Goal: Task Accomplishment & Management: Complete application form

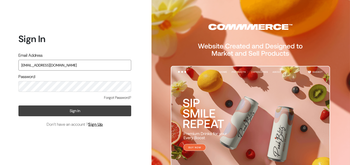
type input "[EMAIL_ADDRESS][DOMAIN_NAME]"
click at [64, 108] on button "Sign In" at bounding box center [74, 110] width 113 height 11
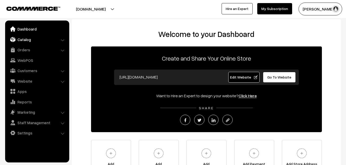
click at [21, 41] on link "Catalog" at bounding box center [36, 39] width 61 height 9
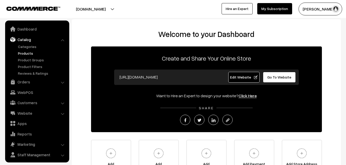
click at [23, 53] on link "Products" at bounding box center [42, 52] width 51 height 5
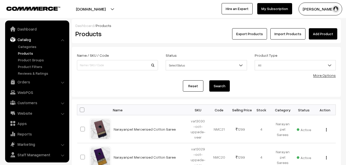
scroll to position [12, 0]
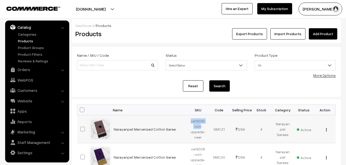
drag, startPoint x: 191, startPoint y: 121, endPoint x: 199, endPoint y: 126, distance: 9.6
click at [199, 126] on td "va13030-oct-uppada-veer" at bounding box center [197, 129] width 21 height 28
copy td "va13030-oct"
click at [142, 36] on h2 "Products" at bounding box center [116, 34] width 82 height 8
click at [315, 29] on link "Add Product" at bounding box center [323, 33] width 28 height 11
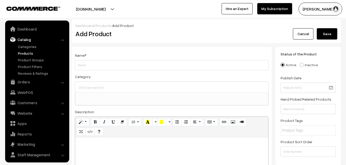
select select
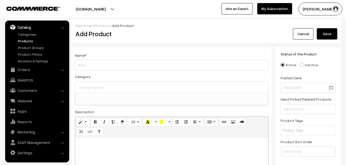
paste div
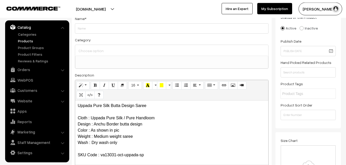
scroll to position [0, 0]
drag, startPoint x: 157, startPoint y: 106, endPoint x: 43, endPoint y: 94, distance: 115.0
click at [75, 100] on div "Uppada Pure Silk Butta Design Saree Cloth : Uppada Pure Silk / Pure Handloom De…" at bounding box center [171, 132] width 193 height 64
copy p "Uppada Pure Silk Butta Design Saree"
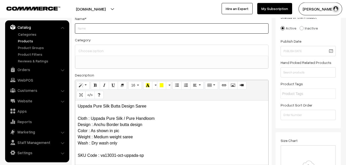
click at [83, 29] on input "Weight" at bounding box center [172, 28] width 194 height 10
paste input "Uppada Pure Silk Butta Design Saree"
type input "Uppada Pure Silk Butta Design Saree"
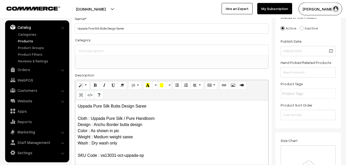
click at [90, 46] on div at bounding box center [171, 50] width 193 height 11
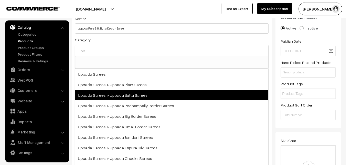
type input "upp"
click at [125, 94] on span "Uppada Sarees > Uppada Butta Sarees" at bounding box center [171, 95] width 193 height 11
select select "7"
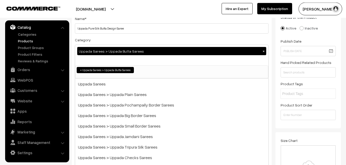
click at [126, 39] on div "Category Uppada Sarees > Uppada Butta Sarees × Uppada Sarees Uppada Sarees > Up…" at bounding box center [172, 58] width 194 height 42
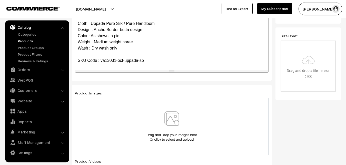
scroll to position [115, 0]
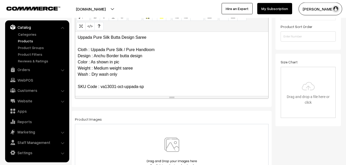
click at [111, 79] on p "Uppada Pure Silk Butta Design Saree Cloth : Uppada Pure Silk / Pure Handloom De…" at bounding box center [172, 71] width 188 height 74
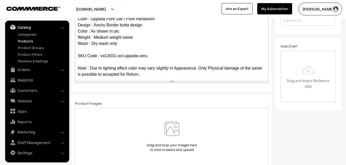
scroll to position [141, 0]
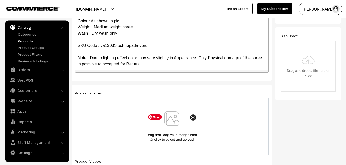
click at [170, 121] on img at bounding box center [171, 126] width 53 height 30
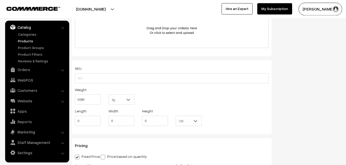
scroll to position [324, 0]
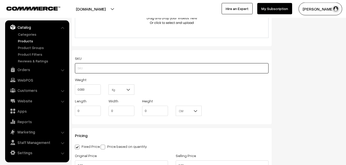
click at [89, 67] on input "text" at bounding box center [172, 68] width 194 height 10
paste input "va13031-oct-uppada-veru"
type input "va13031-oct-uppada-veru"
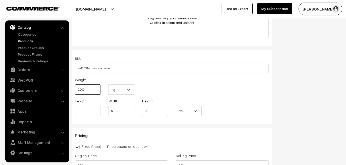
drag, startPoint x: 90, startPoint y: 88, endPoint x: 69, endPoint y: 88, distance: 20.3
click at [75, 88] on input "0.000" at bounding box center [88, 89] width 26 height 10
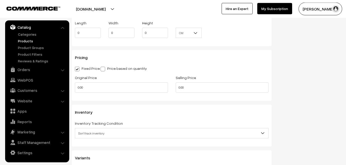
scroll to position [429, 0]
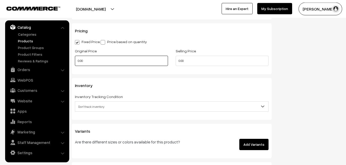
type input "0.80"
drag, startPoint x: 94, startPoint y: 63, endPoint x: 62, endPoint y: 62, distance: 31.3
click at [75, 62] on input "0.00" at bounding box center [121, 61] width 93 height 10
drag, startPoint x: 85, startPoint y: 64, endPoint x: 51, endPoint y: 61, distance: 33.5
click at [75, 61] on input "0" at bounding box center [121, 61] width 93 height 10
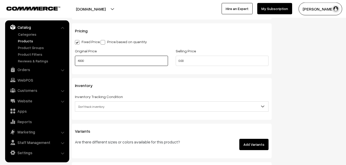
type input "4000"
type input "0"
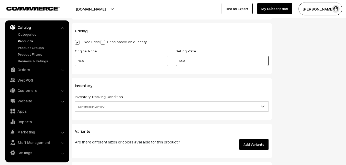
type input "4999"
click at [91, 107] on span "Don't track inventory" at bounding box center [171, 106] width 193 height 9
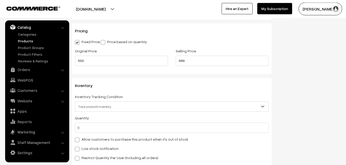
select select "2"
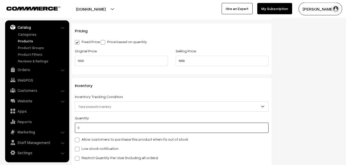
click at [91, 127] on input "0" at bounding box center [172, 128] width 194 height 10
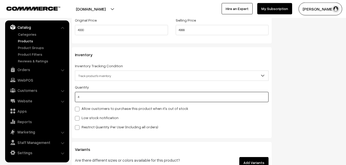
scroll to position [481, 0]
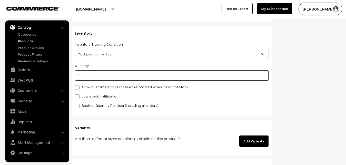
type input "4"
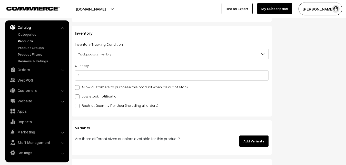
click at [93, 94] on label "Low stock notification" at bounding box center [97, 95] width 44 height 5
click at [78, 94] on input "Low stock notification" at bounding box center [76, 95] width 3 height 3
checkbox input "true"
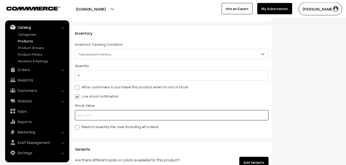
click at [91, 120] on input "text" at bounding box center [172, 115] width 194 height 10
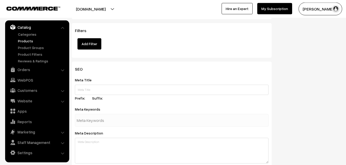
scroll to position [763, 0]
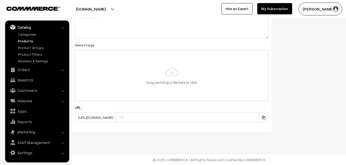
type input "2"
click at [172, 83] on input "file" at bounding box center [171, 75] width 192 height 50
type input "C:\fakepath\uppada-saree-va13031-oct.jpeg"
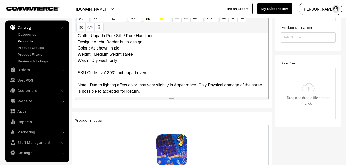
scroll to position [0, 0]
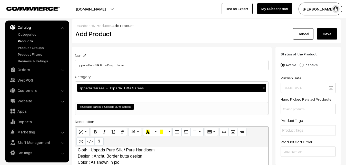
click at [325, 35] on button "Save" at bounding box center [327, 33] width 21 height 11
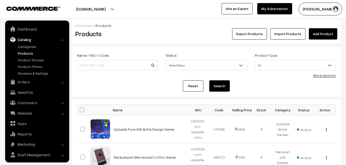
scroll to position [12, 0]
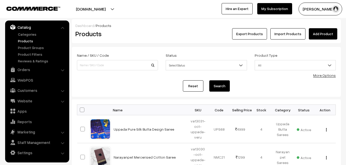
click at [313, 34] on link "Add Product" at bounding box center [323, 33] width 28 height 11
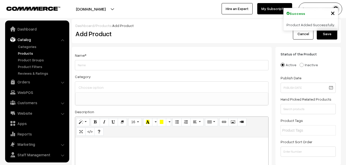
select select
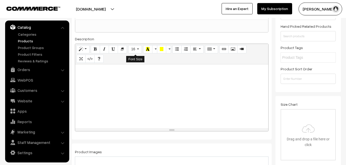
scroll to position [78, 0]
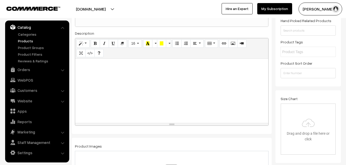
paste div
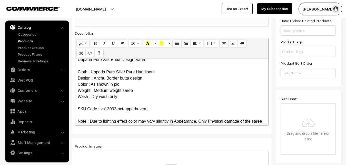
scroll to position [0, 0]
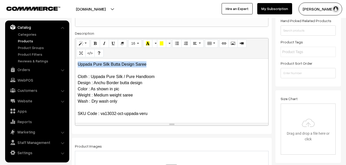
drag, startPoint x: 152, startPoint y: 63, endPoint x: 70, endPoint y: 63, distance: 81.8
click at [75, 63] on div "Uppada Pure Silk Butta Design Saree Cloth : Uppada Pure Silk / Pure Handloom De…" at bounding box center [171, 91] width 193 height 64
copy p "Uppada Pure Silk Butta Design Saree"
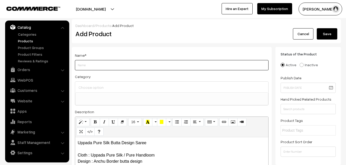
paste input "Uppada Pure Silk Butta Design Saree"
type input "Uppada Pure Silk Butta Design Saree"
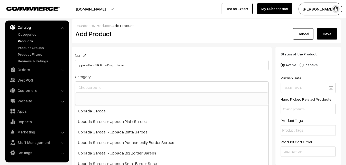
click at [92, 90] on input at bounding box center [171, 87] width 189 height 7
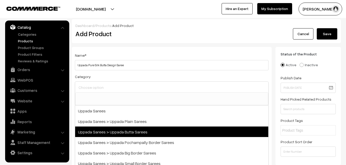
click at [129, 134] on span "Uppada Sarees > Uppada Butta Sarees" at bounding box center [171, 131] width 193 height 11
select select "7"
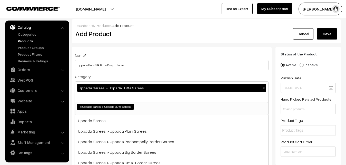
click at [130, 83] on div "Uppada Sarees > Uppada Butta Sarees ×" at bounding box center [171, 92] width 193 height 21
click at [130, 79] on div "Category Uppada Sarees > Uppada Butta Sarees × Uppada Sarees Uppada Sarees > Up…" at bounding box center [172, 94] width 194 height 42
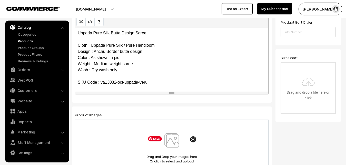
scroll to position [131, 0]
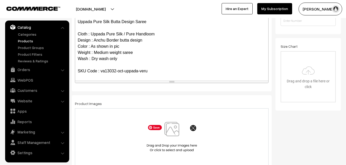
click at [176, 134] on img at bounding box center [171, 137] width 53 height 30
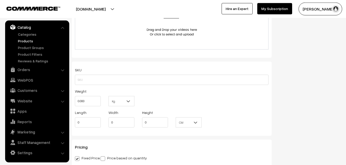
scroll to position [314, 0]
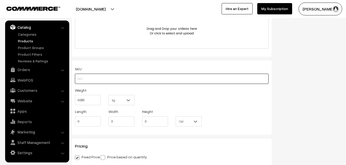
paste input "va13032-oct-uppada-veru"
type input "va13032-oct-uppada-veru"
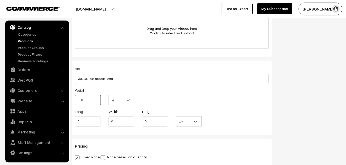
drag, startPoint x: 90, startPoint y: 101, endPoint x: 63, endPoint y: 99, distance: 27.7
click at [75, 99] on input "0.000" at bounding box center [88, 100] width 26 height 10
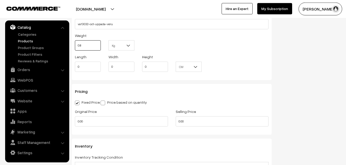
scroll to position [392, 0]
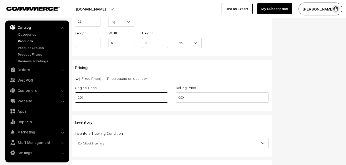
type input "0.80"
drag, startPoint x: 99, startPoint y: 96, endPoint x: 69, endPoint y: 94, distance: 29.5
click at [75, 94] on input "0.00" at bounding box center [121, 97] width 93 height 10
type input "4000"
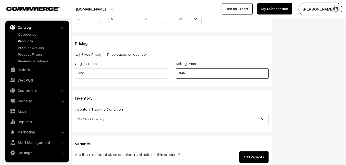
scroll to position [444, 0]
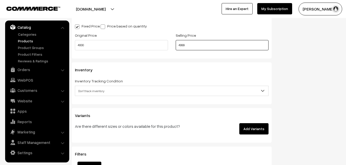
type input "4999"
click at [92, 88] on span "Don't track inventory" at bounding box center [171, 90] width 193 height 9
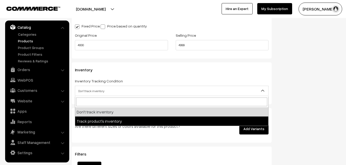
select select "2"
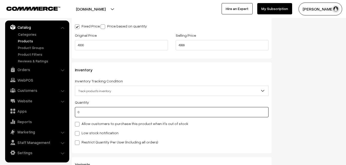
click at [88, 115] on input "0" at bounding box center [172, 112] width 194 height 10
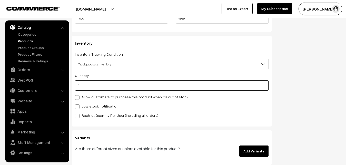
scroll to position [497, 0]
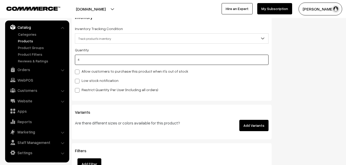
type input "4"
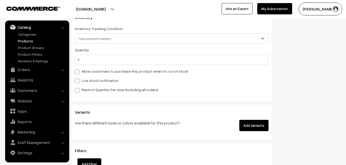
click at [87, 81] on label "Low stock notification" at bounding box center [97, 80] width 44 height 5
click at [78, 81] on input "Low stock notification" at bounding box center [76, 79] width 3 height 3
checkbox input "true"
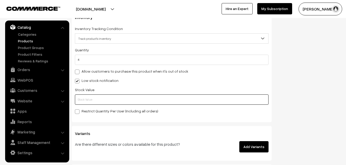
click at [85, 96] on input "text" at bounding box center [172, 99] width 194 height 10
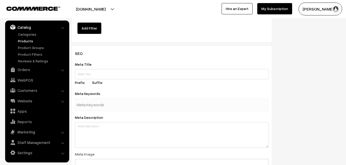
scroll to position [763, 0]
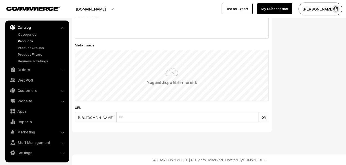
type input "2"
click at [159, 83] on input "file" at bounding box center [171, 75] width 192 height 50
type input "C:\fakepath\uppada-saree-va13032-oct.jpeg"
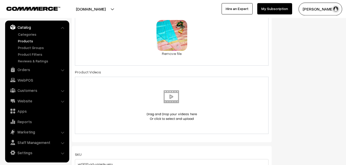
scroll to position [0, 0]
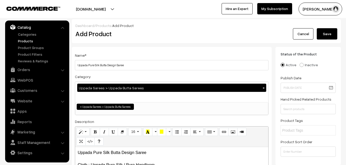
click at [330, 29] on button "Save" at bounding box center [327, 33] width 21 height 11
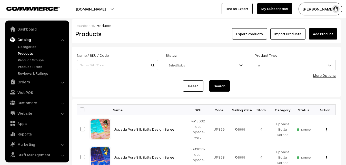
scroll to position [12, 0]
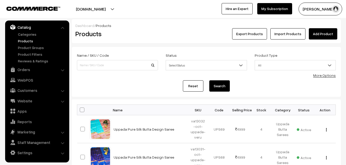
click at [145, 38] on div "Products" at bounding box center [117, 33] width 90 height 11
click at [328, 34] on link "Add Product" at bounding box center [323, 33] width 28 height 11
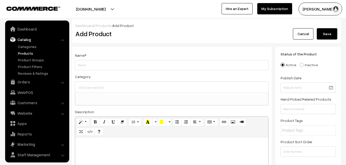
select select
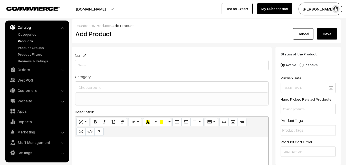
paste div
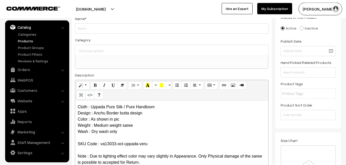
scroll to position [0, 0]
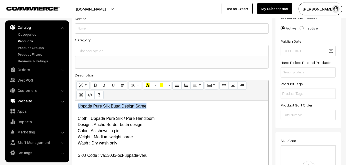
drag, startPoint x: 149, startPoint y: 102, endPoint x: 62, endPoint y: 100, distance: 87.7
click at [75, 101] on div "Uppada Pure Silk Butta Design Saree Cloth : Uppada Pure Silk / Pure Handloom De…" at bounding box center [171, 132] width 193 height 64
copy p "Uppada Pure Silk Butta Design Saree"
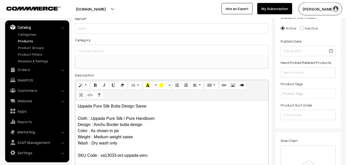
click at [99, 36] on div "Name * Category Uppada Sarees Uppada Sarees > Uppada Plain Sarees Uppada Sarees…" at bounding box center [172, 92] width 200 height 165
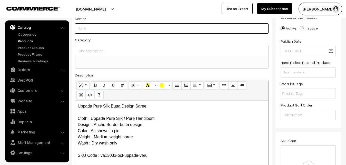
click at [99, 32] on input "Weight" at bounding box center [172, 28] width 194 height 10
paste input "Uppada Pure Silk Butta Design Saree"
type input "Uppada Pure Silk Butta Design Saree"
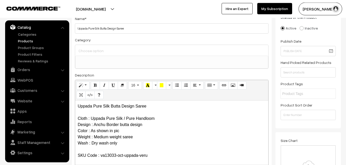
click at [100, 54] on input at bounding box center [171, 50] width 189 height 7
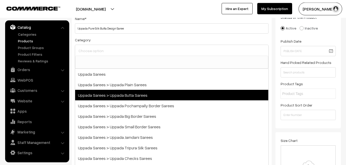
click at [130, 94] on span "Uppada Sarees > Uppada Butta Sarees" at bounding box center [171, 95] width 193 height 11
select select "7"
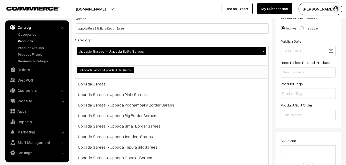
click at [130, 42] on div "Category Uppada Sarees > Uppada Butta Sarees × Uppada Sarees Uppada Sarees > Up…" at bounding box center [172, 58] width 194 height 42
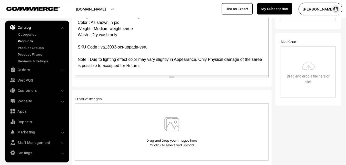
scroll to position [167, 0]
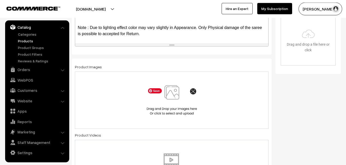
click at [174, 92] on img at bounding box center [171, 100] width 53 height 30
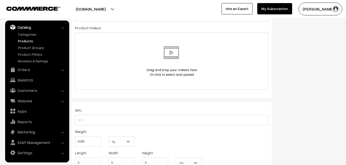
scroll to position [324, 0]
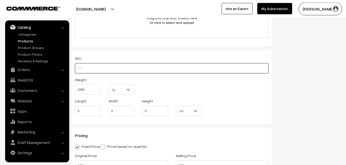
click at [84, 70] on input "text" at bounding box center [172, 68] width 194 height 10
paste input "va13033-oct-uppada-veru"
type input "va13033-oct-uppada-veru"
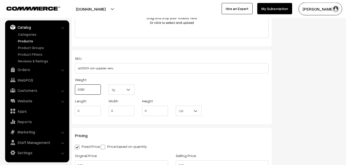
drag, startPoint x: 88, startPoint y: 90, endPoint x: 67, endPoint y: 90, distance: 20.3
click at [75, 90] on input "0.000" at bounding box center [88, 89] width 26 height 10
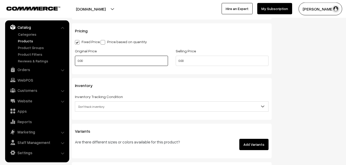
type input "0.80"
drag, startPoint x: 90, startPoint y: 63, endPoint x: 72, endPoint y: 62, distance: 18.8
click at [75, 62] on input "0.00" at bounding box center [121, 61] width 93 height 10
type input "4000"
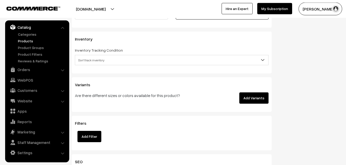
scroll to position [481, 0]
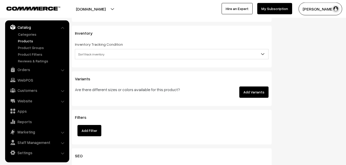
type input "4999"
click at [89, 55] on span "Don't track inventory" at bounding box center [171, 54] width 193 height 9
click at [88, 59] on span "Don't track inventory" at bounding box center [171, 54] width 193 height 9
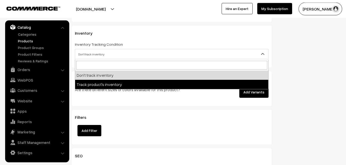
select select "2"
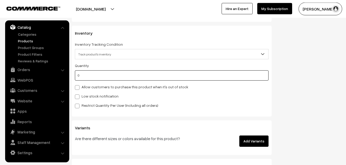
click at [82, 74] on input "0" at bounding box center [172, 75] width 194 height 10
type input "4"
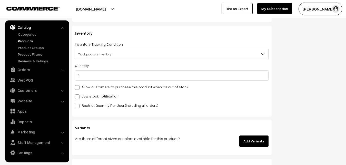
click at [89, 98] on label "Low stock notification" at bounding box center [97, 95] width 44 height 5
click at [78, 97] on input "Low stock notification" at bounding box center [76, 95] width 3 height 3
checkbox input "true"
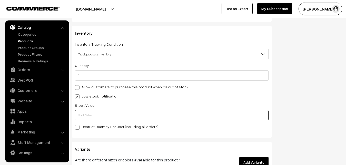
click at [91, 112] on input "text" at bounding box center [172, 115] width 194 height 10
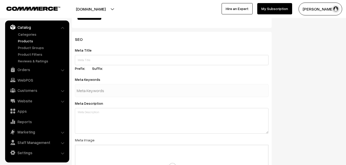
scroll to position [763, 0]
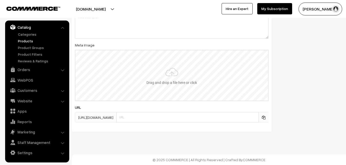
type input "2"
click at [168, 79] on input "file" at bounding box center [171, 75] width 192 height 50
type input "C:\fakepath\uppada-saree-va13033-oct.jpeg"
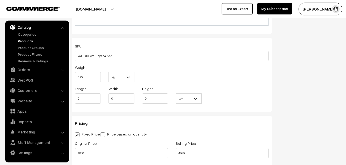
scroll to position [0, 0]
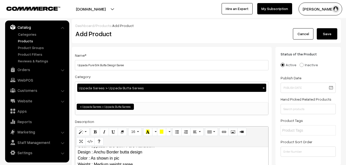
click at [327, 32] on button "Save" at bounding box center [327, 33] width 21 height 11
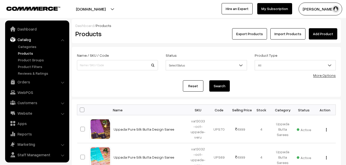
scroll to position [12, 0]
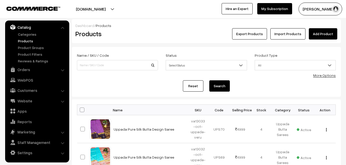
click at [322, 31] on link "Add Product" at bounding box center [323, 33] width 28 height 11
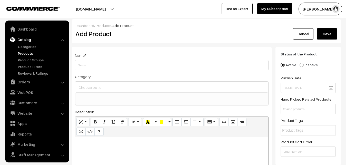
select select
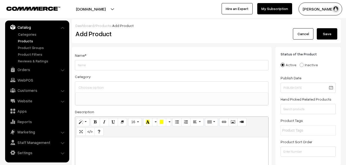
click at [91, 146] on p at bounding box center [172, 143] width 188 height 6
paste div
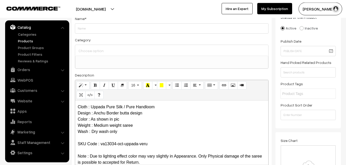
scroll to position [0, 0]
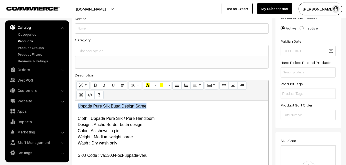
drag, startPoint x: 148, startPoint y: 105, endPoint x: 66, endPoint y: 105, distance: 82.8
click at [75, 105] on div "Uppada Pure Silk Butta Design Saree Cloth : Uppada Pure Silk / Pure Handloom De…" at bounding box center [171, 132] width 193 height 64
copy p "Uppada Pure Silk Butta Design Saree"
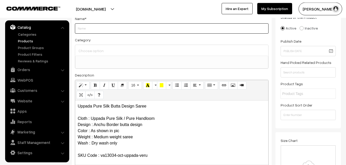
click at [88, 32] on input "Weight" at bounding box center [172, 28] width 194 height 10
paste input "Uppada Pure Silk Butta Design Saree"
type input "Uppada Pure Silk Butta Design Saree"
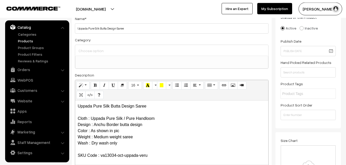
click at [92, 52] on input at bounding box center [171, 50] width 189 height 7
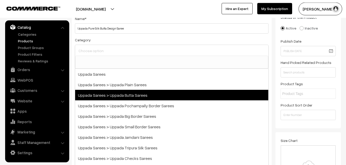
click at [116, 94] on span "Uppada Sarees > Uppada Butta Sarees" at bounding box center [171, 95] width 193 height 11
select select "7"
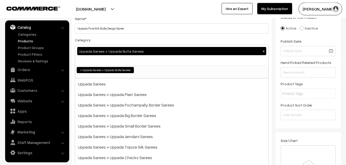
click at [127, 40] on div "Category Uppada Sarees > Uppada Butta Sarees × Uppada Sarees Uppada Sarees > Up…" at bounding box center [172, 58] width 194 height 42
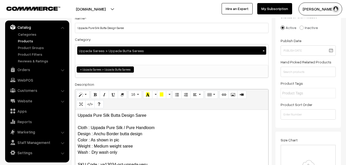
scroll to position [167, 0]
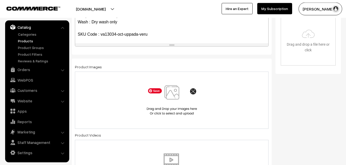
click at [168, 98] on img at bounding box center [171, 100] width 53 height 30
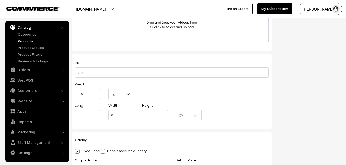
scroll to position [324, 0]
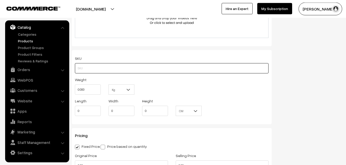
click at [88, 67] on input "text" at bounding box center [172, 68] width 194 height 10
paste input "va13034-oct-uppada-veru"
type input "va13034-oct-uppada-veru"
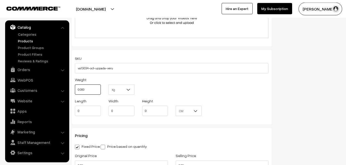
drag, startPoint x: 89, startPoint y: 90, endPoint x: 60, endPoint y: 88, distance: 28.8
click at [75, 88] on input "0.000" at bounding box center [88, 89] width 26 height 10
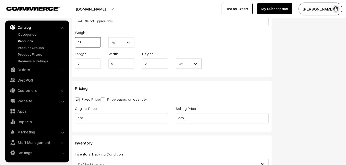
scroll to position [403, 0]
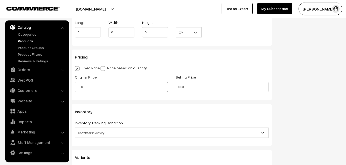
type input "0.80"
drag, startPoint x: 97, startPoint y: 87, endPoint x: 66, endPoint y: 86, distance: 31.8
click at [75, 86] on input "0.00" at bounding box center [121, 87] width 93 height 10
type input "4000"
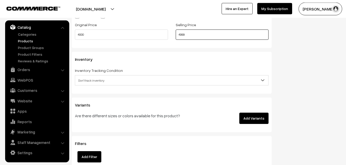
type input "4999"
click at [89, 77] on span "Don't track inventory" at bounding box center [171, 80] width 193 height 9
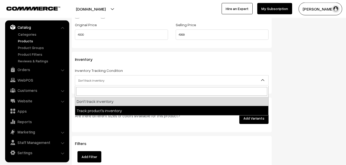
select select "2"
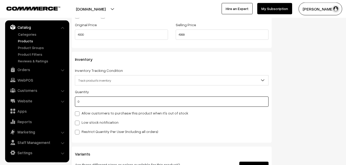
click at [85, 104] on input "0" at bounding box center [172, 101] width 194 height 10
type input "4"
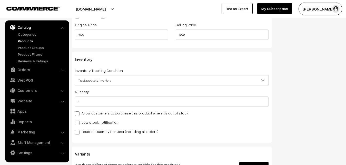
click at [89, 118] on div "Quantity 4 Allow customers to purchase this product when it's out of stock Low …" at bounding box center [172, 111] width 194 height 46
click at [91, 120] on label "Low stock notification" at bounding box center [97, 121] width 44 height 5
click at [78, 120] on input "Low stock notification" at bounding box center [76, 121] width 3 height 3
checkbox input "true"
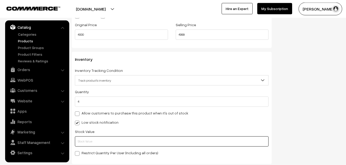
click at [93, 137] on input "text" at bounding box center [172, 141] width 194 height 10
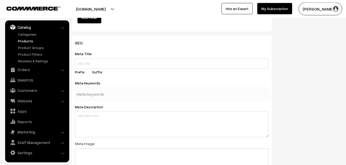
scroll to position [763, 0]
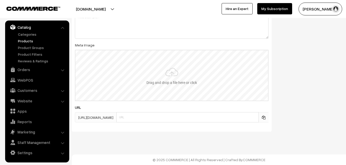
type input "2"
click at [174, 66] on input "file" at bounding box center [171, 75] width 192 height 50
type input "C:\fakepath\uppada-saree-va13034-oct.jpeg"
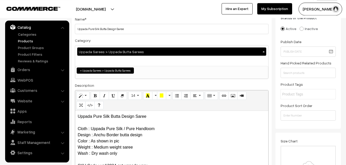
scroll to position [0, 0]
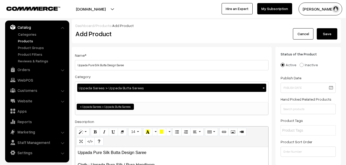
click at [328, 35] on button "Save" at bounding box center [327, 33] width 21 height 11
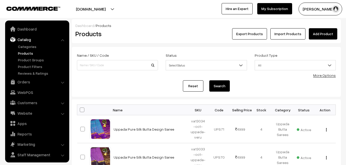
scroll to position [12, 0]
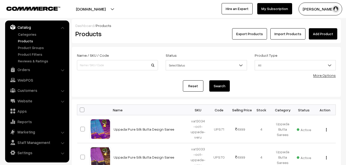
click at [160, 37] on div "Products" at bounding box center [117, 33] width 90 height 11
click at [316, 33] on link "Add Product" at bounding box center [323, 33] width 28 height 11
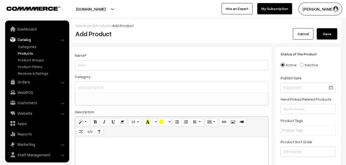
select select
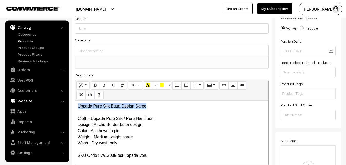
drag, startPoint x: 151, startPoint y: 106, endPoint x: 63, endPoint y: 104, distance: 87.9
click at [75, 104] on div "Uppada Pure Silk Butta Design Saree Cloth : Uppada Pure Silk / Pure Handloom De…" at bounding box center [171, 132] width 193 height 64
copy p "Uppada Pure Silk Butta Design Saree"
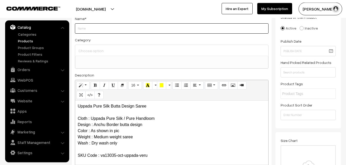
click at [91, 31] on input "Weight" at bounding box center [172, 28] width 194 height 10
paste input "Uppada Pure Silk Butta Design Saree"
type input "Uppada Pure Silk Butta Design Saree"
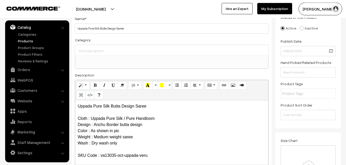
click at [92, 48] on input at bounding box center [171, 50] width 189 height 7
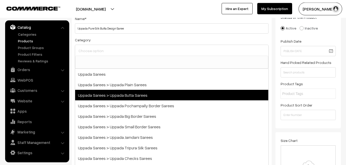
click at [115, 94] on span "Uppada Sarees > Uppada Butta Sarees" at bounding box center [171, 95] width 193 height 11
select select "7"
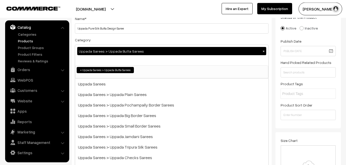
click at [120, 37] on div "Category Uppada Sarees > Uppada Butta Sarees × Uppada Sarees Uppada Sarees > Up…" at bounding box center [172, 58] width 194 height 42
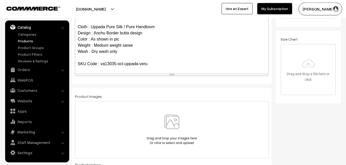
scroll to position [141, 0]
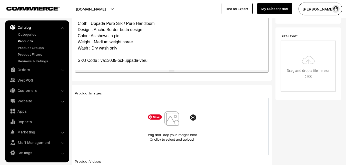
click at [171, 117] on img at bounding box center [171, 126] width 53 height 30
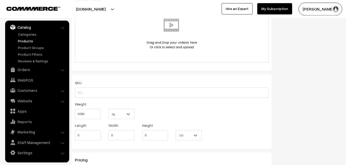
scroll to position [324, 0]
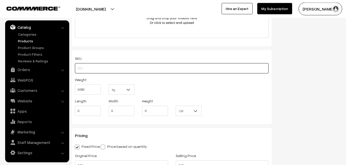
click at [96, 69] on input "text" at bounding box center [172, 68] width 194 height 10
paste input "va13035-oct-uppada-veru"
type input "va13035-oct-uppada-veru"
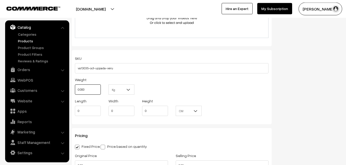
drag, startPoint x: 84, startPoint y: 90, endPoint x: 69, endPoint y: 89, distance: 14.9
click at [75, 89] on input "0.000" at bounding box center [88, 89] width 26 height 10
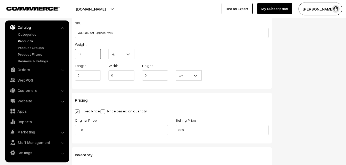
scroll to position [377, 0]
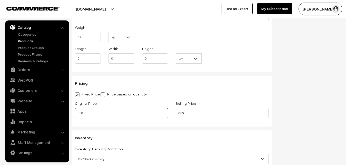
type input "0.80"
drag, startPoint x: 87, startPoint y: 114, endPoint x: 67, endPoint y: 114, distance: 19.5
click at [75, 114] on input "0.00" at bounding box center [121, 113] width 93 height 10
type input "4000"
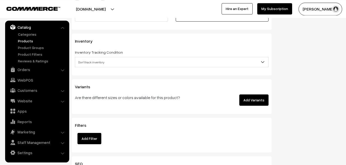
scroll to position [481, 0]
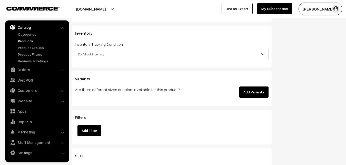
type input "4999"
click at [88, 52] on span "Don't track inventory" at bounding box center [171, 54] width 193 height 9
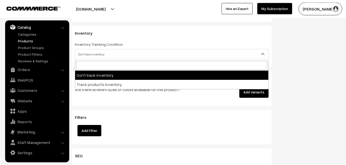
select select "2"
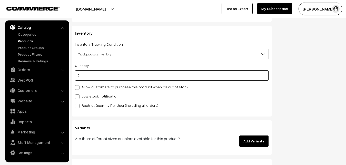
click at [91, 76] on input "0" at bounding box center [172, 75] width 194 height 10
type input "4"
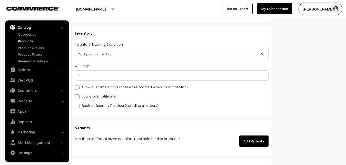
click at [90, 94] on label "Low stock notification" at bounding box center [97, 95] width 44 height 5
click at [78, 94] on input "Low stock notification" at bounding box center [76, 95] width 3 height 3
checkbox input "true"
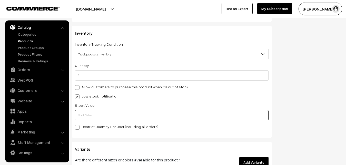
click at [90, 120] on input "text" at bounding box center [172, 115] width 194 height 10
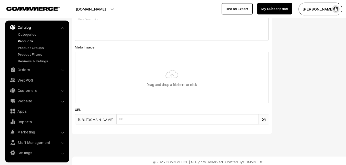
scroll to position [763, 0]
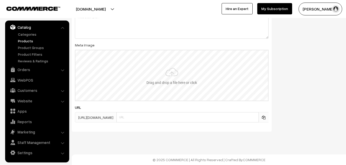
type input "2"
click at [164, 75] on input "file" at bounding box center [171, 75] width 192 height 50
type input "C:\fakepath\uppada-saree-va13035-oct.jpeg"
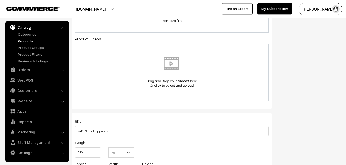
scroll to position [0, 0]
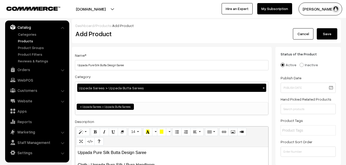
click at [323, 34] on button "Save" at bounding box center [327, 33] width 21 height 11
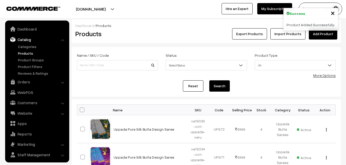
scroll to position [12, 0]
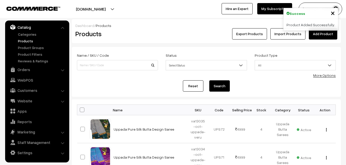
click at [154, 29] on div "Products" at bounding box center [117, 33] width 90 height 11
click at [325, 35] on link "Add Product" at bounding box center [323, 33] width 28 height 11
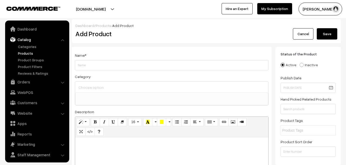
select select
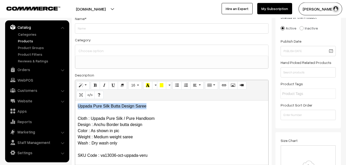
drag, startPoint x: 151, startPoint y: 106, endPoint x: 53, endPoint y: 105, distance: 98.4
click at [75, 105] on div "Uppada Pure Silk Butta Design Saree Cloth : Uppada Pure Silk / Pure Handloom De…" at bounding box center [171, 132] width 193 height 64
copy p "Uppada Pure Silk Butta Design Saree"
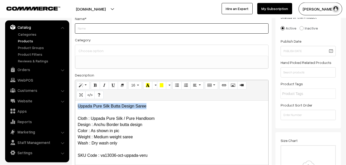
click at [90, 30] on input "Weight" at bounding box center [172, 28] width 194 height 10
paste input "Uppada Pure Silk Butta Design Saree"
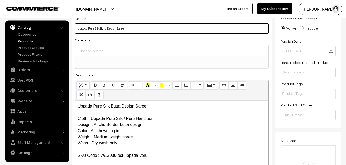
type input "Uppada Pure Silk Butta Design Saree"
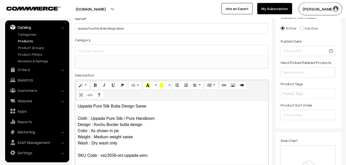
click at [93, 46] on div at bounding box center [171, 50] width 193 height 11
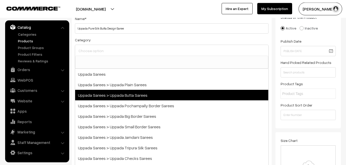
click at [123, 91] on span "Uppada Sarees > Uppada Butta Sarees" at bounding box center [171, 95] width 193 height 11
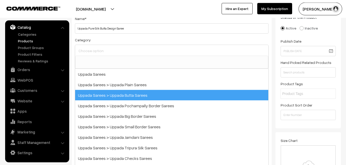
select select "7"
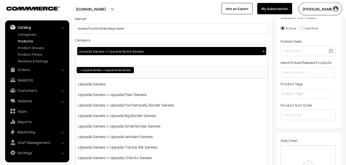
click at [121, 43] on div "Category Uppada Sarees > Uppada Butta Sarees × Uppada Sarees Uppada Sarees > Up…" at bounding box center [172, 58] width 194 height 42
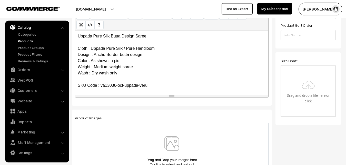
scroll to position [141, 0]
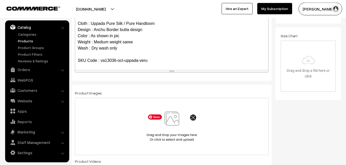
click at [173, 125] on img at bounding box center [171, 126] width 53 height 30
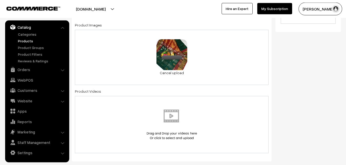
scroll to position [272, 0]
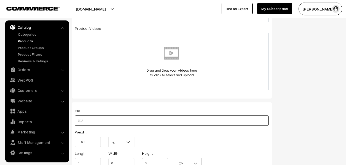
click at [84, 117] on input "text" at bounding box center [172, 120] width 194 height 10
paste input "va13036-oct-uppada-veru"
type input "va13036-oct-uppada-veru"
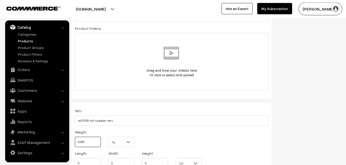
drag, startPoint x: 88, startPoint y: 143, endPoint x: 69, endPoint y: 143, distance: 18.7
click at [75, 143] on input "0.000" at bounding box center [88, 142] width 26 height 10
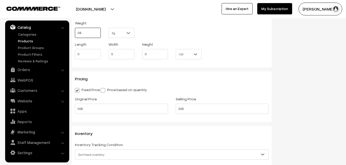
scroll to position [403, 0]
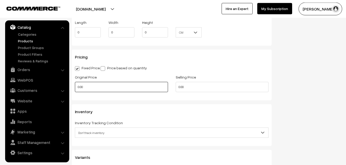
type input "0.80"
drag, startPoint x: 88, startPoint y: 86, endPoint x: 62, endPoint y: 86, distance: 26.4
click at [75, 86] on input "0.00" at bounding box center [121, 87] width 93 height 10
type input "4000"
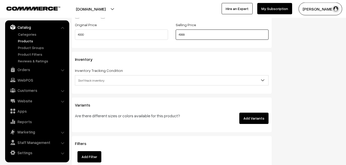
type input "4999"
click at [96, 80] on span "Don't track inventory" at bounding box center [171, 80] width 193 height 9
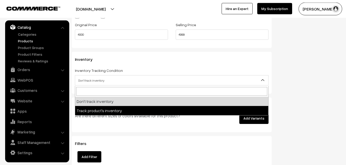
select select "2"
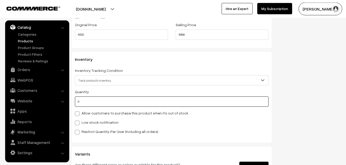
click at [93, 102] on input "0" at bounding box center [172, 101] width 194 height 10
type input "4"
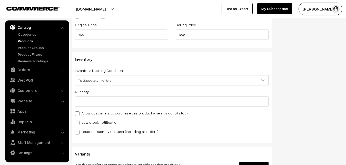
click at [89, 124] on label "Low stock notification" at bounding box center [97, 121] width 44 height 5
click at [78, 124] on input "Low stock notification" at bounding box center [76, 121] width 3 height 3
checkbox input "true"
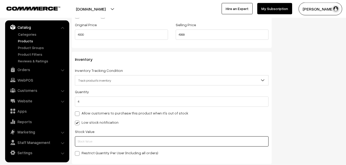
click at [88, 145] on input "text" at bounding box center [172, 141] width 194 height 10
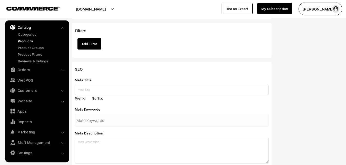
scroll to position [763, 0]
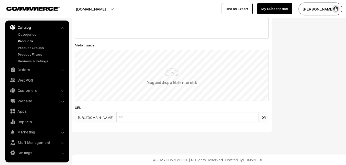
type input "2"
click at [181, 76] on input "file" at bounding box center [171, 75] width 192 height 50
type input "C:\fakepath\uppada-saree-va13036-oct.jpeg"
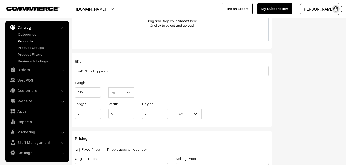
scroll to position [0, 0]
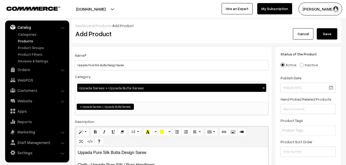
click at [330, 33] on button "Save" at bounding box center [327, 33] width 21 height 11
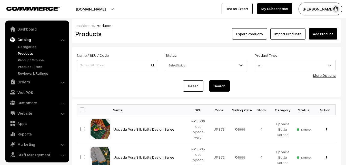
scroll to position [12, 0]
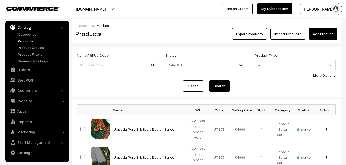
click at [322, 33] on link "Add Product" at bounding box center [323, 33] width 28 height 11
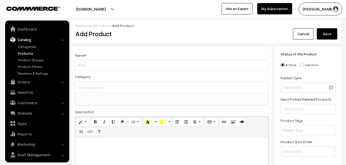
select select
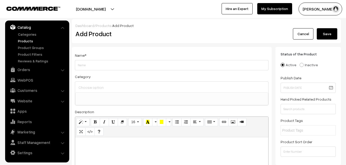
paste div
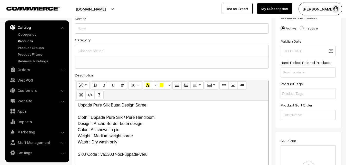
scroll to position [0, 0]
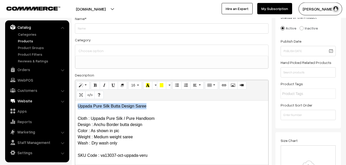
drag, startPoint x: 153, startPoint y: 107, endPoint x: 46, endPoint y: 103, distance: 107.0
click at [75, 103] on div "Uppada Pure Silk Butta Design Saree Cloth : Uppada Pure Silk / Pure Handloom De…" at bounding box center [171, 132] width 193 height 64
copy p "Uppada Pure Silk Butta Design Saree"
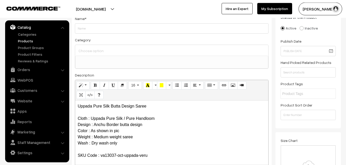
click at [87, 23] on div "Name *" at bounding box center [172, 24] width 194 height 18
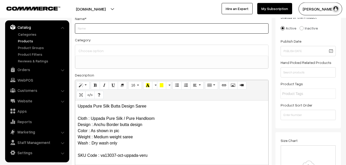
click at [88, 25] on input "Weight" at bounding box center [172, 28] width 194 height 10
paste input "Uppada Pure Silk Butta Design Saree"
type input "Uppada Pure Silk Butta Design Saree"
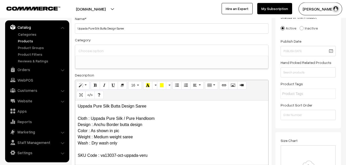
click at [90, 51] on input at bounding box center [171, 50] width 189 height 7
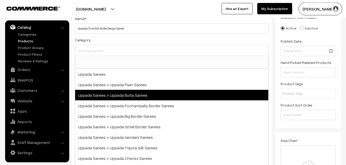
click at [116, 92] on span "Uppada Sarees > Uppada Butta Sarees" at bounding box center [171, 95] width 193 height 11
select select "7"
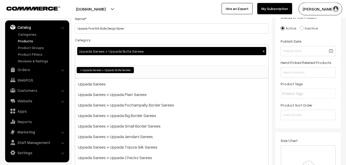
click at [126, 43] on div "Category Uppada Sarees > Uppada Butta Sarees × Uppada Sarees Uppada Sarees > Up…" at bounding box center [172, 58] width 194 height 42
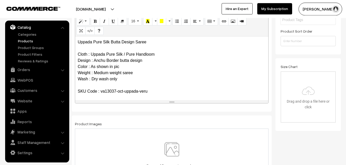
scroll to position [115, 0]
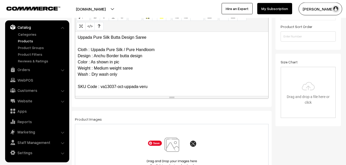
click at [174, 146] on img at bounding box center [171, 152] width 53 height 30
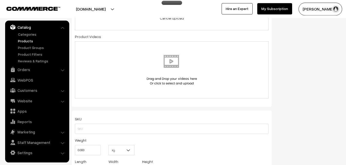
scroll to position [272, 0]
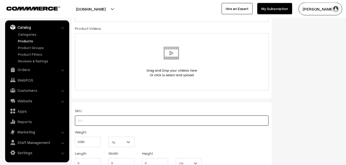
click at [85, 119] on input "text" at bounding box center [172, 120] width 194 height 10
paste input "va13037-oct-uppada-veru"
type input "va13037-oct-uppada-veru"
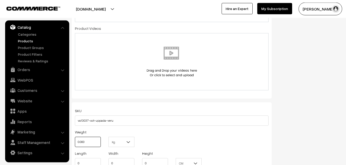
drag, startPoint x: 96, startPoint y: 143, endPoint x: 74, endPoint y: 142, distance: 22.8
click at [75, 142] on input "0.000" at bounding box center [88, 142] width 26 height 10
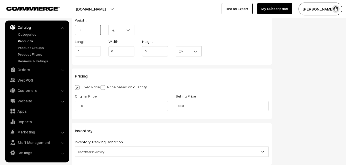
scroll to position [403, 0]
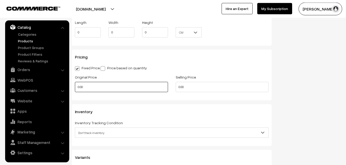
type input "0.80"
drag, startPoint x: 91, startPoint y: 88, endPoint x: 69, endPoint y: 89, distance: 21.6
click at [75, 89] on input "0.00" at bounding box center [121, 87] width 93 height 10
type input "4000"
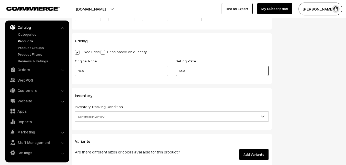
scroll to position [455, 0]
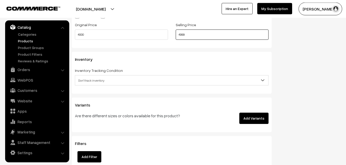
type input "4999"
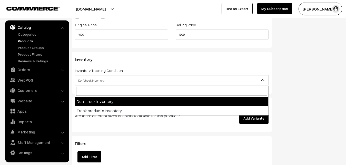
click at [89, 80] on span "Don't track inventory" at bounding box center [171, 80] width 193 height 9
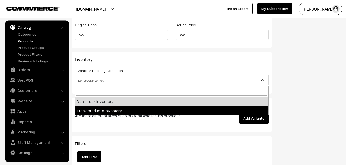
select select "2"
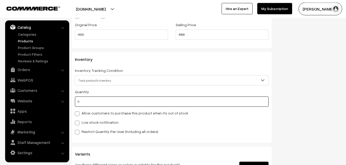
click at [89, 104] on input "0" at bounding box center [172, 101] width 194 height 10
type input "4"
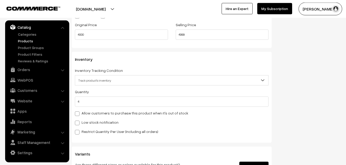
click at [91, 121] on label "Low stock notification" at bounding box center [97, 121] width 44 height 5
click at [78, 121] on input "Low stock notification" at bounding box center [76, 121] width 3 height 3
checkbox input "true"
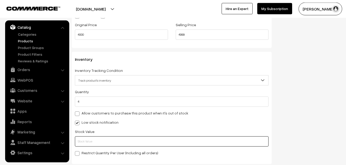
click at [93, 143] on input "text" at bounding box center [172, 141] width 194 height 10
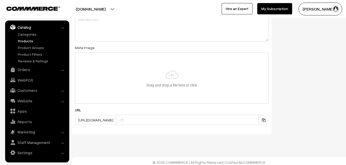
scroll to position [763, 0]
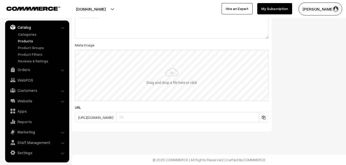
type input "2"
click at [158, 88] on input "file" at bounding box center [171, 75] width 192 height 50
type input "C:\fakepath\uppada-saree-va13037-oct.jpeg"
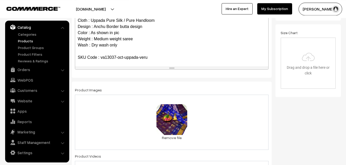
scroll to position [0, 0]
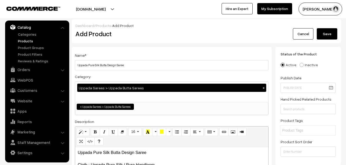
click at [328, 31] on button "Save" at bounding box center [327, 33] width 21 height 11
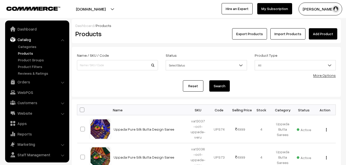
scroll to position [12, 0]
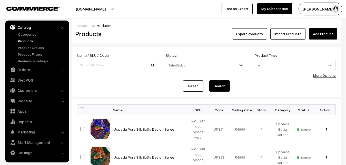
click at [150, 37] on h2 "Products" at bounding box center [116, 34] width 82 height 8
click at [329, 32] on link "Add Product" at bounding box center [323, 33] width 28 height 11
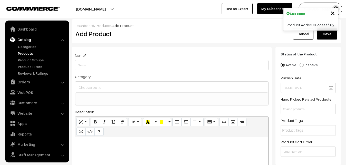
select select
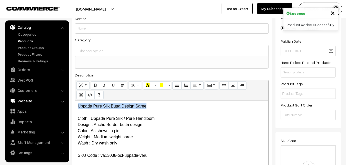
drag, startPoint x: 151, startPoint y: 105, endPoint x: 58, endPoint y: 100, distance: 92.9
click at [75, 101] on div "Uppada Pure Silk Butta Design Saree Cloth : Uppada Pure Silk / Pure Handloom De…" at bounding box center [171, 132] width 193 height 64
copy p "Uppada Pure Silk Butta Design Saree"
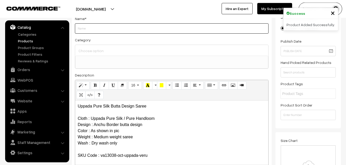
click at [87, 28] on input "Weight" at bounding box center [172, 28] width 194 height 10
paste input "Uppada Pure Silk Butta Design Saree"
type input "Uppada Pure Silk Butta Design Saree"
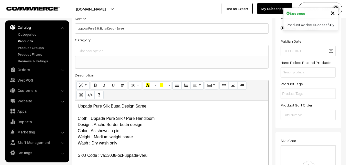
click at [91, 48] on input at bounding box center [171, 50] width 189 height 7
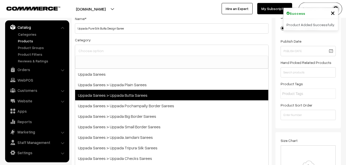
click at [118, 94] on span "Uppada Sarees > Uppada Butta Sarees" at bounding box center [171, 95] width 193 height 11
select select "7"
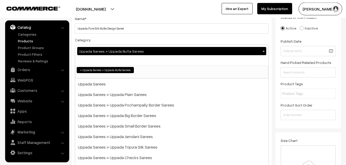
click at [127, 42] on div "Category Uppada Sarees > Uppada Butta Sarees × Uppada Sarees Uppada Sarees > Up…" at bounding box center [172, 58] width 194 height 42
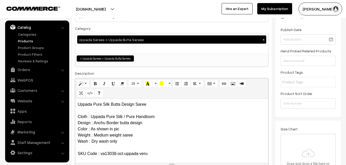
scroll to position [115, 0]
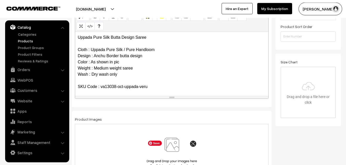
click at [169, 145] on img at bounding box center [171, 152] width 53 height 30
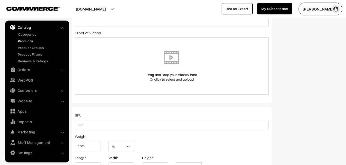
scroll to position [298, 0]
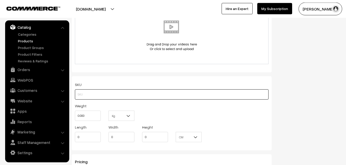
click at [90, 91] on input "text" at bounding box center [172, 94] width 194 height 10
paste input "va13038-oct-uppada-veru"
type input "va13038-oct-uppada-veru"
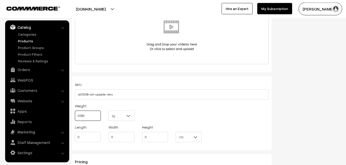
drag, startPoint x: 87, startPoint y: 117, endPoint x: 69, endPoint y: 115, distance: 18.3
click at [75, 115] on input "0.000" at bounding box center [88, 115] width 26 height 10
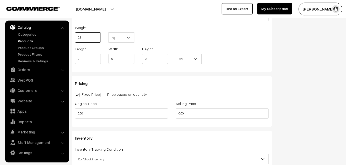
scroll to position [377, 0]
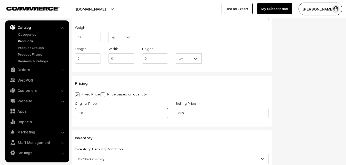
type input "0.80"
drag, startPoint x: 88, startPoint y: 112, endPoint x: 69, endPoint y: 109, distance: 19.9
click at [75, 109] on input "0.00" at bounding box center [121, 113] width 93 height 10
type input "4000"
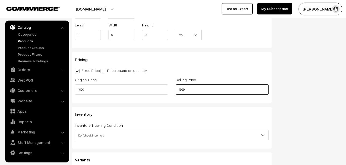
scroll to position [455, 0]
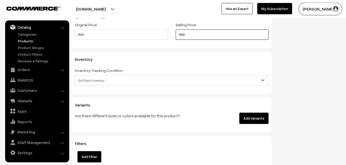
type input "4999"
click at [94, 81] on span "Don't track inventory" at bounding box center [171, 80] width 193 height 9
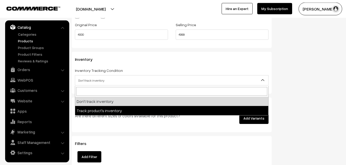
select select "2"
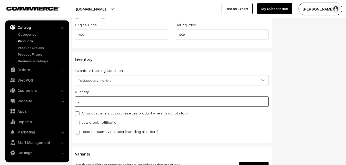
click at [88, 101] on input "0" at bounding box center [172, 101] width 194 height 10
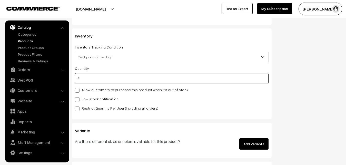
scroll to position [507, 0]
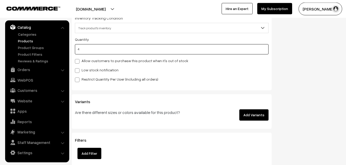
type input "4"
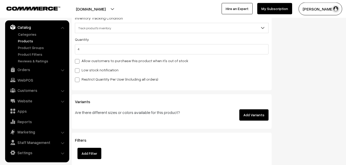
click at [83, 70] on label "Low stock notification" at bounding box center [97, 69] width 44 height 5
click at [78, 70] on input "Low stock notification" at bounding box center [76, 69] width 3 height 3
checkbox input "true"
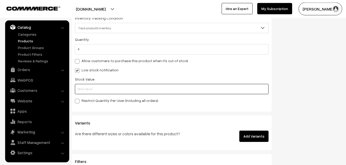
click at [82, 87] on input "text" at bounding box center [172, 89] width 194 height 10
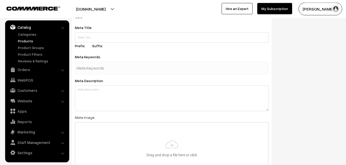
scroll to position [763, 0]
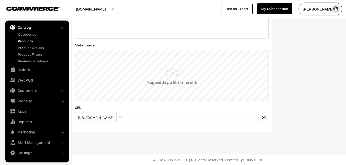
type input "2"
click at [163, 68] on input "file" at bounding box center [171, 75] width 192 height 50
type input "C:\fakepath\uppada-saree-va13038-oct.jpeg"
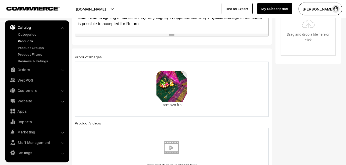
scroll to position [0, 0]
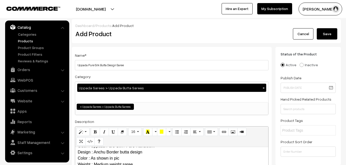
click at [330, 40] on div "Dashboard / Products / Add Product Add Product Cancel Save" at bounding box center [206, 31] width 269 height 24
click at [330, 37] on button "Save" at bounding box center [327, 33] width 21 height 11
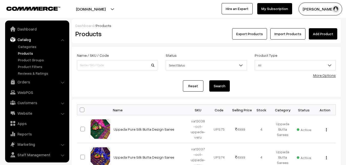
scroll to position [12, 0]
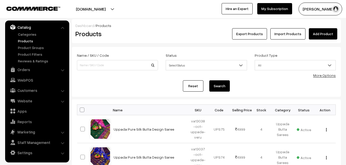
click at [318, 35] on link "Add Product" at bounding box center [323, 33] width 28 height 11
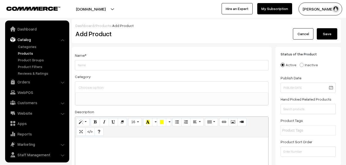
select select
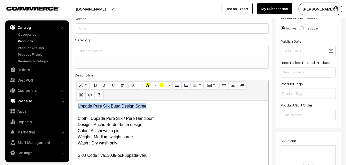
drag, startPoint x: 150, startPoint y: 105, endPoint x: 63, endPoint y: 98, distance: 87.0
click at [75, 100] on div "Uppada Pure Silk Butta Design Saree Cloth : Uppada Pure Silk / Pure Handloom De…" at bounding box center [171, 132] width 193 height 64
copy p "Uppada Pure Silk Butta Design Saree"
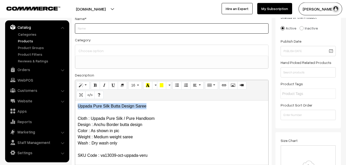
click at [86, 31] on input "Weight" at bounding box center [172, 28] width 194 height 10
paste input "Uppada Pure Silk Butta Design Saree"
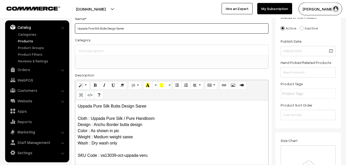
type input "Uppada Pure Silk Butta Design Saree"
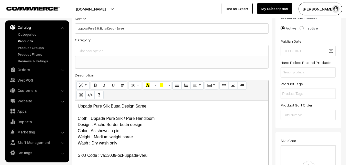
click at [91, 47] on input at bounding box center [171, 50] width 189 height 7
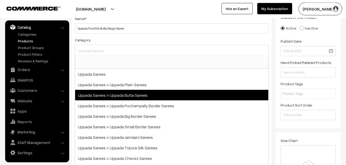
click at [124, 94] on span "Uppada Sarees > Uppada Butta Sarees" at bounding box center [171, 95] width 193 height 11
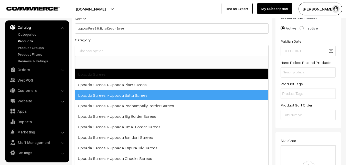
select select "7"
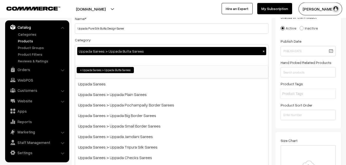
click at [122, 41] on div "Category Uppada Sarees > Uppada Butta Sarees × Uppada Sarees Uppada Sarees > Up…" at bounding box center [172, 58] width 194 height 42
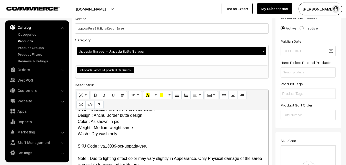
scroll to position [115, 0]
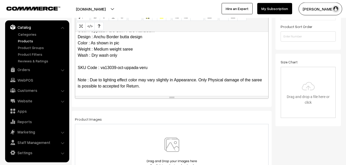
click at [175, 152] on img at bounding box center [171, 152] width 53 height 30
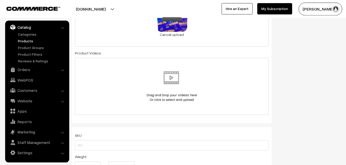
scroll to position [298, 0]
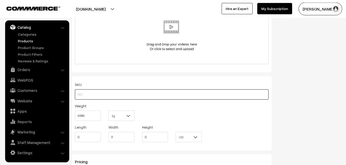
click at [97, 93] on input "text" at bounding box center [172, 94] width 194 height 10
paste input "va13039-oct-uppada-veru"
type input "va13039-oct-uppada-veru"
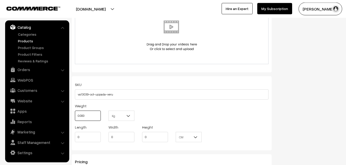
drag, startPoint x: 89, startPoint y: 114, endPoint x: 67, endPoint y: 112, distance: 21.9
click at [75, 112] on input "0.000" at bounding box center [88, 115] width 26 height 10
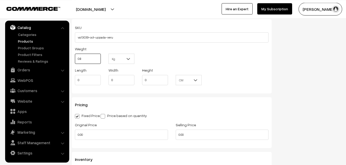
scroll to position [377, 0]
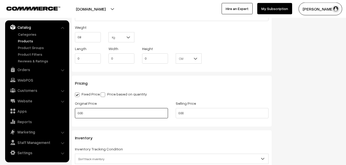
type input "0.80"
drag, startPoint x: 88, startPoint y: 114, endPoint x: 69, endPoint y: 112, distance: 19.3
click at [75, 112] on input "0.00" at bounding box center [121, 113] width 93 height 10
type input "4000"
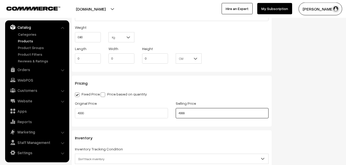
scroll to position [455, 0]
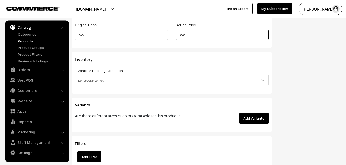
type input "4999"
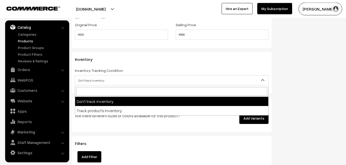
click at [83, 77] on span "Don't track inventory" at bounding box center [171, 80] width 193 height 9
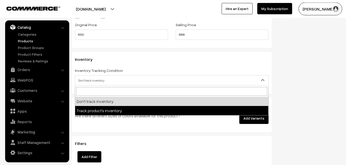
select select "2"
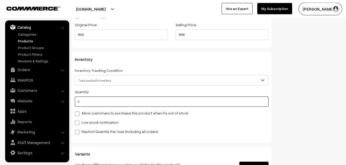
click at [85, 102] on input "0" at bounding box center [172, 101] width 194 height 10
type input "4"
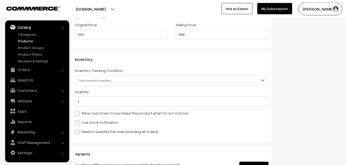
click at [85, 120] on label "Low stock notification" at bounding box center [97, 121] width 44 height 5
click at [78, 120] on input "Low stock notification" at bounding box center [76, 121] width 3 height 3
checkbox input "true"
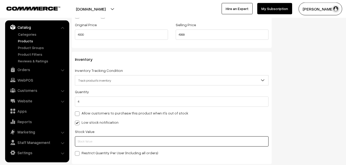
click at [91, 141] on input "text" at bounding box center [172, 141] width 194 height 10
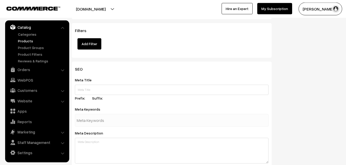
scroll to position [763, 0]
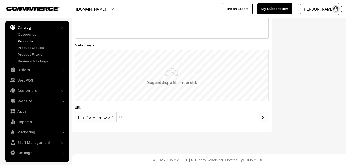
type input "2"
click at [166, 84] on input "file" at bounding box center [171, 75] width 192 height 50
type input "C:\fakepath\uppada-saree-va13039-oct.jpeg"
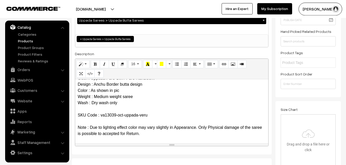
scroll to position [0, 0]
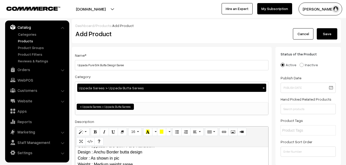
click at [326, 34] on button "Save" at bounding box center [327, 33] width 21 height 11
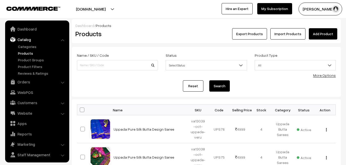
scroll to position [12, 0]
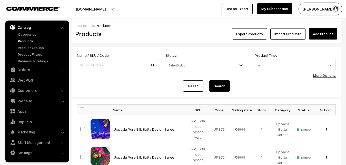
click at [183, 36] on div "Export Products Import Products Add Product" at bounding box center [251, 33] width 172 height 11
click at [323, 34] on link "Add Product" at bounding box center [323, 33] width 28 height 11
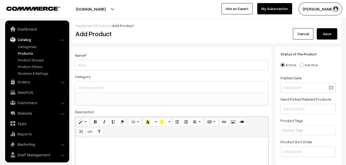
select select
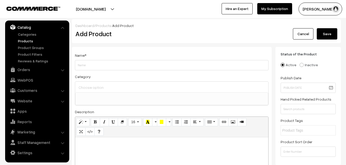
click at [99, 146] on p at bounding box center [172, 143] width 188 height 6
paste div
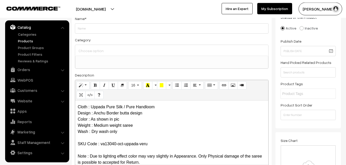
scroll to position [0, 0]
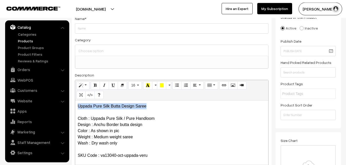
drag, startPoint x: 150, startPoint y: 105, endPoint x: 52, endPoint y: 99, distance: 98.3
click at [75, 100] on div "Uppada Pure Silk Butta Design Saree Cloth : Uppada Pure Silk / Pure Handloom De…" at bounding box center [171, 132] width 193 height 64
copy p "Uppada Pure Silk Butta Design Saree"
click at [80, 36] on div "Name * Category Uppada Sarees Uppada Sarees > Uppada Plain Sarees Uppada Sarees…" at bounding box center [172, 92] width 200 height 165
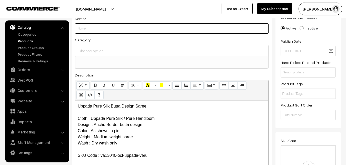
click at [81, 31] on input "Weight" at bounding box center [172, 28] width 194 height 10
paste input "Uppada Pure Silk Butta Design Saree"
type input "Uppada Pure Silk Butta Design Saree"
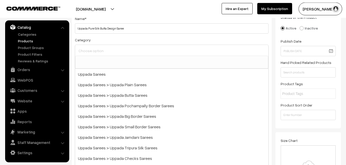
click at [86, 52] on input at bounding box center [171, 50] width 189 height 7
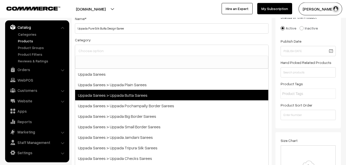
click at [118, 95] on span "Uppada Sarees > Uppada Butta Sarees" at bounding box center [171, 95] width 193 height 11
select select "7"
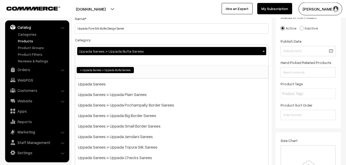
click at [123, 40] on div "Category Uppada Sarees > Uppada Butta Sarees × Uppada Sarees Uppada Sarees > Up…" at bounding box center [172, 58] width 194 height 42
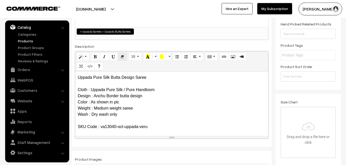
scroll to position [115, 0]
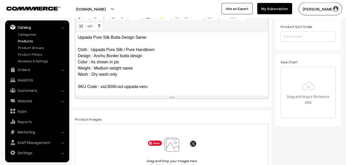
click at [166, 148] on img at bounding box center [171, 152] width 53 height 30
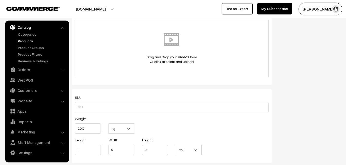
scroll to position [298, 0]
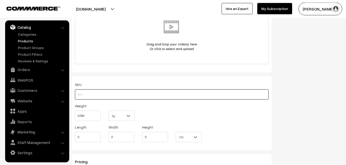
click at [86, 96] on input "text" at bounding box center [172, 94] width 194 height 10
paste input "va13040-oct-uppada-veru"
type input "va13040-oct-uppada-veru"
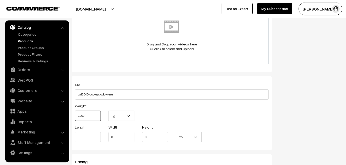
drag, startPoint x: 81, startPoint y: 112, endPoint x: 68, endPoint y: 112, distance: 12.6
click at [75, 112] on input "0.000" at bounding box center [88, 115] width 26 height 10
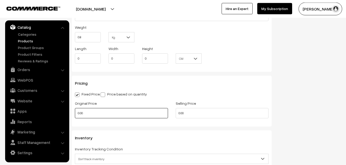
type input "0.80"
drag, startPoint x: 89, startPoint y: 114, endPoint x: 69, endPoint y: 115, distance: 20.5
click at [75, 115] on input "0.00" at bounding box center [121, 113] width 93 height 10
type input "4000"
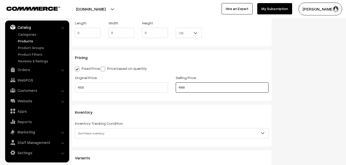
scroll to position [429, 0]
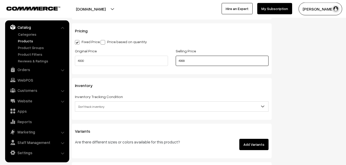
type input "4999"
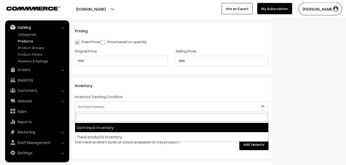
click at [95, 104] on span "Don't track inventory" at bounding box center [171, 106] width 193 height 9
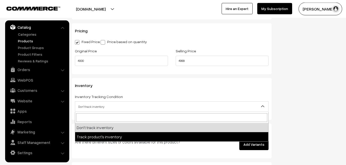
select select "2"
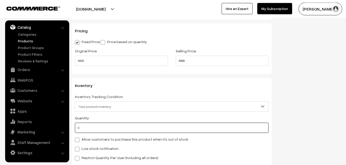
click at [95, 129] on input "0" at bounding box center [172, 128] width 194 height 10
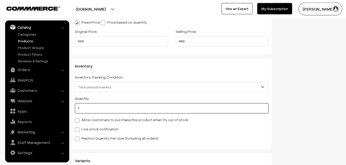
scroll to position [507, 0]
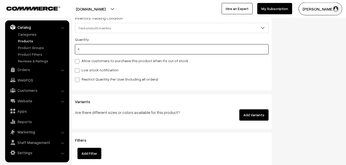
type input "4"
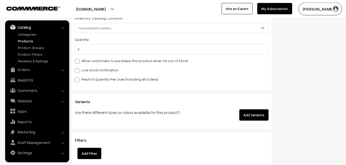
click at [88, 70] on label "Low stock notification" at bounding box center [97, 69] width 44 height 5
click at [78, 70] on input "Low stock notification" at bounding box center [76, 69] width 3 height 3
checkbox input "true"
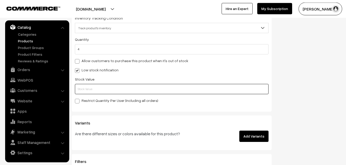
click at [88, 91] on input "text" at bounding box center [172, 89] width 194 height 10
type input "0"
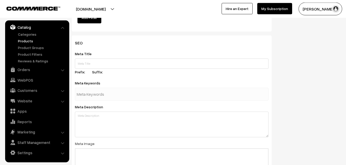
scroll to position [763, 0]
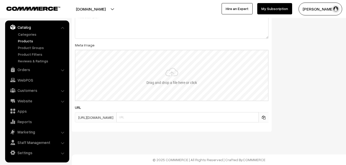
type input "2"
click at [173, 67] on input "file" at bounding box center [171, 75] width 192 height 50
type input "C:\fakepath\uppada-saree-va13040-oct.jpeg"
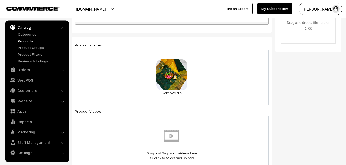
scroll to position [0, 0]
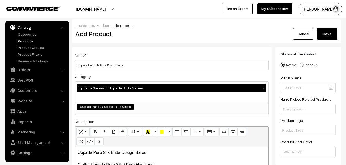
click at [326, 28] on button "Save" at bounding box center [327, 33] width 21 height 11
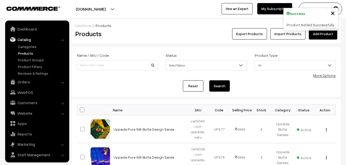
scroll to position [12, 0]
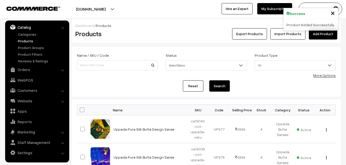
click at [148, 39] on div "Products" at bounding box center [117, 33] width 90 height 11
click at [325, 35] on link "Add Product" at bounding box center [323, 33] width 28 height 11
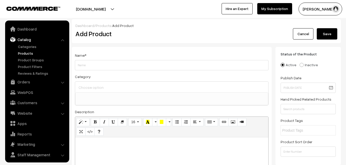
select select
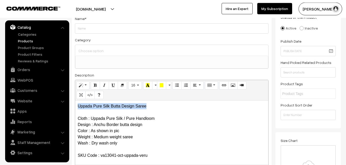
drag, startPoint x: 152, startPoint y: 104, endPoint x: 73, endPoint y: 99, distance: 78.8
click at [75, 100] on div "Uppada Pure Silk Butta Design Saree Cloth : Uppada Pure Silk / Pure Handloom De…" at bounding box center [171, 132] width 193 height 64
copy p "Uppada Pure Silk Butta Design Saree"
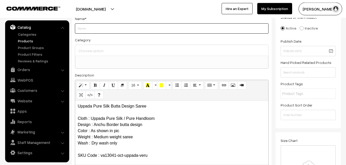
click at [94, 33] on input "Weight" at bounding box center [172, 28] width 194 height 10
paste input "Uppada Pure Silk Butta Design Saree"
type input "Uppada Pure Silk Butta Design Saree"
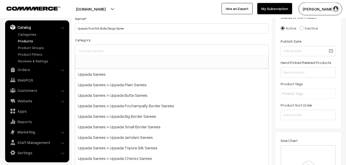
click at [94, 54] on input at bounding box center [171, 50] width 189 height 7
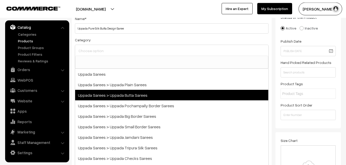
click at [124, 93] on span "Uppada Sarees > Uppada Butta Sarees" at bounding box center [171, 95] width 193 height 11
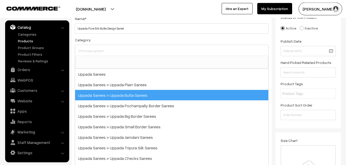
select select "7"
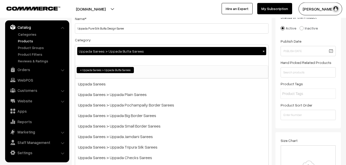
click at [119, 43] on div "Category Uppada Sarees > Uppada Butta Sarees × Uppada Sarees Uppada Sarees > Up…" at bounding box center [172, 58] width 194 height 42
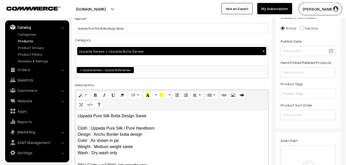
scroll to position [141, 0]
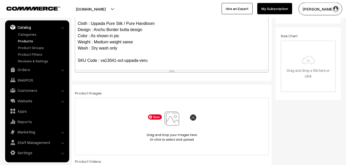
click at [175, 119] on img at bounding box center [171, 126] width 53 height 30
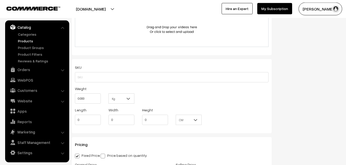
scroll to position [324, 0]
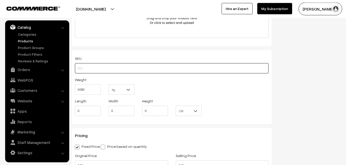
click at [89, 69] on input "text" at bounding box center [172, 68] width 194 height 10
paste input "va13041-oct-uppada-veru"
type input "va13041-oct-uppada-veru"
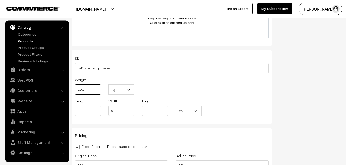
drag, startPoint x: 85, startPoint y: 92, endPoint x: 67, endPoint y: 91, distance: 18.2
click at [75, 91] on input "0.000" at bounding box center [88, 89] width 26 height 10
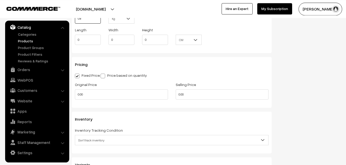
scroll to position [403, 0]
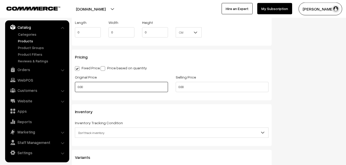
type input "0.80"
drag, startPoint x: 86, startPoint y: 84, endPoint x: 74, endPoint y: 84, distance: 11.8
click at [75, 84] on input "0.00" at bounding box center [121, 87] width 93 height 10
type input "4000"
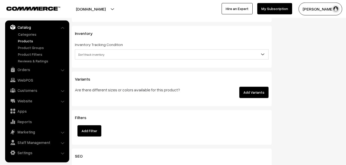
scroll to position [481, 0]
type input "4999"
click at [90, 54] on span "Don't track inventory" at bounding box center [171, 54] width 193 height 9
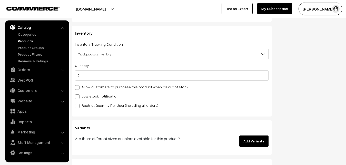
select select "2"
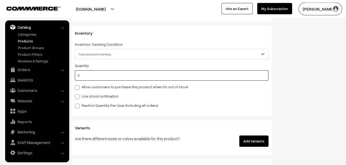
click at [93, 79] on input "0" at bounding box center [172, 75] width 194 height 10
type input "4"
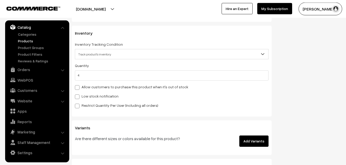
click at [90, 96] on label "Low stock notification" at bounding box center [97, 95] width 44 height 5
click at [78, 96] on input "Low stock notification" at bounding box center [76, 95] width 3 height 3
checkbox input "true"
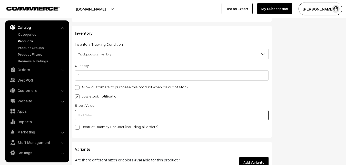
click at [90, 117] on input "text" at bounding box center [172, 115] width 194 height 10
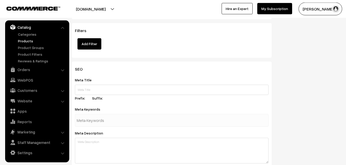
scroll to position [763, 0]
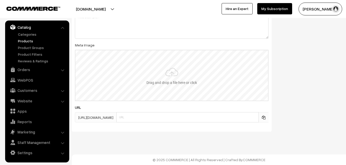
type input "2"
click at [168, 73] on input "file" at bounding box center [171, 75] width 192 height 50
type input "C:\fakepath\uppada-saree-va13041-oct.jpeg"
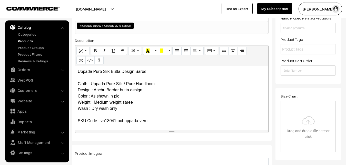
scroll to position [0, 0]
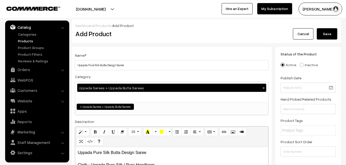
click at [322, 34] on button "Save" at bounding box center [327, 33] width 21 height 11
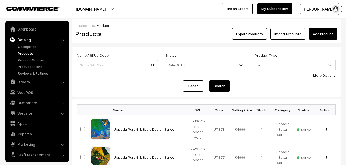
scroll to position [12, 0]
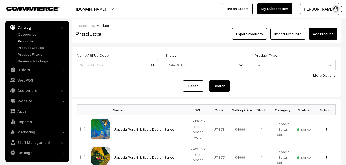
click at [158, 32] on div "Products" at bounding box center [117, 33] width 90 height 11
click at [316, 34] on link "Add Product" at bounding box center [323, 33] width 28 height 11
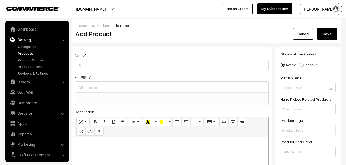
select select
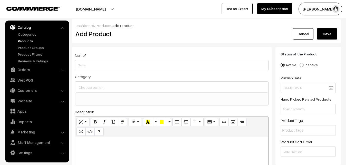
paste div
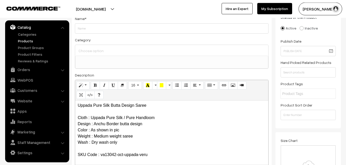
scroll to position [0, 0]
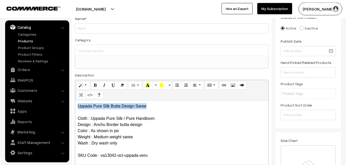
drag, startPoint x: 153, startPoint y: 109, endPoint x: 72, endPoint y: 107, distance: 81.0
click at [75, 108] on div "Uppada Pure Silk Butta Design Saree Cloth : Uppada Pure Silk / Pure Handloom De…" at bounding box center [171, 132] width 193 height 64
copy p "Uppada Pure Silk Butta Design Saree"
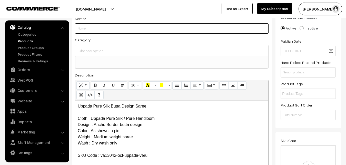
click at [91, 29] on input "Weight" at bounding box center [172, 28] width 194 height 10
paste input "Uppada Pure Silk Butta Design Saree"
type input "Uppada Pure Silk Butta Design Saree"
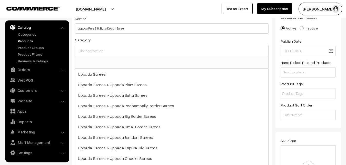
click at [95, 49] on input at bounding box center [171, 50] width 189 height 7
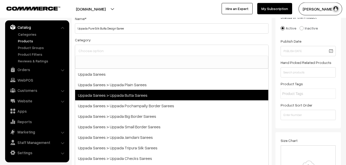
click at [124, 97] on span "Uppada Sarees > Uppada Butta Sarees" at bounding box center [171, 95] width 193 height 11
select select "7"
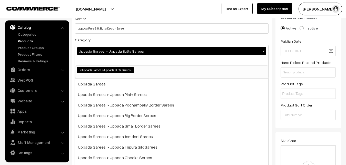
click at [128, 42] on div "Category Uppada Sarees > Uppada Butta Sarees × Uppada Sarees Uppada Sarees > Up…" at bounding box center [172, 58] width 194 height 42
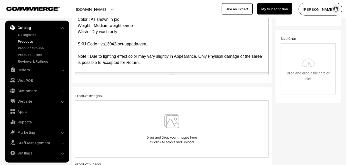
scroll to position [167, 0]
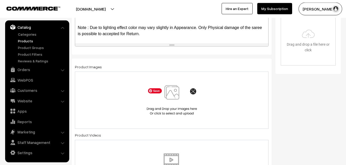
click at [176, 96] on img at bounding box center [171, 100] width 53 height 30
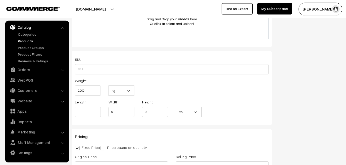
scroll to position [324, 0]
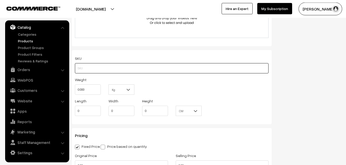
click at [88, 67] on input "text" at bounding box center [172, 68] width 194 height 10
paste input "va13042-oct-uppada-veru"
type input "va13042-oct-uppada-veru"
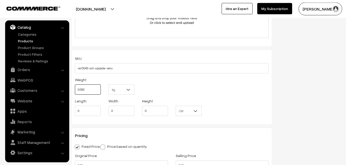
drag, startPoint x: 89, startPoint y: 90, endPoint x: 71, endPoint y: 87, distance: 18.2
click at [75, 87] on input "0.000" at bounding box center [88, 89] width 26 height 10
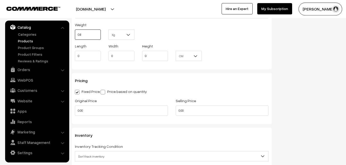
scroll to position [403, 0]
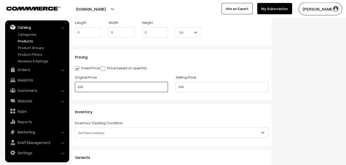
type input "0.80"
drag, startPoint x: 97, startPoint y: 87, endPoint x: 65, endPoint y: 86, distance: 32.1
click at [75, 86] on input "0.00" at bounding box center [121, 87] width 93 height 10
type input "4000"
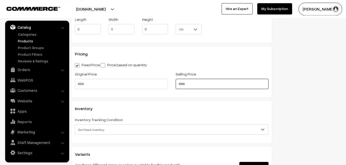
scroll to position [455, 0]
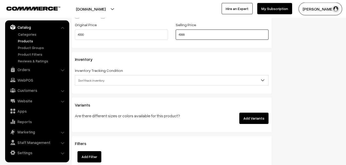
type input "4999"
click at [93, 80] on span "Don't track inventory" at bounding box center [171, 80] width 193 height 9
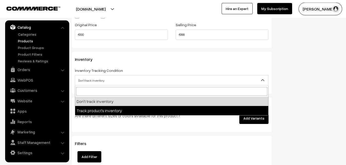
select select "2"
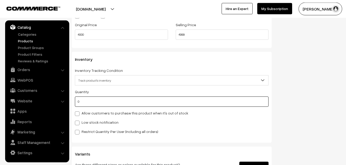
click at [92, 106] on input "0" at bounding box center [172, 101] width 194 height 10
type input "4"
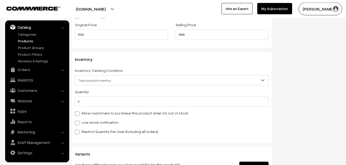
click at [88, 121] on label "Low stock notification" at bounding box center [97, 121] width 44 height 5
click at [78, 121] on input "Low stock notification" at bounding box center [76, 121] width 3 height 3
checkbox input "true"
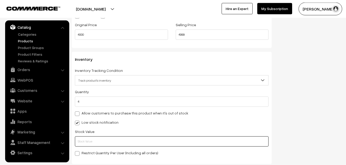
click at [95, 143] on input "text" at bounding box center [172, 141] width 194 height 10
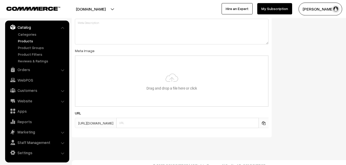
scroll to position [763, 0]
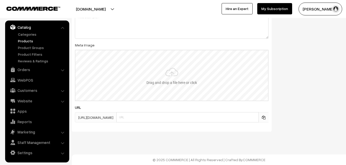
type input "2"
click at [160, 78] on input "file" at bounding box center [171, 75] width 192 height 50
type input "C:\fakepath\uppada-saree-va13042-oct.jpeg"
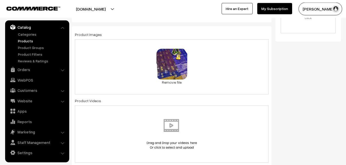
scroll to position [0, 0]
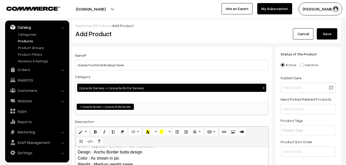
click at [321, 36] on button "Save" at bounding box center [327, 33] width 21 height 11
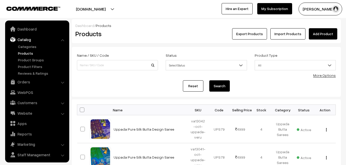
scroll to position [12, 0]
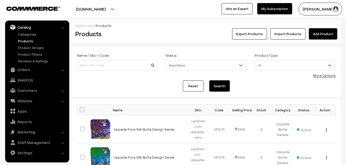
click at [160, 33] on div "Products" at bounding box center [117, 33] width 90 height 11
click at [329, 32] on link "Add Product" at bounding box center [323, 33] width 28 height 11
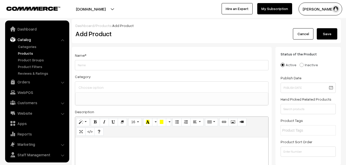
select select
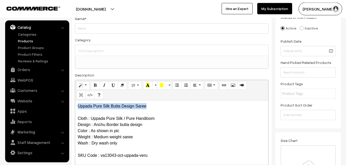
drag, startPoint x: 159, startPoint y: 102, endPoint x: 77, endPoint y: 101, distance: 82.0
click at [77, 102] on div "Uppada Pure Silk Butta Design Saree Cloth : Uppada Pure Silk / Pure Handloom De…" at bounding box center [171, 132] width 193 height 64
copy p "Uppada Pure Silk Butta Design Saree"
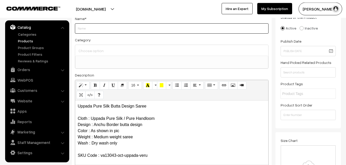
click at [94, 32] on input "Weight" at bounding box center [172, 28] width 194 height 10
paste input "Uppada Pure Silk Butta Design Saree"
type input "Uppada Pure Silk Butta Design Saree"
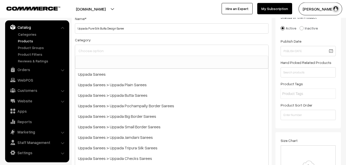
click at [96, 49] on input at bounding box center [171, 50] width 189 height 7
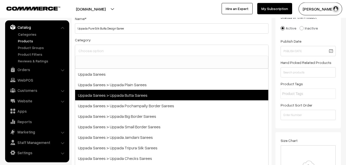
click at [122, 93] on span "Uppada Sarees > Uppada Butta Sarees" at bounding box center [171, 95] width 193 height 11
select select "7"
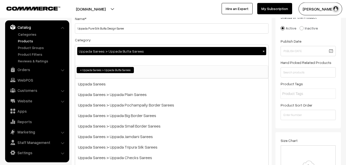
click at [125, 36] on div "Name * Uppada Pure Silk Butta Design Saree Category Uppada Sarees > Uppada Butt…" at bounding box center [172, 97] width 200 height 175
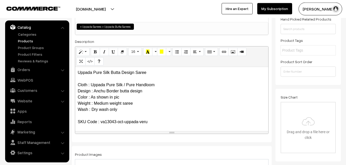
scroll to position [141, 0]
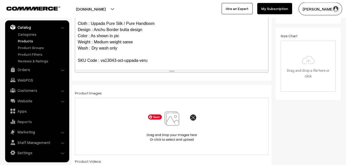
click at [170, 118] on img at bounding box center [171, 126] width 53 height 30
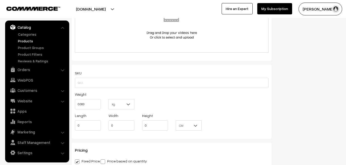
scroll to position [324, 0]
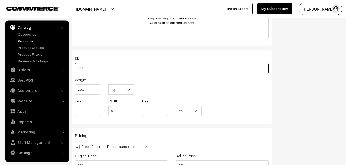
click at [108, 67] on input "text" at bounding box center [172, 68] width 194 height 10
paste input "va13043-oct-uppada-veru"
type input "va13043-oct-uppada-veru"
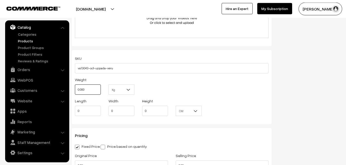
drag, startPoint x: 89, startPoint y: 90, endPoint x: 70, endPoint y: 89, distance: 18.7
click at [75, 89] on input "0.000" at bounding box center [88, 89] width 26 height 10
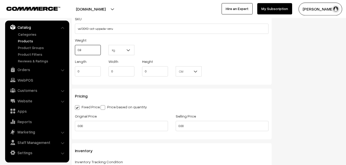
scroll to position [403, 0]
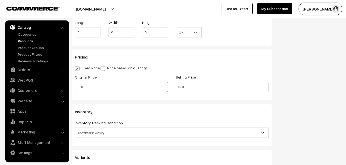
type input "0.80"
drag, startPoint x: 87, startPoint y: 87, endPoint x: 69, endPoint y: 88, distance: 17.2
click at [75, 88] on input "0.00" at bounding box center [121, 87] width 93 height 10
type input "4000"
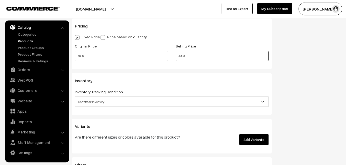
scroll to position [455, 0]
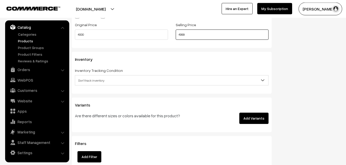
type input "4999"
click at [92, 77] on span "Don't track inventory" at bounding box center [171, 80] width 193 height 9
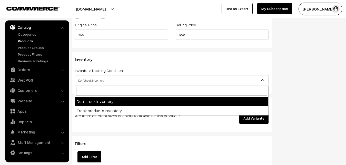
click at [91, 81] on span "Don't track inventory" at bounding box center [171, 80] width 193 height 9
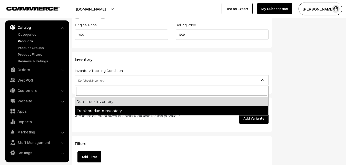
select select "2"
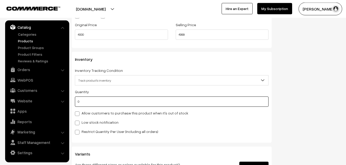
click at [91, 100] on input "0" at bounding box center [172, 101] width 194 height 10
type input "4"
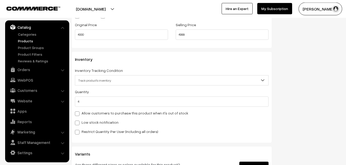
click at [92, 121] on label "Low stock notification" at bounding box center [97, 121] width 44 height 5
click at [78, 121] on input "Low stock notification" at bounding box center [76, 121] width 3 height 3
checkbox input "true"
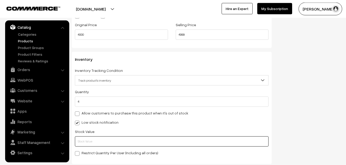
click at [95, 138] on input "text" at bounding box center [172, 141] width 194 height 10
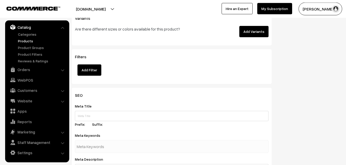
scroll to position [763, 0]
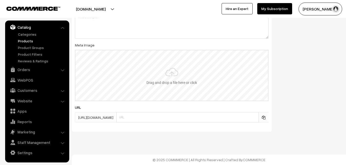
type input "2"
click at [155, 89] on input "file" at bounding box center [171, 75] width 192 height 50
type input "C:\fakepath\uppada-saree-va13043-oct.jpeg"
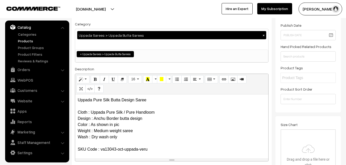
scroll to position [0, 0]
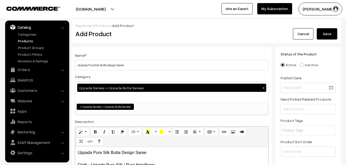
click at [327, 38] on button "Save" at bounding box center [327, 33] width 21 height 11
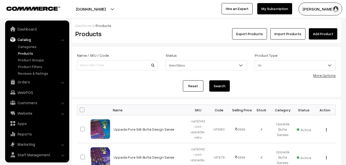
click at [317, 34] on link "Add Product" at bounding box center [323, 33] width 28 height 11
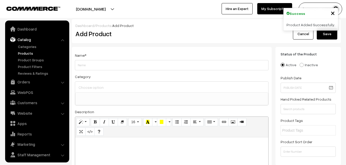
select select
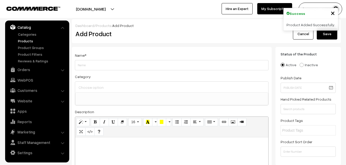
click at [158, 42] on div "Dashboard / Products / Add Product Add Product Cancel Save" at bounding box center [206, 31] width 269 height 24
paste div
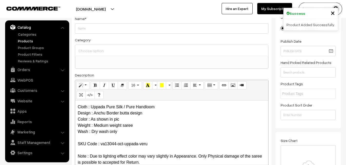
scroll to position [0, 0]
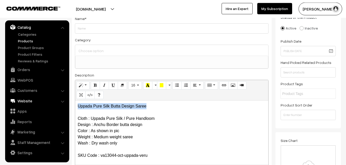
drag, startPoint x: 153, startPoint y: 104, endPoint x: 44, endPoint y: 102, distance: 109.0
click at [75, 102] on div "Uppada Pure Silk Butta Design Saree Cloth : Uppada Pure Silk / Pure Handloom De…" at bounding box center [171, 132] width 193 height 64
copy p "Uppada Pure Silk Butta Design Saree"
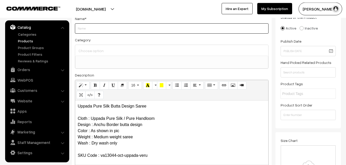
click at [85, 33] on input "Weight" at bounding box center [172, 28] width 194 height 10
paste input "Uppada Pure Silk Butta Design Saree"
type input "Uppada Pure Silk Butta Design Saree"
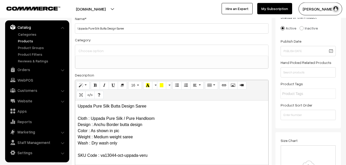
click at [87, 48] on input at bounding box center [171, 50] width 189 height 7
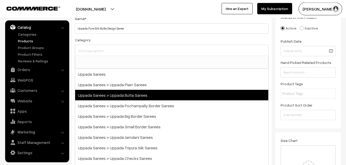
click at [125, 95] on span "Uppada Sarees > Uppada Butta Sarees" at bounding box center [171, 95] width 193 height 11
select select "7"
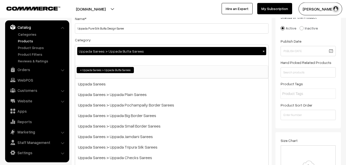
click at [130, 39] on div "Category Uppada Sarees > Uppada Butta Sarees × Uppada Sarees Uppada Sarees > Up…" at bounding box center [172, 58] width 194 height 42
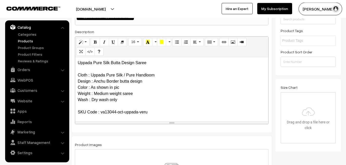
scroll to position [167, 0]
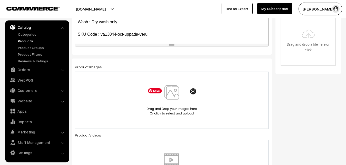
click at [180, 99] on img at bounding box center [171, 100] width 53 height 30
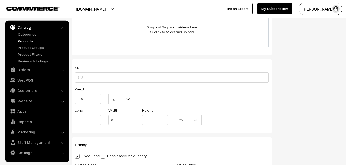
scroll to position [324, 0]
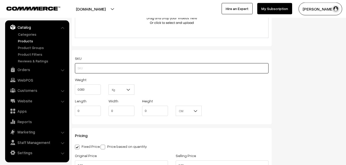
click at [95, 68] on input "text" at bounding box center [172, 68] width 194 height 10
paste input "va13044-oct-uppada-veru"
type input "va13044-oct-uppada-veru"
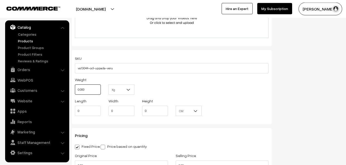
drag, startPoint x: 94, startPoint y: 89, endPoint x: 57, endPoint y: 86, distance: 36.8
click at [75, 86] on input "0.000" at bounding box center [88, 89] width 26 height 10
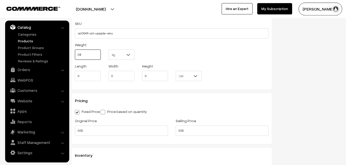
scroll to position [403, 0]
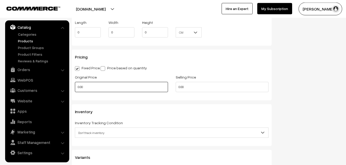
type input "0.80"
drag, startPoint x: 95, startPoint y: 86, endPoint x: 60, endPoint y: 86, distance: 35.1
click at [75, 86] on input "0.00" at bounding box center [121, 87] width 93 height 10
type input "4000"
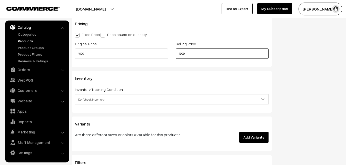
scroll to position [455, 0]
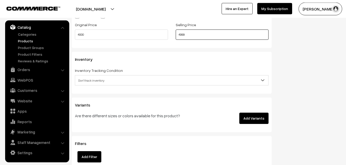
type input "4999"
click at [96, 83] on span "Don't track inventory" at bounding box center [171, 80] width 193 height 9
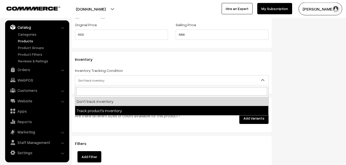
select select "2"
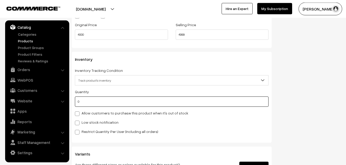
click at [92, 97] on input "0" at bounding box center [172, 101] width 194 height 10
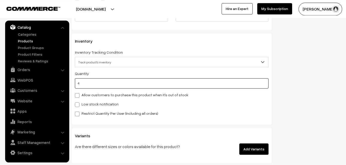
scroll to position [507, 0]
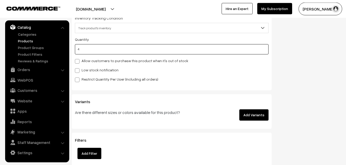
type input "4"
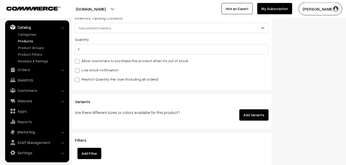
click at [87, 69] on label "Low stock notification" at bounding box center [97, 69] width 44 height 5
click at [78, 69] on input "Low stock notification" at bounding box center [76, 69] width 3 height 3
checkbox input "true"
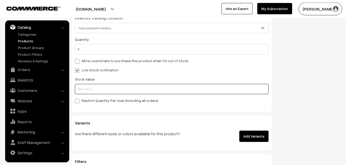
click at [90, 91] on input "text" at bounding box center [172, 89] width 194 height 10
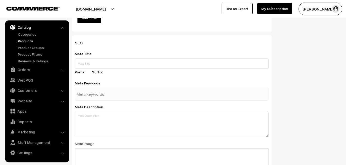
scroll to position [763, 0]
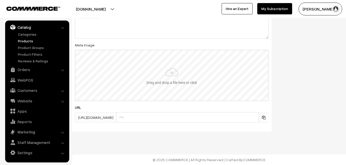
type input "2"
click at [166, 84] on input "file" at bounding box center [171, 75] width 192 height 50
type input "C:\fakepath\uppada-saree-va13044-oct.jpeg"
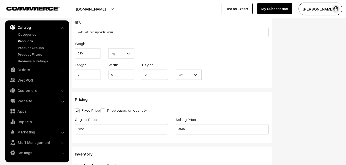
scroll to position [0, 0]
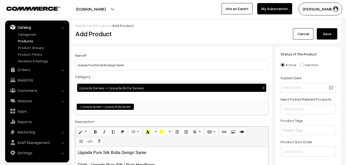
click at [270, 29] on div "Add Product" at bounding box center [173, 33] width 202 height 11
click at [318, 31] on button "Save" at bounding box center [327, 33] width 21 height 11
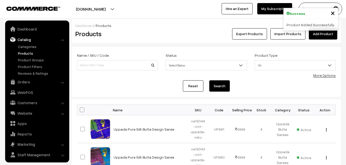
scroll to position [12, 0]
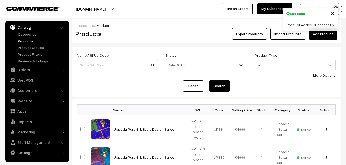
click at [161, 30] on div "Products" at bounding box center [117, 33] width 90 height 11
click at [318, 34] on link "Add Product" at bounding box center [323, 33] width 28 height 11
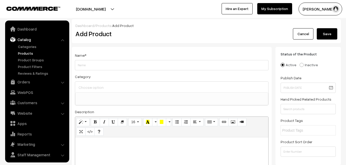
select select
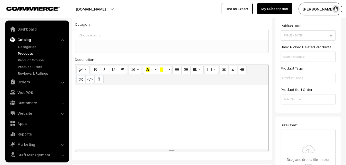
scroll to position [12, 0]
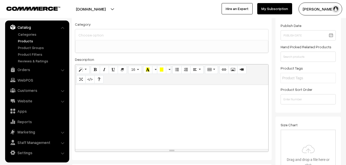
paste div
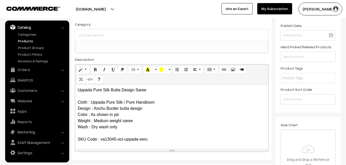
scroll to position [0, 0]
drag, startPoint x: 156, startPoint y: 90, endPoint x: 70, endPoint y: 89, distance: 86.4
click at [75, 89] on div "Uppada Pure Silk Butta Design Saree Cloth : Uppada Pure Silk / Pure Handloom De…" at bounding box center [171, 117] width 193 height 64
copy p "Uppada Pure Silk Butta Design Saree"
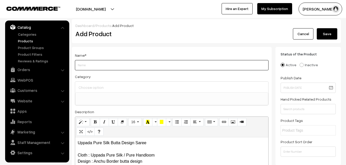
click at [88, 65] on input "Weight" at bounding box center [172, 65] width 194 height 10
paste input "Uppada Pure Silk Butta Design Saree"
type input "Uppada Pure Silk Butta Design Saree"
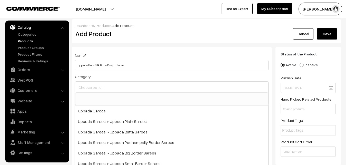
click at [94, 87] on input at bounding box center [171, 87] width 189 height 7
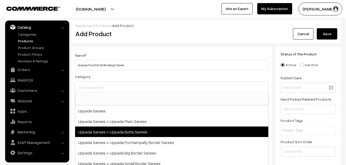
click at [121, 130] on span "Uppada Sarees > Uppada Butta Sarees" at bounding box center [171, 131] width 193 height 11
select select "7"
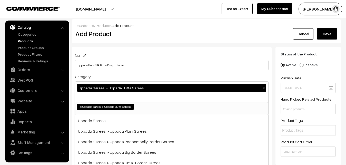
click at [117, 77] on div "Category Uppada Sarees > Uppada Butta Sarees × Uppada Sarees Uppada Sarees > Up…" at bounding box center [172, 94] width 194 height 42
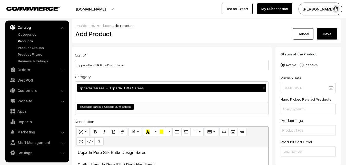
scroll to position [105, 0]
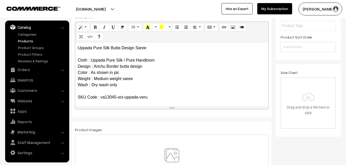
click at [175, 153] on img at bounding box center [171, 163] width 53 height 30
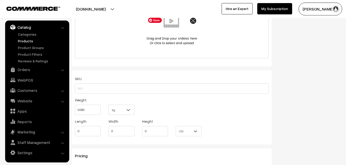
scroll to position [314, 0]
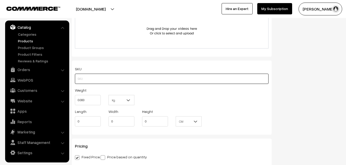
click at [87, 80] on input "text" at bounding box center [172, 79] width 194 height 10
paste input "va13045-oct-uppada-veru"
type input "va13045-oct-uppada-veru"
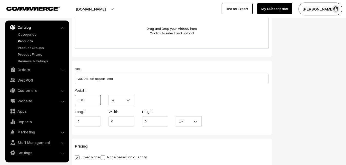
drag, startPoint x: 92, startPoint y: 105, endPoint x: 67, endPoint y: 102, distance: 25.8
click at [75, 102] on input "0.000" at bounding box center [88, 100] width 26 height 10
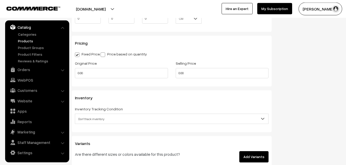
scroll to position [418, 0]
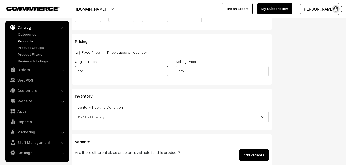
type input "0.80"
drag, startPoint x: 99, startPoint y: 77, endPoint x: 72, endPoint y: 74, distance: 27.9
click at [72, 74] on div "Original Price 0.00" at bounding box center [121, 68] width 101 height 21
type input "4000"
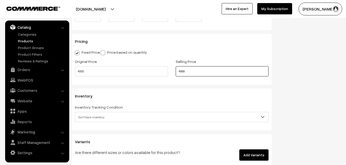
type input "4999"
click at [96, 116] on span "Don't track inventory" at bounding box center [171, 117] width 193 height 9
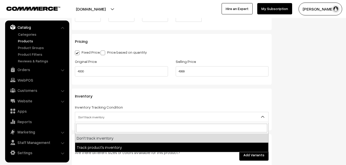
select select "2"
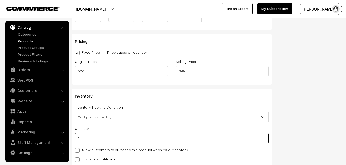
click at [96, 136] on input "0" at bounding box center [172, 138] width 194 height 10
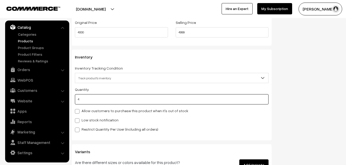
scroll to position [497, 0]
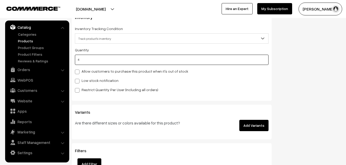
type input "4"
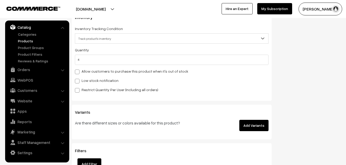
click at [84, 81] on label "Low stock notification" at bounding box center [97, 80] width 44 height 5
click at [78, 81] on input "Low stock notification" at bounding box center [76, 79] width 3 height 3
checkbox input "true"
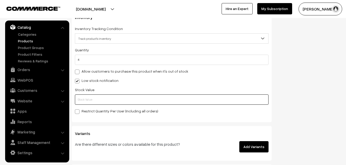
click at [88, 103] on input "text" at bounding box center [172, 99] width 194 height 10
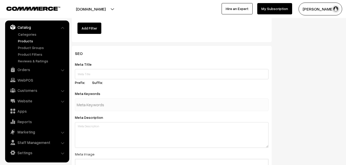
scroll to position [763, 0]
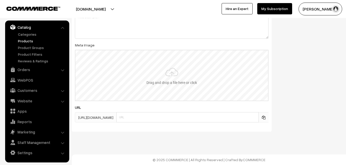
type input "2"
click at [181, 72] on input "file" at bounding box center [171, 75] width 192 height 50
type input "C:\fakepath\uppada-saree-va13045-oct.jpeg"
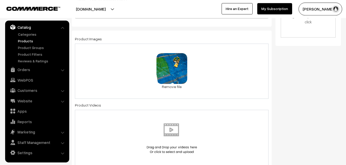
scroll to position [0, 0]
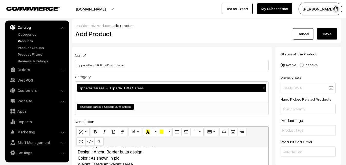
click at [333, 32] on button "Save" at bounding box center [327, 33] width 21 height 11
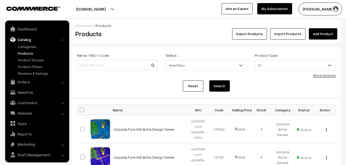
scroll to position [12, 0]
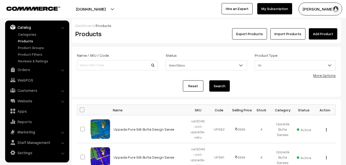
click at [141, 31] on h2 "Products" at bounding box center [116, 34] width 82 height 8
click at [318, 34] on link "Add Product" at bounding box center [323, 33] width 28 height 11
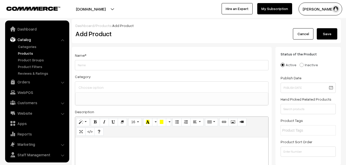
select select
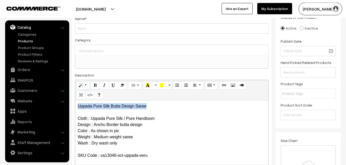
drag, startPoint x: 151, startPoint y: 107, endPoint x: 59, endPoint y: 100, distance: 92.6
click at [75, 100] on div "Uppada Pure Silk Butta Design Saree Cloth : Uppada Pure Silk / Pure Handloom De…" at bounding box center [171, 132] width 193 height 64
copy p "Uppada Pure Silk Butta Design Saree"
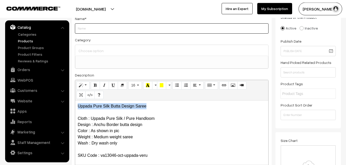
click at [91, 31] on input "Weight" at bounding box center [172, 28] width 194 height 10
paste input "Uppada Pure Silk Butta Design Saree"
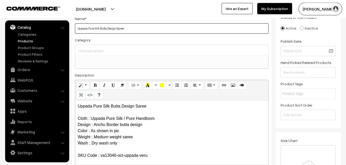
type input "Uppada Pure Silk Butta Design Saree"
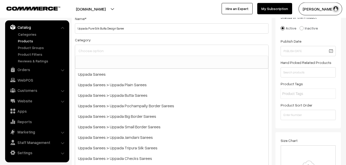
click at [91, 47] on input at bounding box center [171, 50] width 189 height 7
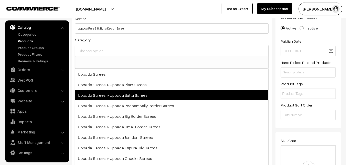
click at [114, 95] on span "Uppada Sarees > Uppada Butta Sarees" at bounding box center [171, 95] width 193 height 11
select select "7"
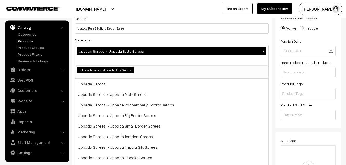
click at [116, 37] on div "Category Uppada Sarees > Uppada Butta Sarees × Uppada Sarees Uppada Sarees > Up…" at bounding box center [172, 58] width 194 height 42
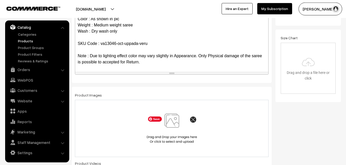
scroll to position [167, 0]
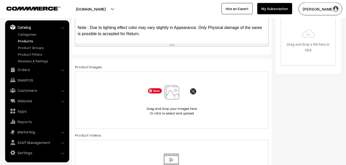
click at [170, 95] on img at bounding box center [171, 100] width 53 height 30
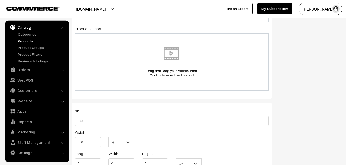
scroll to position [298, 0]
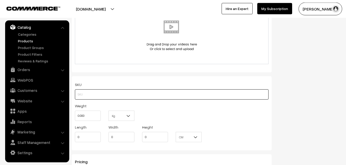
click at [113, 93] on input "text" at bounding box center [172, 94] width 194 height 10
paste input "va13046-oct-uppada-veru"
type input "va13046-oct-uppada-veru"
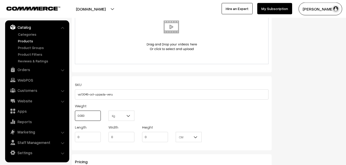
drag, startPoint x: 96, startPoint y: 112, endPoint x: 73, endPoint y: 113, distance: 23.1
click at [75, 113] on input "0.000" at bounding box center [88, 115] width 26 height 10
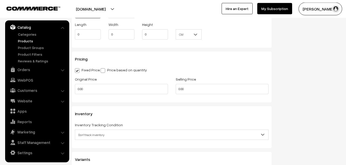
scroll to position [403, 0]
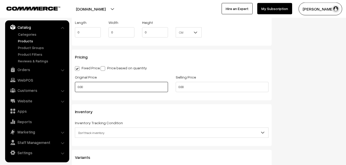
type input "0.80"
drag, startPoint x: 91, startPoint y: 86, endPoint x: 60, endPoint y: 86, distance: 31.5
click at [75, 86] on input "0.00" at bounding box center [121, 87] width 93 height 10
type input "4000"
type input "5"
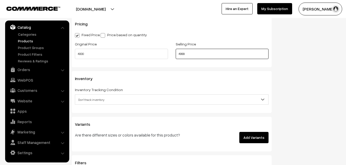
scroll to position [481, 0]
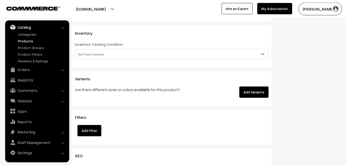
type input "4999"
click at [90, 53] on span "Don't track inventory" at bounding box center [171, 54] width 193 height 9
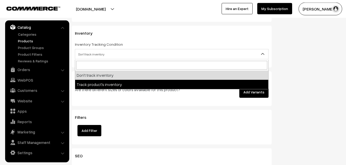
select select "2"
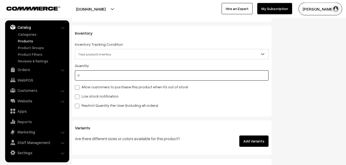
click at [89, 78] on input "0" at bounding box center [172, 75] width 194 height 10
click at [89, 77] on input "0" at bounding box center [172, 75] width 194 height 10
type input "4"
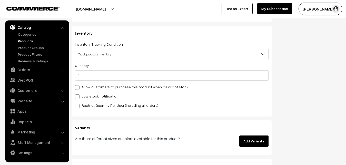
click at [95, 101] on div "Quantity 4 Allow customers to purchase this product when it's out of stock Low …" at bounding box center [172, 85] width 194 height 46
click at [96, 96] on label "Low stock notification" at bounding box center [97, 95] width 44 height 5
click at [78, 96] on input "Low stock notification" at bounding box center [76, 95] width 3 height 3
checkbox input "true"
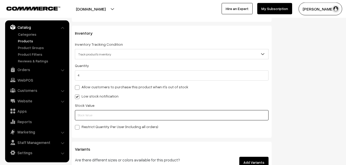
click at [95, 116] on input "text" at bounding box center [172, 115] width 194 height 10
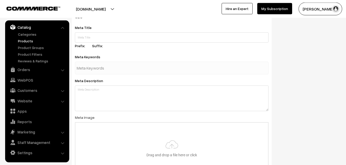
scroll to position [763, 0]
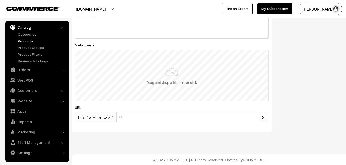
type input "2"
click at [171, 73] on input "file" at bounding box center [171, 75] width 192 height 50
type input "C:\fakepath\uppada-saree-va13046-oct.jpeg"
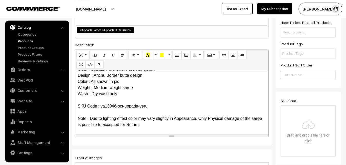
scroll to position [0, 0]
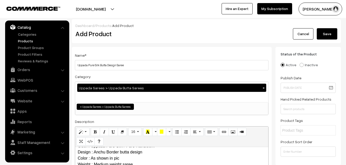
click at [329, 32] on button "Save" at bounding box center [327, 33] width 21 height 11
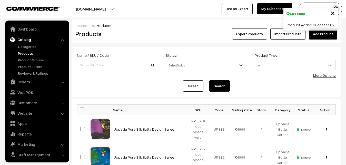
scroll to position [12, 0]
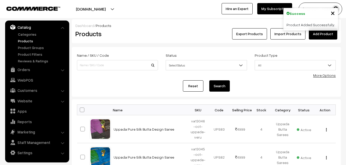
click at [140, 38] on h2 "Products" at bounding box center [116, 34] width 82 height 8
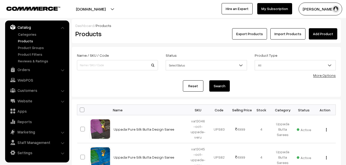
click at [319, 33] on link "Add Product" at bounding box center [323, 33] width 28 height 11
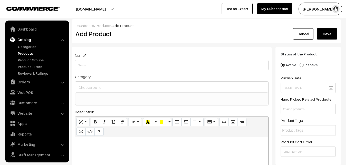
select select
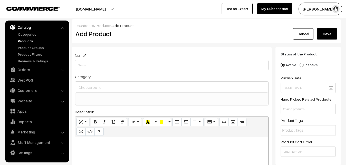
click at [109, 145] on p at bounding box center [172, 143] width 188 height 6
paste div
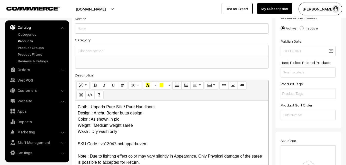
scroll to position [0, 0]
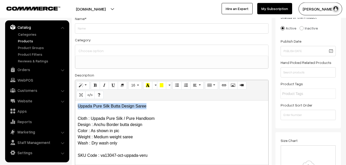
drag, startPoint x: 156, startPoint y: 108, endPoint x: 71, endPoint y: 105, distance: 84.6
click at [75, 105] on div "Uppada Pure Silk Butta Design Saree Cloth : Uppada Pure Silk / Pure Handloom De…" at bounding box center [171, 132] width 193 height 64
copy p "Uppada Pure Silk Butta Design Saree"
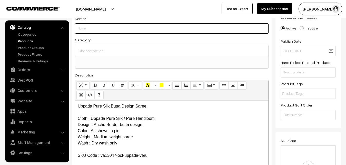
paste input "Uppada Pure Silk Butta Design Saree"
type input "Uppada Pure Silk Butta Design Saree"
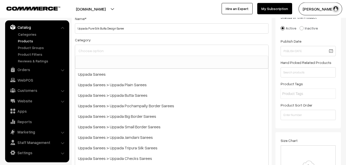
click at [104, 48] on input at bounding box center [171, 50] width 189 height 7
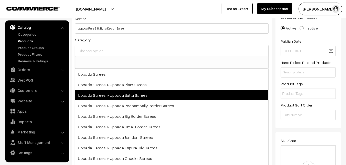
click at [133, 94] on span "Uppada Sarees > Uppada Butta Sarees" at bounding box center [171, 95] width 193 height 11
select select "7"
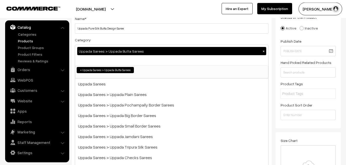
click at [129, 38] on div "Category Uppada Sarees > Uppada Butta Sarees × Uppada Sarees Uppada Sarees > Up…" at bounding box center [172, 58] width 194 height 42
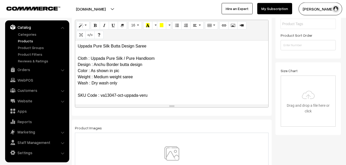
scroll to position [115, 0]
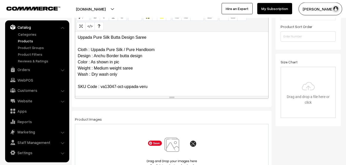
click at [171, 145] on img at bounding box center [171, 152] width 53 height 30
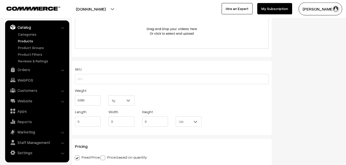
scroll to position [350, 0]
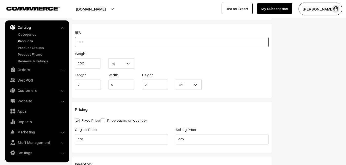
click at [90, 42] on input "text" at bounding box center [172, 42] width 194 height 10
paste input "va13047-oct-uppada-veru"
type input "va13047-oct-uppada-veru"
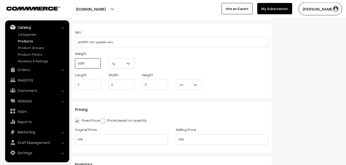
drag, startPoint x: 88, startPoint y: 65, endPoint x: 72, endPoint y: 62, distance: 16.9
click at [75, 62] on input "0.000" at bounding box center [88, 63] width 26 height 10
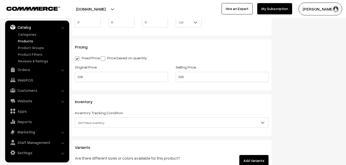
scroll to position [429, 0]
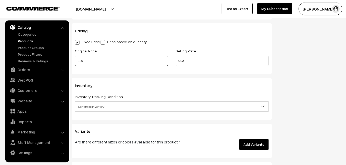
type input "0.80"
drag, startPoint x: 90, startPoint y: 59, endPoint x: 69, endPoint y: 59, distance: 21.3
click at [75, 59] on input "0.00" at bounding box center [121, 61] width 93 height 10
type input "4000"
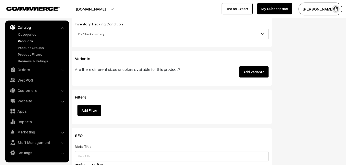
scroll to position [507, 0]
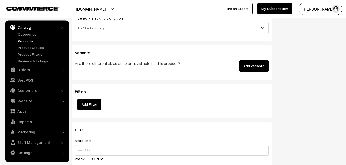
type input "4999"
click at [100, 27] on span "Don't track inventory" at bounding box center [171, 28] width 193 height 9
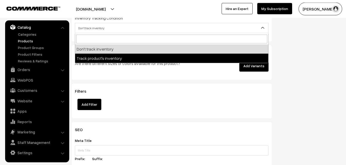
select select "2"
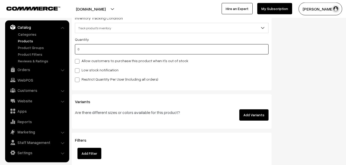
click at [101, 51] on input "0" at bounding box center [172, 49] width 194 height 10
type input "4"
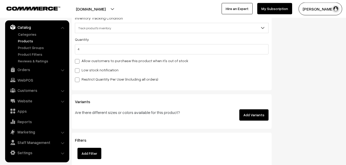
click at [90, 72] on label "Low stock notification" at bounding box center [97, 69] width 44 height 5
click at [78, 71] on input "Low stock notification" at bounding box center [76, 69] width 3 height 3
checkbox input "true"
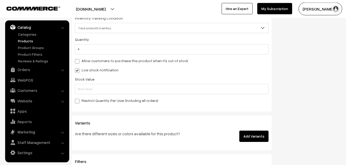
click at [87, 84] on div "Stock Value" at bounding box center [172, 85] width 194 height 18
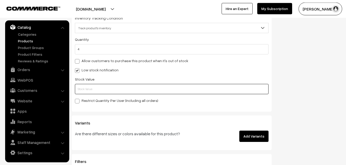
click at [87, 85] on input "text" at bounding box center [172, 89] width 194 height 10
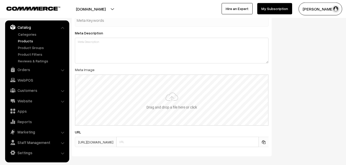
scroll to position [743, 0]
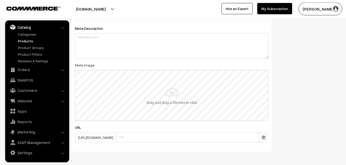
type input "2"
click at [172, 88] on input "file" at bounding box center [171, 95] width 192 height 50
type input "C:\fakepath\uppada-saree-va13047-oct.jpeg"
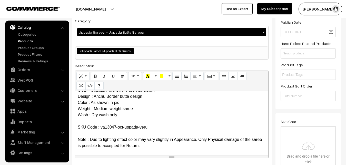
scroll to position [0, 0]
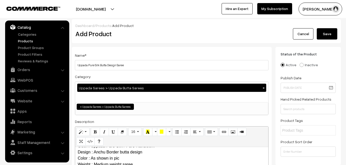
click at [325, 34] on button "Save" at bounding box center [327, 33] width 21 height 11
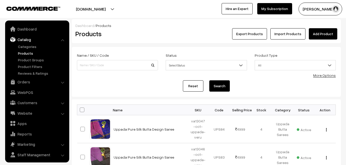
scroll to position [12, 0]
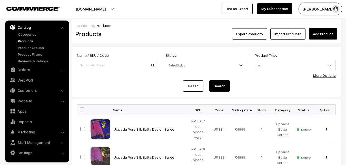
click at [169, 37] on div "Export Products Import Products Add Product" at bounding box center [251, 33] width 172 height 11
click at [311, 38] on link "Add Product" at bounding box center [323, 33] width 28 height 11
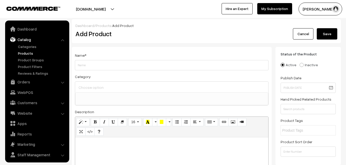
select select
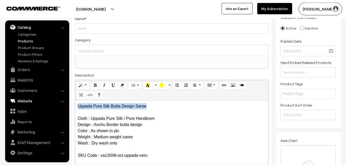
drag, startPoint x: 152, startPoint y: 107, endPoint x: 55, endPoint y: 96, distance: 97.4
click at [75, 100] on div "Uppada Pure Silk Butta Design Saree Cloth : Uppada Pure Silk / Pure Handloom De…" at bounding box center [171, 132] width 193 height 64
copy p "Uppada Pure Silk Butta Design Saree"
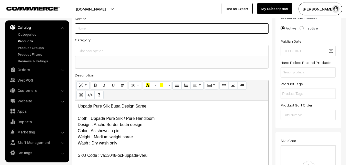
click at [100, 32] on input "Weight" at bounding box center [172, 28] width 194 height 10
paste input "Uppada Pure Silk Butta Design Saree"
type input "Uppada Pure Silk Butta Design Saree"
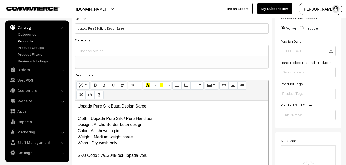
click at [100, 49] on input at bounding box center [171, 50] width 189 height 7
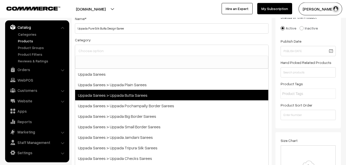
click at [118, 92] on span "Uppada Sarees > Uppada Butta Sarees" at bounding box center [171, 95] width 193 height 11
select select "7"
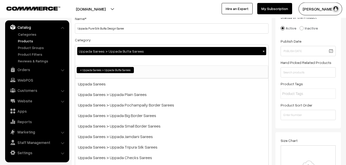
click at [124, 37] on div "Category Uppada Sarees > Uppada Butta Sarees × Uppada Sarees Uppada Sarees > Up…" at bounding box center [172, 58] width 194 height 42
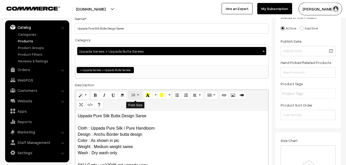
scroll to position [141, 0]
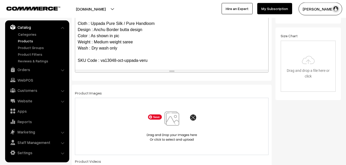
click at [171, 125] on img at bounding box center [171, 126] width 53 height 30
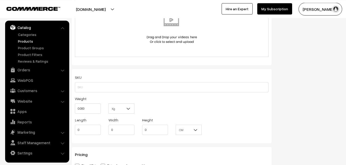
scroll to position [324, 0]
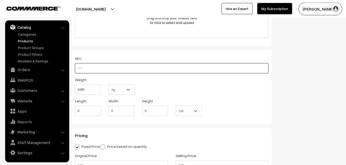
click at [105, 69] on input "text" at bounding box center [172, 68] width 194 height 10
paste input "va13048-oct-uppada-veru"
type input "va13048-oct-uppada-veru"
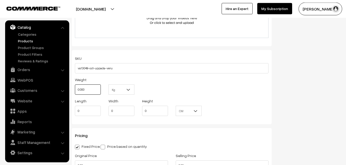
drag, startPoint x: 88, startPoint y: 89, endPoint x: 66, endPoint y: 87, distance: 21.9
click at [75, 87] on input "0.000" at bounding box center [88, 89] width 26 height 10
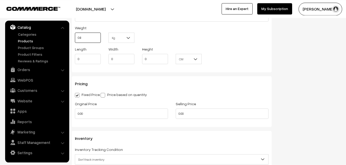
scroll to position [377, 0]
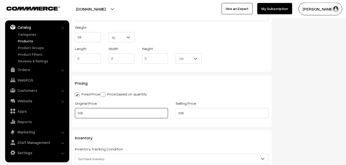
type input "0.80"
drag, startPoint x: 86, startPoint y: 113, endPoint x: 65, endPoint y: 111, distance: 21.7
click at [75, 111] on input "0.00" at bounding box center [121, 113] width 93 height 10
type input "4000"
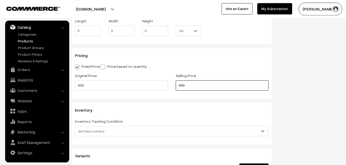
scroll to position [455, 0]
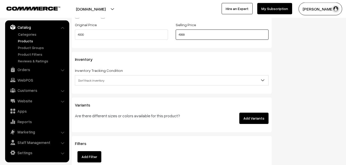
type input "4999"
click at [94, 77] on span "Don't track inventory" at bounding box center [171, 80] width 193 height 9
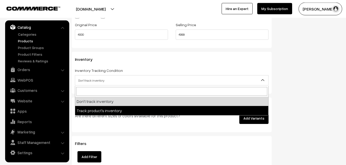
select select "2"
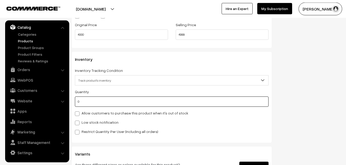
click at [91, 102] on input "0" at bounding box center [172, 101] width 194 height 10
type input "4"
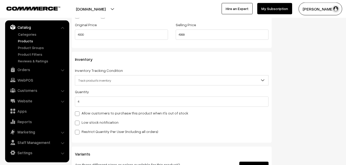
click at [91, 119] on div "Low stock notification" at bounding box center [172, 122] width 194 height 6
click at [91, 123] on label "Low stock notification" at bounding box center [97, 121] width 44 height 5
click at [78, 123] on input "Low stock notification" at bounding box center [76, 121] width 3 height 3
checkbox input "true"
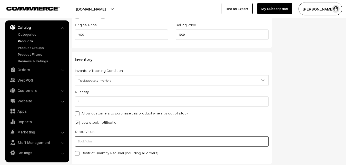
click at [89, 140] on input "text" at bounding box center [172, 141] width 194 height 10
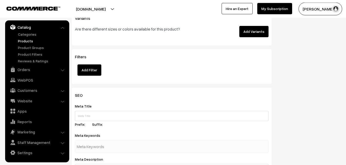
scroll to position [763, 0]
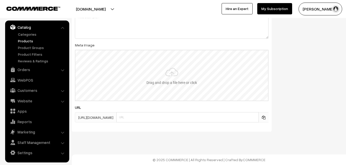
type input "2"
click at [175, 78] on input "file" at bounding box center [171, 75] width 192 height 50
type input "C:\fakepath\uppada-saree-va13048-oct.jpeg"
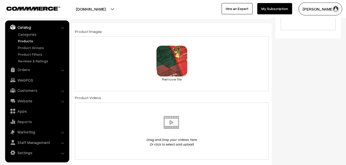
scroll to position [0, 0]
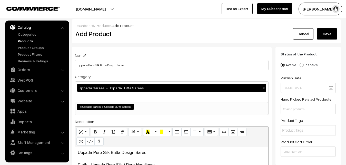
click at [325, 37] on button "Save" at bounding box center [327, 33] width 21 height 11
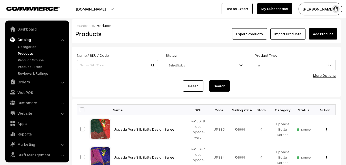
scroll to position [12, 0]
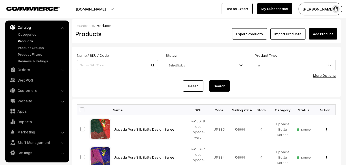
click at [168, 33] on div "Export Products Import Products Add Product" at bounding box center [251, 33] width 172 height 11
click at [317, 32] on link "Add Product" at bounding box center [323, 33] width 28 height 11
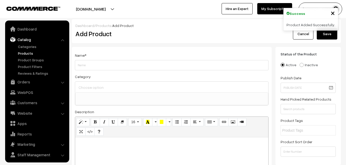
select select
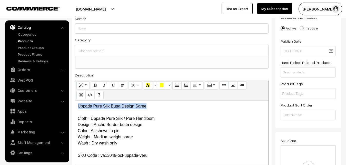
drag, startPoint x: 152, startPoint y: 105, endPoint x: 66, endPoint y: 103, distance: 85.4
click at [75, 103] on div "Uppada Pure Silk Butta Design Saree Cloth : Uppada Pure Silk / Pure Handloom De…" at bounding box center [171, 132] width 193 height 64
copy p "Uppada Pure Silk Butta Design Saree"
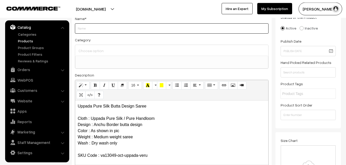
click at [90, 26] on input "Weight" at bounding box center [172, 28] width 194 height 10
paste input "Uppada Pure Silk Butta Design Saree"
type input "Uppada Pure Silk Butta Design Saree"
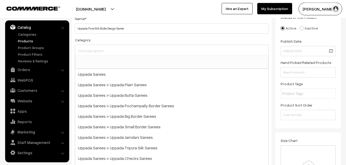
click at [95, 50] on input at bounding box center [171, 50] width 189 height 7
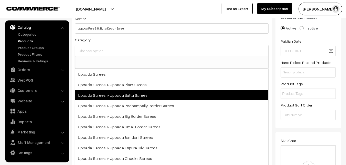
click at [124, 94] on span "Uppada Sarees > Uppada Butta Sarees" at bounding box center [171, 95] width 193 height 11
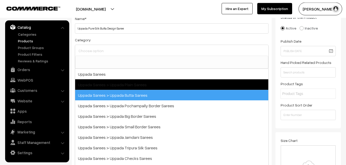
select select "7"
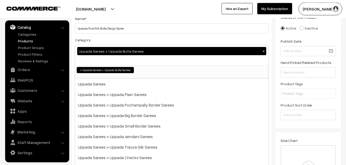
click at [127, 38] on div "Category Uppada Sarees > Uppada Butta Sarees × Uppada Sarees Uppada Sarees > Up…" at bounding box center [172, 58] width 194 height 42
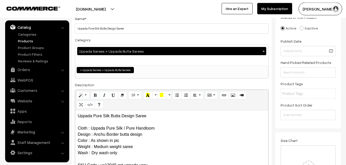
scroll to position [141, 0]
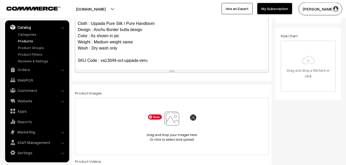
click at [179, 124] on img at bounding box center [171, 126] width 53 height 30
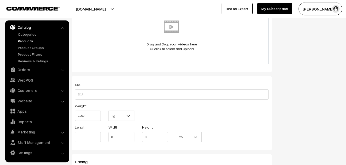
scroll to position [324, 0]
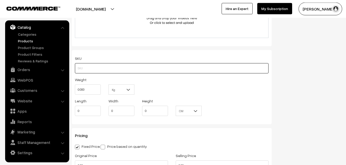
click at [82, 67] on input "text" at bounding box center [172, 68] width 194 height 10
paste input "va13049-oct-uppada-veru"
type input "va13049-oct-uppada-veru"
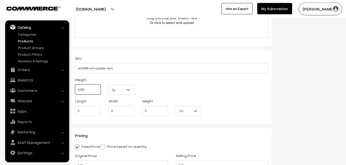
drag, startPoint x: 88, startPoint y: 89, endPoint x: 54, endPoint y: 89, distance: 34.3
click at [75, 89] on input "0.000" at bounding box center [88, 89] width 26 height 10
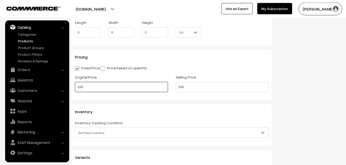
type input "0.80"
drag, startPoint x: 88, startPoint y: 83, endPoint x: 67, endPoint y: 84, distance: 21.6
click at [75, 84] on input "0.00" at bounding box center [121, 87] width 93 height 10
type input "4000"
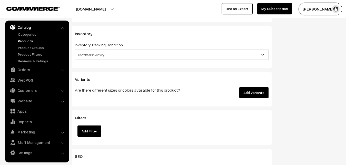
scroll to position [481, 0]
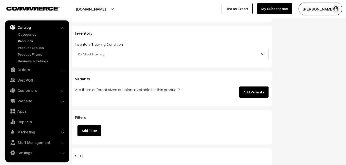
type input "4999"
click at [92, 51] on span "Don't track inventory" at bounding box center [171, 54] width 193 height 9
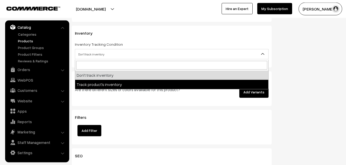
select select "2"
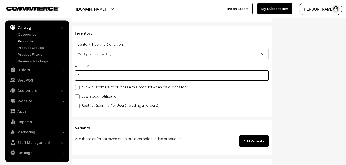
click at [96, 76] on input "0" at bounding box center [172, 75] width 194 height 10
type input "4"
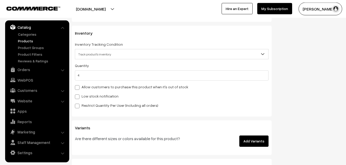
click at [94, 95] on label "Low stock notification" at bounding box center [97, 95] width 44 height 5
click at [78, 95] on input "Low stock notification" at bounding box center [76, 95] width 3 height 3
checkbox input "true"
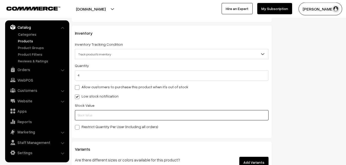
click at [92, 118] on input "text" at bounding box center [172, 115] width 194 height 10
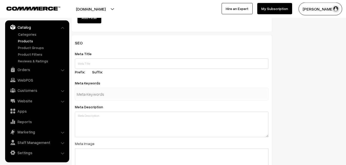
scroll to position [763, 0]
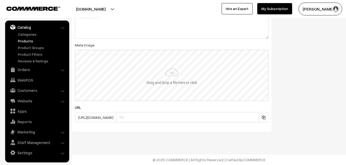
type input "2"
click at [173, 77] on input "file" at bounding box center [171, 75] width 192 height 50
type input "C:\fakepath\uppada-saree-va13049-oct.jpeg"
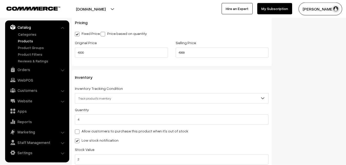
scroll to position [0, 0]
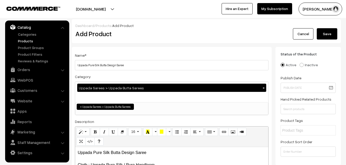
click at [270, 32] on div "Add Product" at bounding box center [173, 33] width 202 height 11
click at [322, 32] on button "Save" at bounding box center [327, 33] width 21 height 11
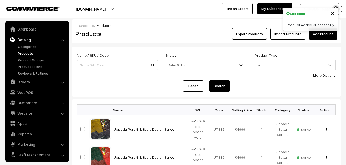
scroll to position [12, 0]
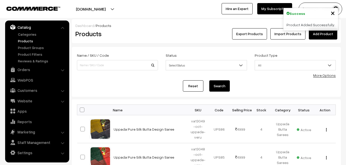
click at [149, 37] on h2 "Products" at bounding box center [116, 34] width 82 height 8
click at [322, 34] on link "Add Product" at bounding box center [323, 33] width 28 height 11
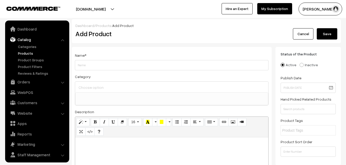
select select
click at [89, 145] on p at bounding box center [172, 143] width 188 height 6
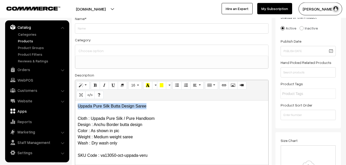
drag, startPoint x: 150, startPoint y: 109, endPoint x: 51, endPoint y: 107, distance: 98.7
click at [75, 107] on div "Uppada Pure Silk Butta Design Saree Cloth : Uppada Pure Silk / Pure Handloom De…" at bounding box center [171, 132] width 193 height 64
copy p "Uppada Pure Silk Butta Design Saree"
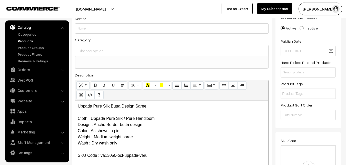
click at [82, 23] on div "Name *" at bounding box center [172, 24] width 194 height 18
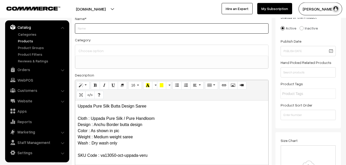
click at [83, 24] on input "Weight" at bounding box center [172, 28] width 194 height 10
paste input "Uppada Pure Silk Butta Design Saree"
type input "Uppada Pure Silk Butta Design Saree"
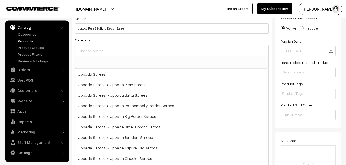
click at [91, 50] on input at bounding box center [171, 50] width 189 height 7
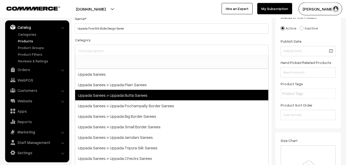
click at [120, 92] on span "Uppada Sarees > Uppada Butta Sarees" at bounding box center [171, 95] width 193 height 11
select select "7"
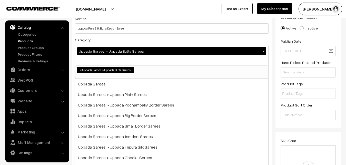
click at [121, 41] on div "Category Uppada Sarees > Uppada Butta Sarees × Uppada Sarees Uppada Sarees > Up…" at bounding box center [172, 58] width 194 height 42
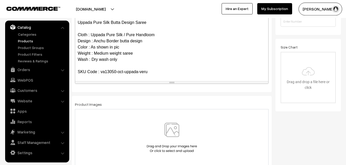
scroll to position [141, 0]
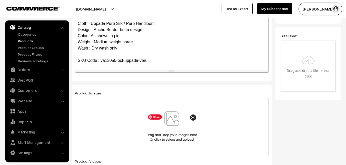
click at [180, 130] on img at bounding box center [171, 126] width 53 height 30
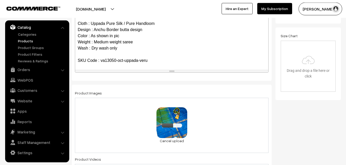
scroll to position [324, 0]
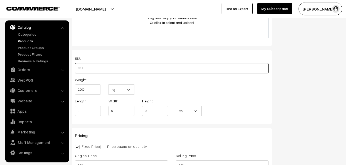
click at [89, 73] on input "text" at bounding box center [172, 68] width 194 height 10
paste input "va13050-oct-uppada-veru"
type input "va13050-oct-uppada-veru"
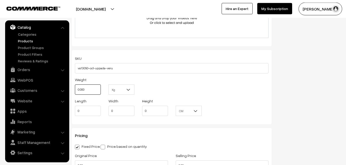
drag, startPoint x: 86, startPoint y: 88, endPoint x: 72, endPoint y: 88, distance: 14.4
click at [75, 88] on input "0.000" at bounding box center [88, 89] width 26 height 10
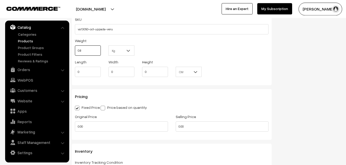
scroll to position [403, 0]
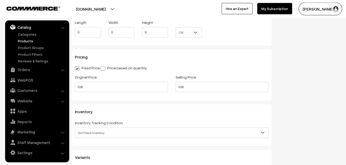
type input "0.80"
drag, startPoint x: 96, startPoint y: 94, endPoint x: 92, endPoint y: 89, distance: 5.9
click at [93, 92] on div "Original Price 0.00" at bounding box center [121, 84] width 101 height 21
drag, startPoint x: 92, startPoint y: 89, endPoint x: 73, endPoint y: 89, distance: 19.5
click at [75, 89] on input "0.00" at bounding box center [121, 87] width 93 height 10
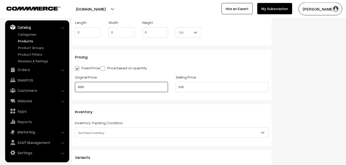
type input "4000"
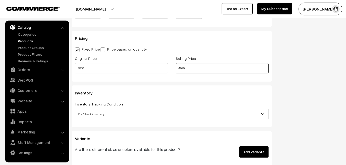
scroll to position [481, 0]
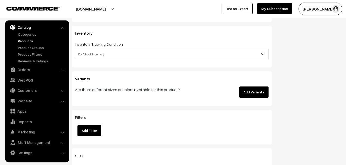
type input "4999"
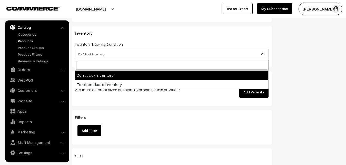
click at [93, 54] on span "Don't track inventory" at bounding box center [171, 54] width 193 height 9
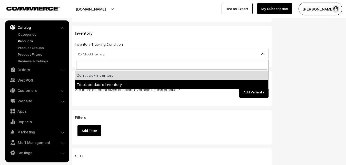
select select "2"
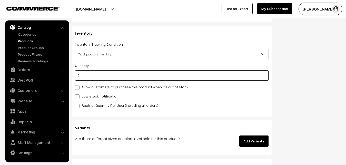
click at [91, 79] on input "0" at bounding box center [172, 75] width 194 height 10
type input "4"
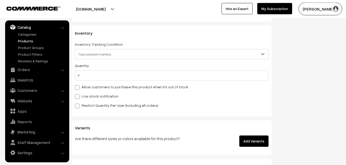
click at [96, 96] on label "Low stock notification" at bounding box center [97, 95] width 44 height 5
click at [78, 96] on input "Low stock notification" at bounding box center [76, 95] width 3 height 3
checkbox input "true"
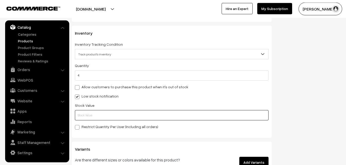
click at [96, 113] on input "text" at bounding box center [172, 115] width 194 height 10
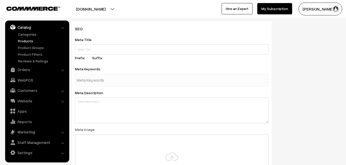
scroll to position [763, 0]
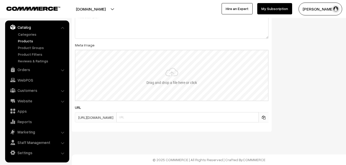
type input "2"
click at [169, 77] on input "file" at bounding box center [171, 75] width 192 height 50
type input "C:\fakepath\uppada-saree-va13050-oct.jpeg"
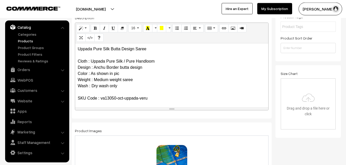
scroll to position [0, 0]
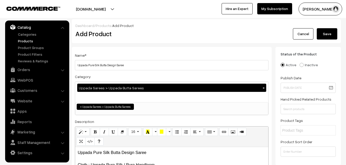
click at [332, 36] on button "Save" at bounding box center [327, 33] width 21 height 11
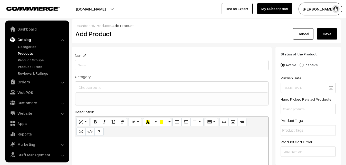
select select
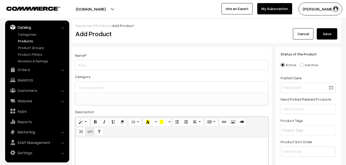
click at [90, 140] on p at bounding box center [172, 143] width 188 height 6
paste div
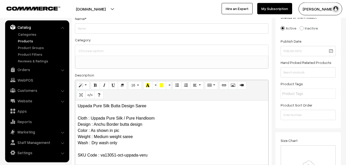
scroll to position [0, 0]
drag, startPoint x: 154, startPoint y: 108, endPoint x: 67, endPoint y: 106, distance: 86.9
click at [75, 106] on div "Uppada Pure Silk Butta Design Saree Cloth : Uppada Pure Silk / Pure Handloom De…" at bounding box center [171, 132] width 193 height 64
copy p "Uppada Pure Silk Butta Design Saree"
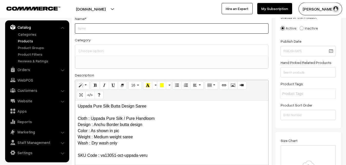
click at [92, 30] on input "Weight" at bounding box center [172, 28] width 194 height 10
paste input "Uppada Pure Silk Butta Design Saree"
type input "Uppada Pure Silk Butta Design Saree"
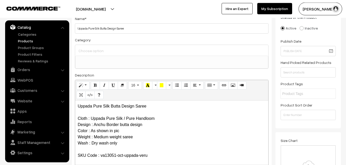
click at [93, 46] on div at bounding box center [171, 50] width 193 height 11
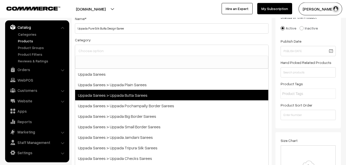
click at [121, 95] on span "Uppada Sarees > Uppada Butta Sarees" at bounding box center [171, 95] width 193 height 11
select select "7"
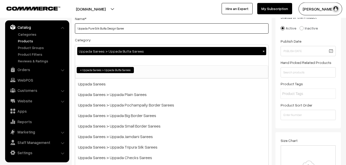
click at [138, 31] on input "Uppada Pure Silk Butta Design Saree" at bounding box center [172, 28] width 194 height 10
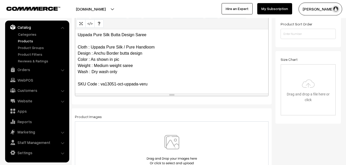
scroll to position [141, 0]
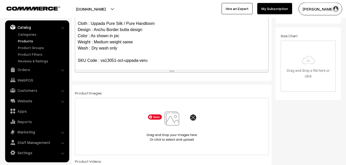
click at [179, 123] on img at bounding box center [171, 126] width 53 height 30
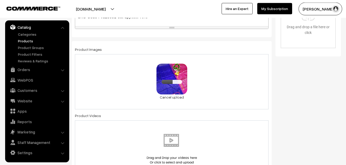
scroll to position [298, 0]
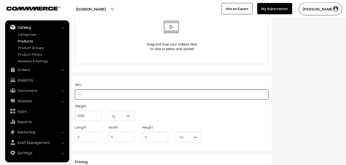
click at [83, 93] on input "text" at bounding box center [172, 94] width 194 height 10
paste input "va13051-oct-uppada-veru"
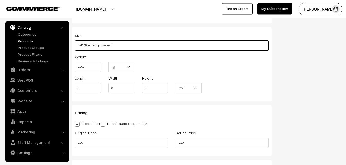
scroll to position [350, 0]
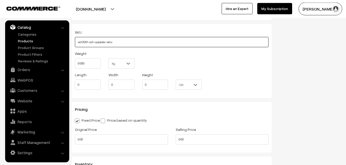
type input "va13051-oct-uppada-veru"
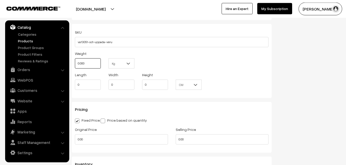
drag, startPoint x: 89, startPoint y: 65, endPoint x: 74, endPoint y: 65, distance: 15.9
click at [75, 65] on input "0.000" at bounding box center [88, 63] width 26 height 10
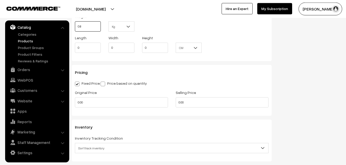
scroll to position [429, 0]
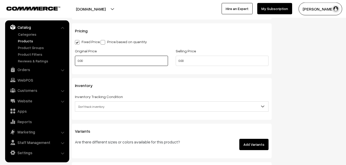
type input "0.80"
drag, startPoint x: 88, startPoint y: 62, endPoint x: 73, endPoint y: 61, distance: 14.6
click at [75, 61] on input "0.00" at bounding box center [121, 61] width 93 height 10
type input "4000"
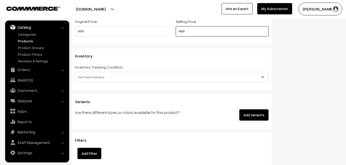
scroll to position [481, 0]
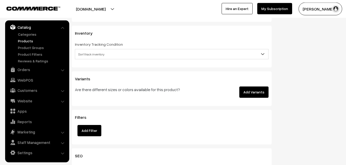
type input "4999"
click at [93, 54] on span "Don't track inventory" at bounding box center [171, 54] width 193 height 9
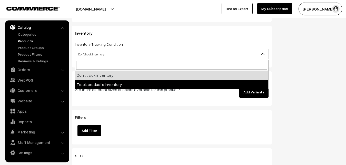
select select "2"
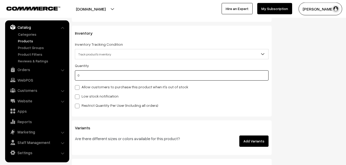
click at [88, 76] on input "0" at bounding box center [172, 75] width 194 height 10
type input "4"
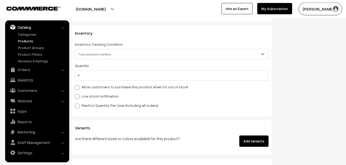
click at [87, 94] on label "Low stock notification" at bounding box center [97, 95] width 44 height 5
click at [78, 94] on input "Low stock notification" at bounding box center [76, 95] width 3 height 3
checkbox input "true"
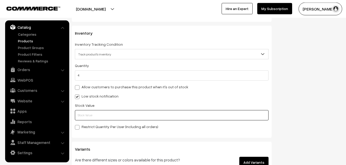
click at [90, 113] on input "text" at bounding box center [172, 115] width 194 height 10
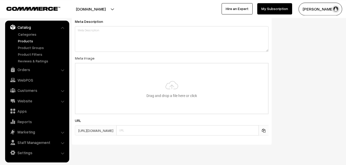
scroll to position [763, 0]
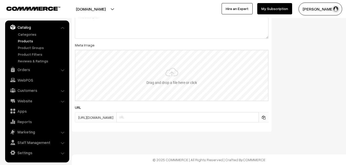
type input "2"
click at [157, 82] on input "file" at bounding box center [171, 75] width 192 height 50
type input "C:\fakepath\uppada-saree-va13051-oct.jpeg"
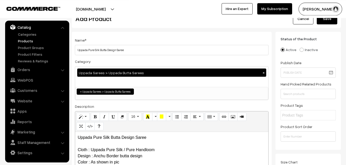
scroll to position [0, 0]
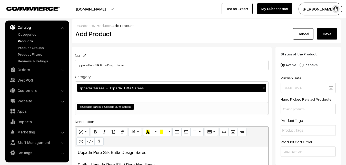
click at [338, 30] on div "Cancel Save" at bounding box center [306, 33] width 67 height 11
click at [332, 32] on button "Save" at bounding box center [327, 33] width 21 height 11
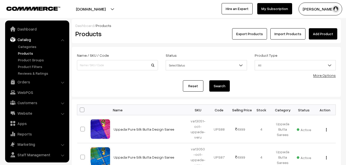
scroll to position [12, 0]
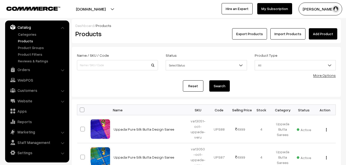
click at [320, 38] on link "Add Product" at bounding box center [323, 33] width 28 height 11
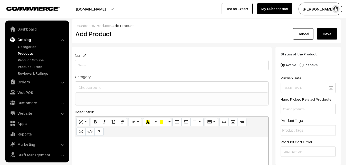
select select
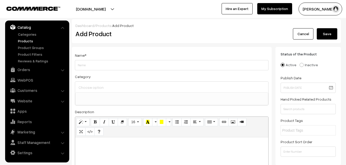
click at [27, 42] on link "Products" at bounding box center [42, 40] width 51 height 5
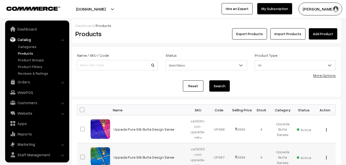
scroll to position [12, 0]
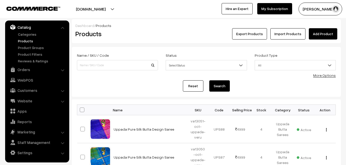
click at [144, 39] on div "Products" at bounding box center [117, 33] width 90 height 11
click at [327, 33] on link "Add Product" at bounding box center [323, 33] width 28 height 11
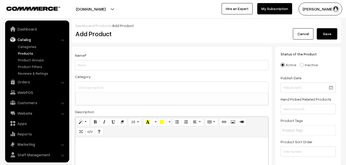
select select
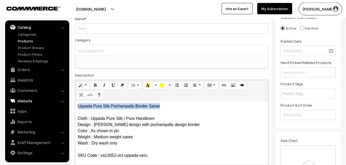
drag, startPoint x: 161, startPoint y: 105, endPoint x: 54, endPoint y: 104, distance: 107.4
click at [75, 105] on div "Uppada Pure Silk Pochampally Border Saree Cloth : Uppada Pure Silk / Pure Handl…" at bounding box center [171, 132] width 193 height 64
copy p "Uppada Pure Silk Pochampally Border Saree"
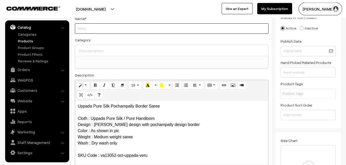
click at [85, 25] on input "Weight" at bounding box center [172, 28] width 194 height 10
paste input "Uppada Pure Silk Pochampally Border Saree"
type input "Uppada Pure Silk Pochampally Border Saree"
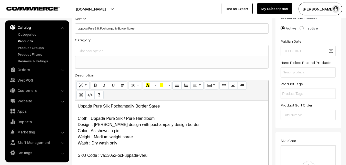
click at [91, 46] on div at bounding box center [171, 50] width 193 height 11
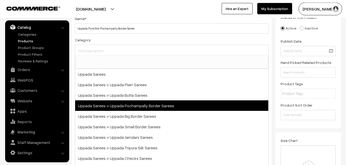
click at [140, 106] on span "Uppada Sarees > Uppada Pochampally Border Sarees" at bounding box center [171, 105] width 193 height 11
select select "57"
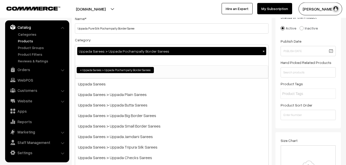
click at [143, 38] on div "Category Uppada Sarees > Uppada Pochampally Border Sarees × Uppada Sarees Uppad…" at bounding box center [172, 58] width 194 height 42
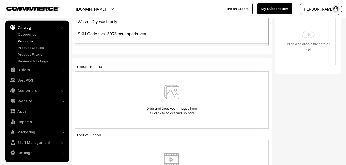
scroll to position [167, 0]
click at [167, 92] on img at bounding box center [171, 100] width 53 height 30
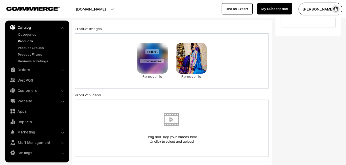
scroll to position [324, 0]
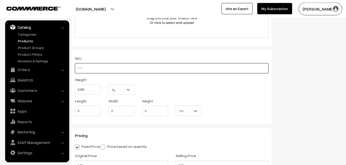
click at [94, 66] on input "text" at bounding box center [172, 68] width 194 height 10
paste input "va13052-oct-uppada-veru"
type input "va13052-oct-uppada-veru"
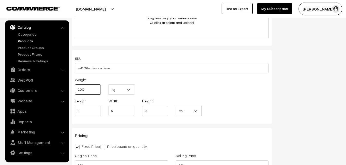
drag, startPoint x: 94, startPoint y: 88, endPoint x: 74, endPoint y: 89, distance: 20.0
click at [75, 89] on input "0.000" at bounding box center [88, 89] width 26 height 10
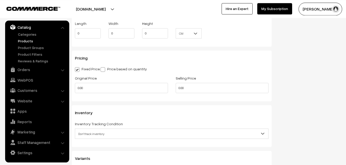
scroll to position [403, 0]
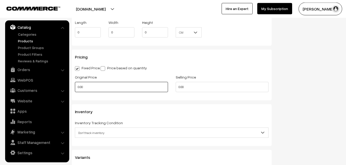
type input "0.80"
drag, startPoint x: 91, startPoint y: 86, endPoint x: 66, endPoint y: 86, distance: 25.1
click at [75, 86] on input "0.00" at bounding box center [121, 87] width 93 height 10
type input "0"
type input "4000"
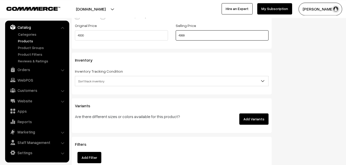
scroll to position [455, 0]
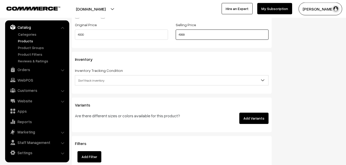
type input "4999"
click at [89, 81] on span "Don't track inventory" at bounding box center [171, 80] width 193 height 9
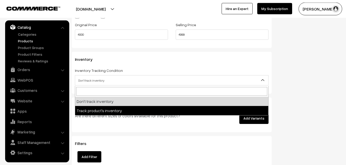
select select "2"
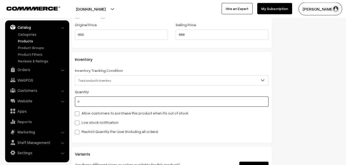
click at [88, 100] on input "0" at bounding box center [172, 101] width 194 height 10
type input "4"
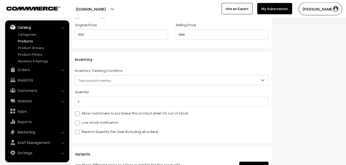
click at [85, 121] on label "Low stock notification" at bounding box center [97, 121] width 44 height 5
click at [78, 121] on input "Low stock notification" at bounding box center [76, 121] width 3 height 3
checkbox input "true"
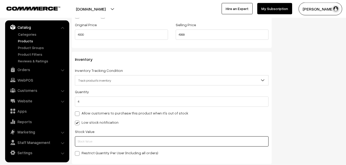
click at [91, 140] on input "text" at bounding box center [172, 141] width 194 height 10
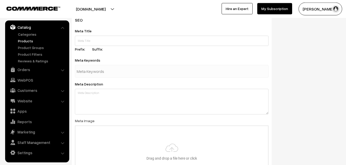
scroll to position [763, 0]
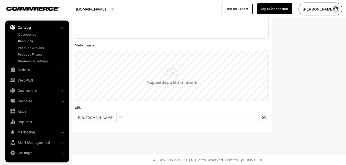
type input "2"
click at [160, 76] on input "file" at bounding box center [171, 75] width 192 height 50
type input "C:\fakepath\uppada-saree-va13052-oct-1.jpeg"
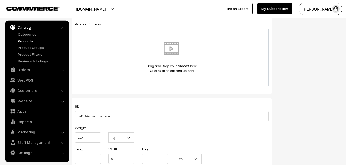
scroll to position [0, 0]
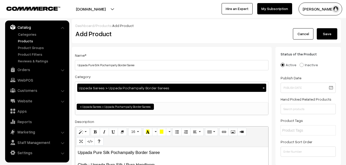
click at [328, 34] on button "Save" at bounding box center [327, 33] width 21 height 11
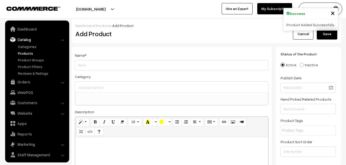
select select
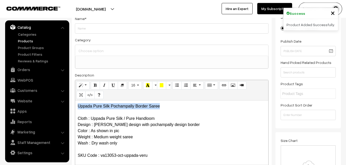
drag, startPoint x: 164, startPoint y: 108, endPoint x: 68, endPoint y: 104, distance: 96.0
click at [75, 105] on div "Uppada Pure Silk Pochampally Border Saree Cloth : Uppada Pure Silk / Pure Handl…" at bounding box center [171, 132] width 193 height 64
copy p "Uppada Pure Silk Pochampally Border Saree"
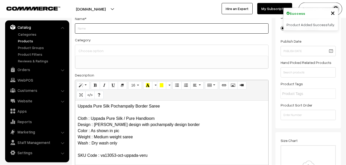
click at [89, 32] on input "Weight" at bounding box center [172, 28] width 194 height 10
paste input "Uppada Pure Silk Pochampally Border Saree"
type input "Uppada Pure Silk Pochampally Border Saree"
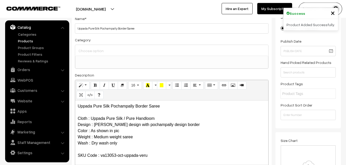
click at [90, 46] on div at bounding box center [171, 50] width 193 height 11
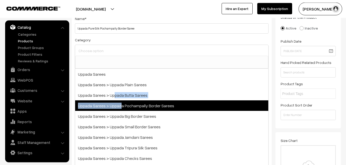
drag, startPoint x: 112, startPoint y: 96, endPoint x: 120, endPoint y: 104, distance: 11.8
click at [120, 104] on div "Uppada Sarees Uppada Sarees > Uppada Plain Sarees Uppada Sarees > Uppada Butta …" at bounding box center [172, 129] width 194 height 123
click at [120, 104] on span "Uppada Sarees > Uppada Pochampally Border Sarees" at bounding box center [171, 105] width 193 height 11
select select "57"
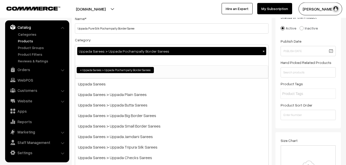
click at [132, 38] on div "Category Uppada Sarees > Uppada Pochampally Border Sarees × Uppada Sarees Uppad…" at bounding box center [172, 58] width 194 height 42
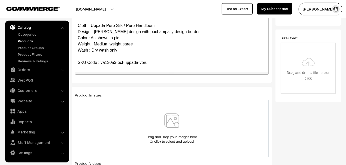
scroll to position [141, 0]
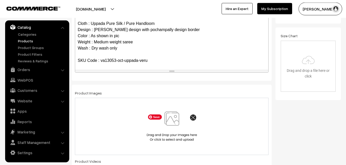
click at [164, 121] on img at bounding box center [171, 126] width 53 height 30
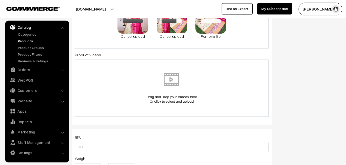
scroll to position [272, 0]
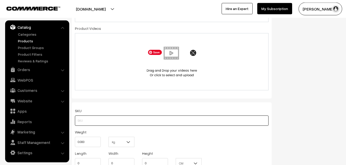
click at [82, 122] on input "text" at bounding box center [172, 120] width 194 height 10
paste input "va13053-oct-uppada-veru"
type input "va13053-oct-uppada-veru"
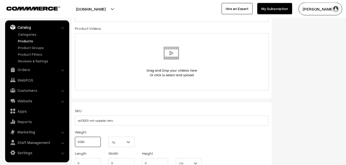
drag, startPoint x: 90, startPoint y: 143, endPoint x: 74, endPoint y: 143, distance: 15.6
click at [75, 143] on input "0.000" at bounding box center [88, 142] width 26 height 10
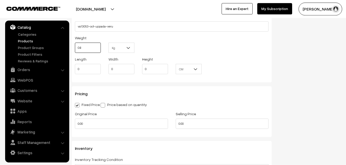
scroll to position [377, 0]
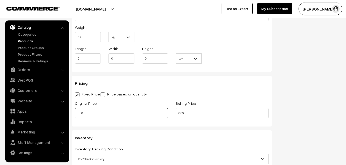
type input "0.80"
drag, startPoint x: 90, startPoint y: 111, endPoint x: 68, endPoint y: 109, distance: 22.4
click at [75, 109] on input "0.00" at bounding box center [121, 113] width 93 height 10
type input "4000"
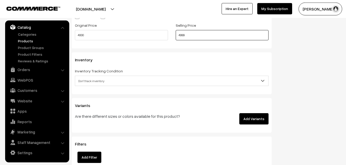
scroll to position [455, 0]
type input "4999"
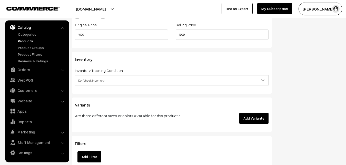
click at [95, 77] on span "Don't track inventory" at bounding box center [171, 80] width 193 height 9
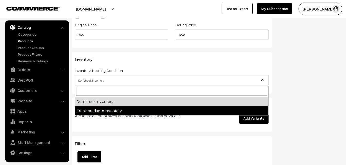
select select "2"
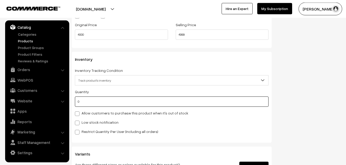
click at [94, 103] on input "0" at bounding box center [172, 101] width 194 height 10
type input "4"
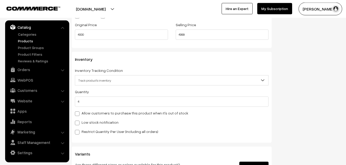
click at [91, 120] on label "Low stock notification" at bounding box center [97, 121] width 44 height 5
click at [78, 120] on input "Low stock notification" at bounding box center [76, 121] width 3 height 3
checkbox input "true"
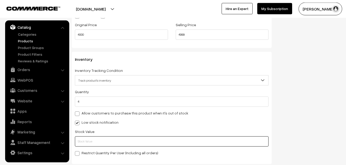
click at [92, 143] on input "text" at bounding box center [172, 141] width 194 height 10
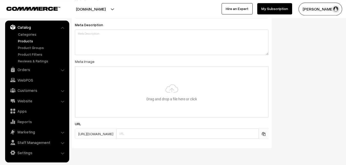
scroll to position [763, 0]
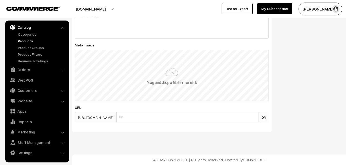
type input "2"
click at [165, 77] on input "file" at bounding box center [171, 75] width 192 height 50
type input "C:\fakepath\uppada-saree-va13053-oct-1.jpeg"
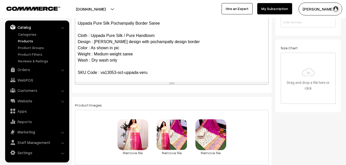
scroll to position [0, 0]
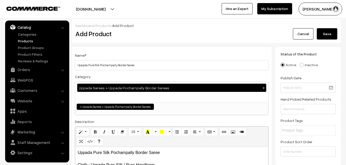
click at [323, 34] on button "Save" at bounding box center [327, 33] width 21 height 11
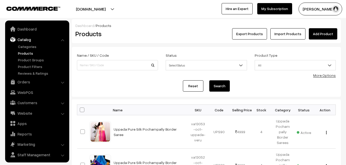
scroll to position [12, 0]
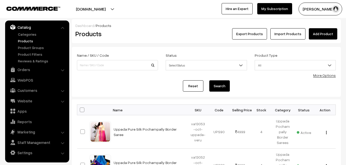
click at [154, 37] on h2 "Products" at bounding box center [116, 34] width 82 height 8
click at [319, 32] on link "Add Product" at bounding box center [323, 33] width 28 height 11
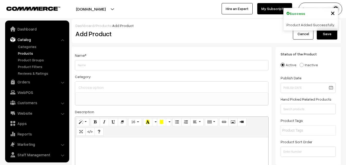
select select
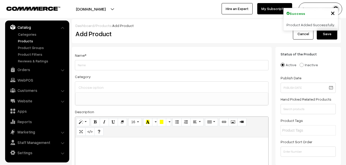
paste div
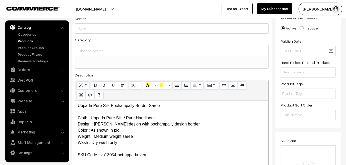
scroll to position [0, 0]
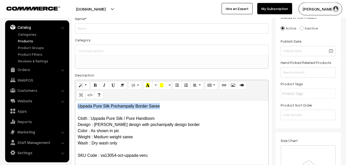
drag, startPoint x: 167, startPoint y: 108, endPoint x: 60, endPoint y: 105, distance: 106.7
click at [75, 105] on div "Uppada Pure Silk Pochampally Border Saree Cloth : Uppada Pure Silk / Pure Handl…" at bounding box center [171, 132] width 193 height 64
copy p "Uppada Pure Silk Pochampally Border Saree"
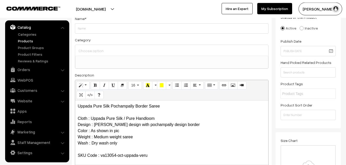
click at [86, 38] on label "Category" at bounding box center [83, 39] width 16 height 5
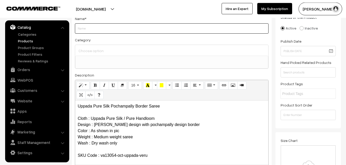
click at [87, 29] on input "Weight" at bounding box center [172, 28] width 194 height 10
paste input "Uppada Pure Silk Pochampally Border Saree"
type input "Uppada Pure Silk Pochampally Border Saree"
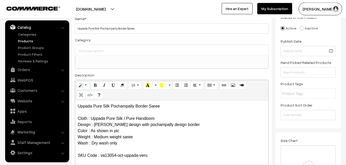
click at [91, 51] on input at bounding box center [171, 50] width 189 height 7
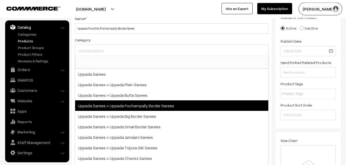
click at [121, 103] on span "Uppada Sarees > Uppada Pochampally Border Sarees" at bounding box center [171, 105] width 193 height 11
select select "57"
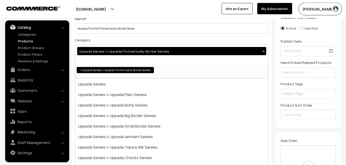
click at [122, 43] on div "Category Uppada Sarees > Uppada Pochampally Border Sarees × Uppada Sarees Uppad…" at bounding box center [172, 58] width 194 height 42
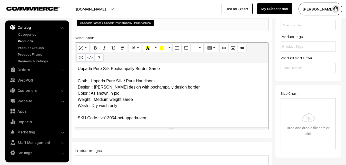
scroll to position [115, 0]
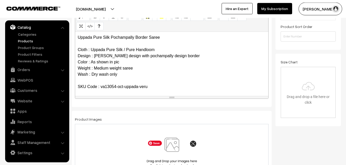
click at [172, 148] on img at bounding box center [171, 152] width 53 height 30
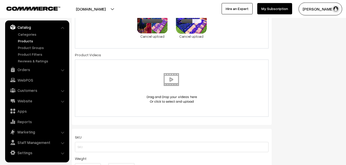
scroll to position [272, 0]
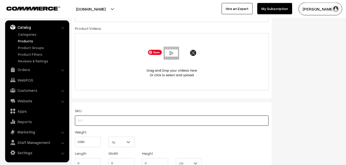
click at [79, 118] on input "text" at bounding box center [172, 120] width 194 height 10
paste input "va13054-oct-uppada-veru"
type input "va13054-oct-uppada-veru"
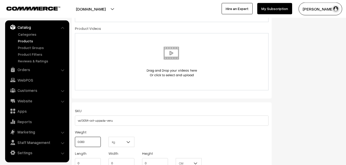
drag, startPoint x: 84, startPoint y: 140, endPoint x: 66, endPoint y: 140, distance: 18.5
click at [75, 140] on input "0.000" at bounding box center [88, 142] width 26 height 10
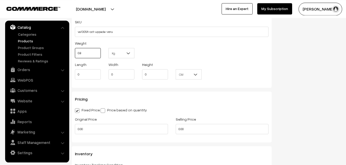
scroll to position [377, 0]
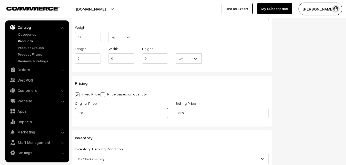
type input "0.80"
drag, startPoint x: 93, startPoint y: 114, endPoint x: 66, endPoint y: 112, distance: 27.3
click at [75, 112] on input "0.00" at bounding box center [121, 113] width 93 height 10
type input "4000"
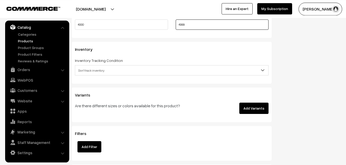
scroll to position [481, 0]
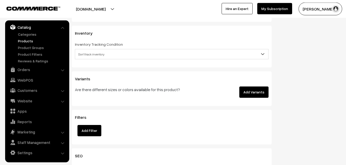
type input "4999"
click at [90, 56] on span "Don't track inventory" at bounding box center [171, 54] width 193 height 9
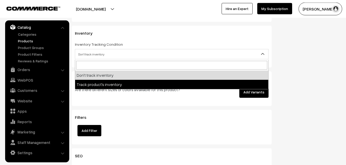
select select "2"
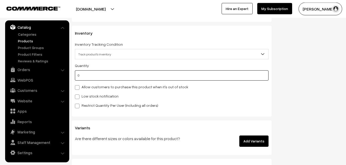
click at [89, 79] on input "0" at bounding box center [172, 75] width 194 height 10
type input "4"
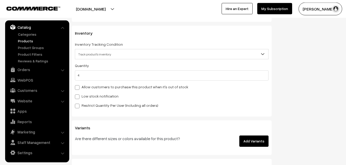
click at [92, 99] on div "Low stock notification" at bounding box center [172, 96] width 194 height 6
click at [92, 97] on label "Low stock notification" at bounding box center [97, 95] width 44 height 5
click at [78, 97] on input "Low stock notification" at bounding box center [76, 95] width 3 height 3
checkbox input "true"
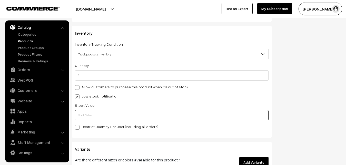
click at [92, 113] on input "text" at bounding box center [172, 115] width 194 height 10
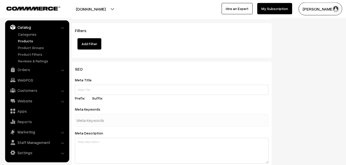
scroll to position [763, 0]
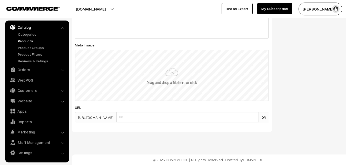
type input "2"
click at [155, 75] on input "file" at bounding box center [171, 75] width 192 height 50
type input "C:\fakepath\uppada-saree-va13054-oct-1.jpeg"
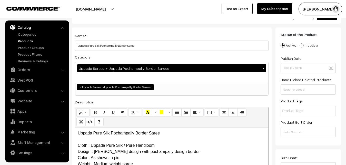
scroll to position [0, 0]
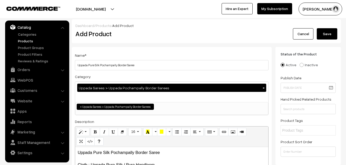
click at [330, 36] on button "Save" at bounding box center [327, 33] width 21 height 11
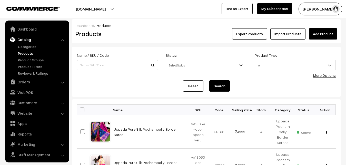
scroll to position [12, 0]
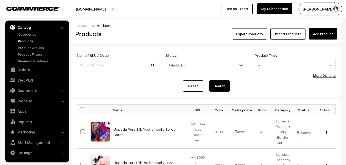
click at [326, 35] on link "Add Product" at bounding box center [323, 33] width 28 height 11
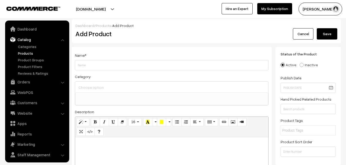
select select
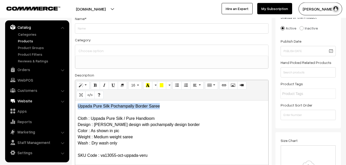
drag, startPoint x: 170, startPoint y: 105, endPoint x: 63, endPoint y: 99, distance: 107.0
click at [75, 101] on div "Uppada Pure Silk Pochampally Border Saree Cloth : Uppada Pure Silk / Pure Handl…" at bounding box center [171, 132] width 193 height 64
copy p "Uppada Pure Silk Pochampally Border Saree"
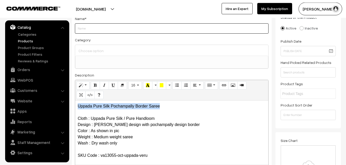
click at [86, 27] on input "Weight" at bounding box center [172, 28] width 194 height 10
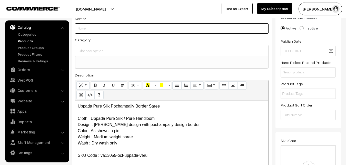
paste input "Uppada Pure Silk Pochampally Border Saree"
type input "Uppada Pure Silk Pochampally Border Saree"
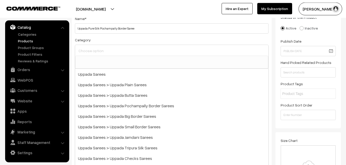
click at [92, 48] on input at bounding box center [171, 50] width 189 height 7
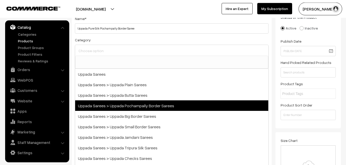
click at [129, 106] on span "Uppada Sarees > Uppada Pochampally Border Sarees" at bounding box center [171, 105] width 193 height 11
select select "57"
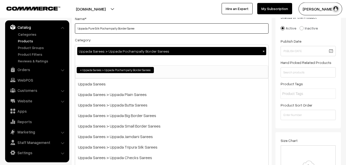
click at [123, 31] on input "Uppada Pure Silk Pochampally Border Saree" at bounding box center [172, 28] width 194 height 10
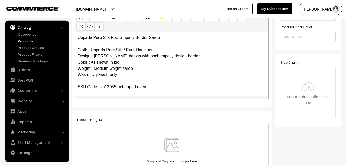
scroll to position [115, 0]
click at [173, 146] on img at bounding box center [171, 152] width 53 height 30
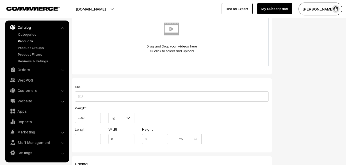
scroll to position [298, 0]
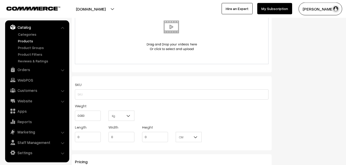
click at [74, 92] on div "SKU Weight 0.000 Kg Kg Length 0 Width 0 Height 0 CM" at bounding box center [172, 113] width 200 height 74
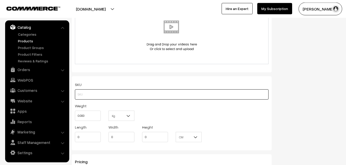
click at [81, 98] on input "text" at bounding box center [172, 94] width 194 height 10
paste input "va13055-oct-uppada-veru"
type input "va13055-oct-uppada-veru"
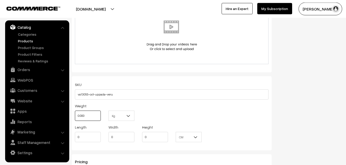
drag, startPoint x: 84, startPoint y: 117, endPoint x: 65, endPoint y: 115, distance: 18.8
click at [75, 115] on input "0.000" at bounding box center [88, 115] width 26 height 10
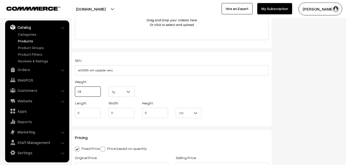
scroll to position [403, 0]
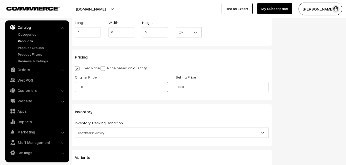
type input "0.80"
drag, startPoint x: 77, startPoint y: 88, endPoint x: 64, endPoint y: 88, distance: 13.1
click at [75, 88] on input "0.00" at bounding box center [121, 87] width 93 height 10
type input "4000"
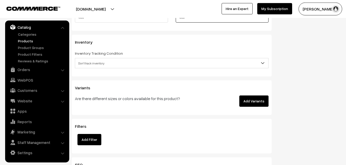
scroll to position [481, 0]
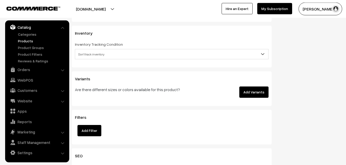
type input "4999"
click at [97, 54] on span "Don't track inventory" at bounding box center [171, 54] width 193 height 9
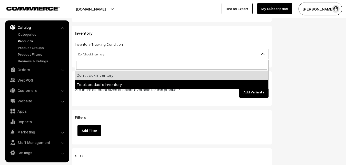
select select "2"
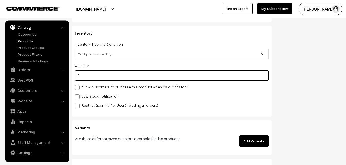
click at [87, 71] on input "0" at bounding box center [172, 75] width 194 height 10
click at [88, 74] on input "0" at bounding box center [172, 75] width 194 height 10
type input "4"
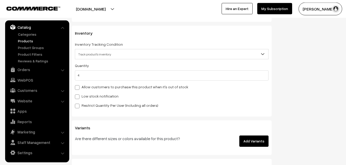
click at [92, 96] on label "Low stock notification" at bounding box center [97, 95] width 44 height 5
click at [78, 96] on input "Low stock notification" at bounding box center [76, 95] width 3 height 3
checkbox input "true"
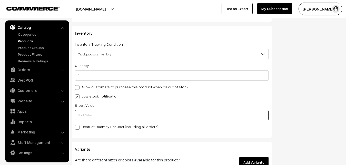
click at [90, 114] on input "text" at bounding box center [172, 115] width 194 height 10
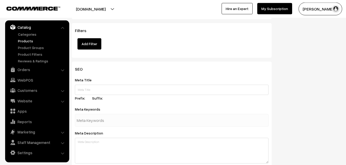
scroll to position [763, 0]
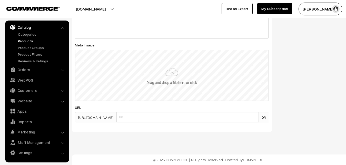
type input "2"
click at [169, 65] on input "file" at bounding box center [171, 75] width 192 height 50
type input "C:\fakepath\uppada-saree-va13055-oct.jpeg"
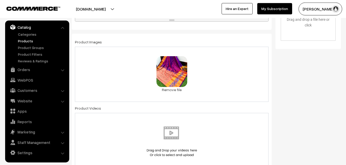
scroll to position [0, 0]
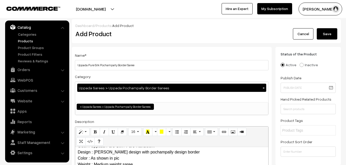
click at [330, 28] on button "Save" at bounding box center [327, 33] width 21 height 11
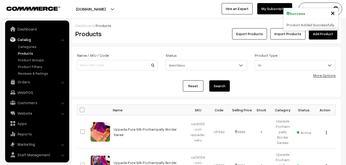
click at [146, 35] on h2 "Products" at bounding box center [116, 34] width 82 height 8
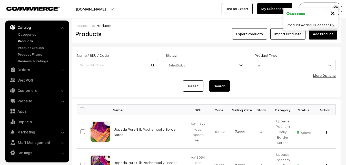
click at [320, 34] on link "Add Product" at bounding box center [323, 33] width 28 height 11
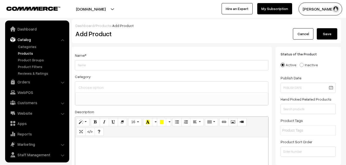
select select
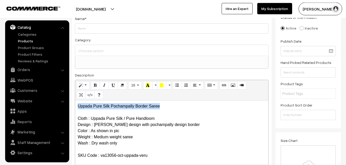
drag, startPoint x: 160, startPoint y: 106, endPoint x: 67, endPoint y: 105, distance: 93.6
click at [75, 105] on div "Uppada Pure Silk Pochampally Border Saree Cloth : Uppada Pure Silk / Pure Handl…" at bounding box center [171, 132] width 193 height 64
copy p "Uppada Pure Silk Pochampally Border Saree"
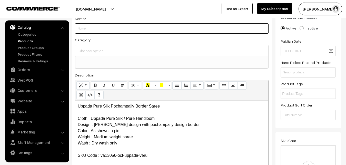
click at [95, 32] on input "Weight" at bounding box center [172, 28] width 194 height 10
paste input "Uppada Pure Silk Pochampally Border Saree"
type input "Uppada Pure Silk Pochampally Border Saree"
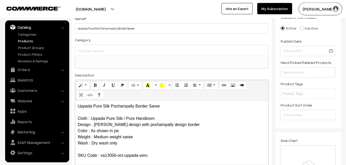
click at [95, 48] on input at bounding box center [171, 50] width 189 height 7
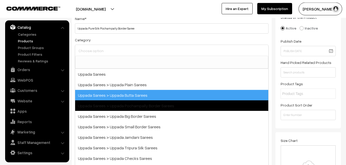
click at [124, 103] on span "Uppada Sarees > Uppada Pochampally Border Sarees" at bounding box center [171, 105] width 193 height 11
select select "57"
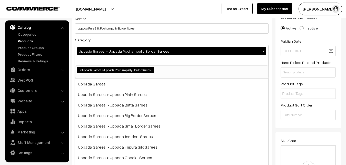
click at [118, 40] on div "Category Uppada Sarees > Uppada Pochampally Border Sarees × Uppada Sarees Uppad…" at bounding box center [172, 58] width 194 height 42
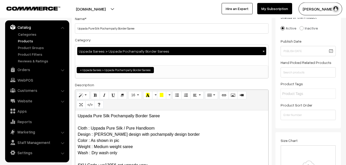
scroll to position [167, 0]
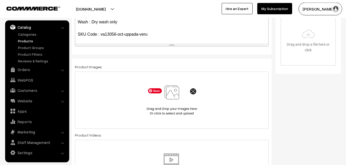
click at [173, 101] on img at bounding box center [171, 100] width 53 height 30
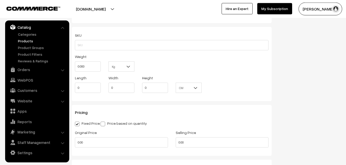
scroll to position [350, 0]
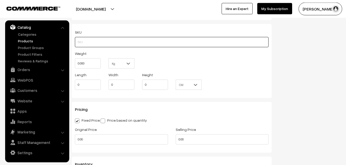
click at [86, 41] on input "text" at bounding box center [172, 42] width 194 height 10
paste input "va13056-oct-uppada-veru"
type input "va13056-oct-uppada-veru"
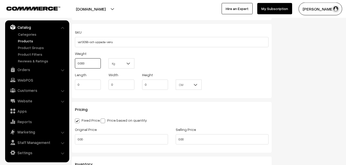
drag, startPoint x: 86, startPoint y: 65, endPoint x: 73, endPoint y: 62, distance: 14.0
click at [75, 62] on input "0.000" at bounding box center [88, 63] width 26 height 10
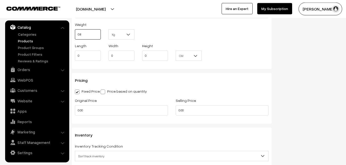
scroll to position [403, 0]
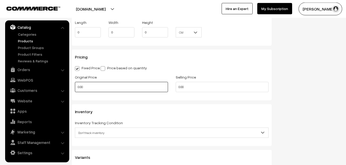
type input "0.80"
drag, startPoint x: 89, startPoint y: 85, endPoint x: 76, endPoint y: 85, distance: 13.3
click at [76, 85] on input "0.00" at bounding box center [121, 87] width 93 height 10
type input "4000"
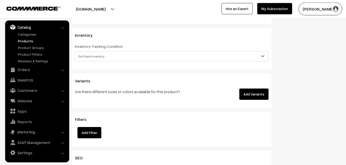
scroll to position [481, 0]
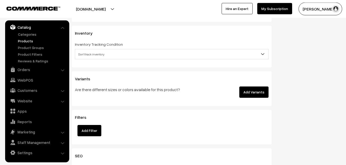
type input "4999"
click at [93, 54] on span "Don't track inventory" at bounding box center [171, 54] width 193 height 9
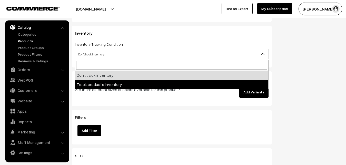
select select "2"
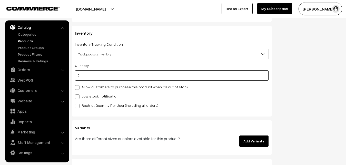
click at [92, 76] on input "0" at bounding box center [172, 75] width 194 height 10
type input "4"
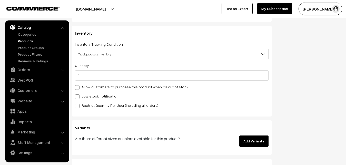
click at [92, 97] on label "Low stock notification" at bounding box center [97, 95] width 44 height 5
click at [78, 97] on input "Low stock notification" at bounding box center [76, 95] width 3 height 3
checkbox input "true"
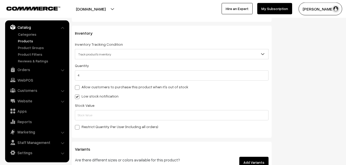
click at [92, 121] on div "Quantity 4 Allow customers to purchase this product when it's out of stock Low …" at bounding box center [172, 95] width 194 height 67
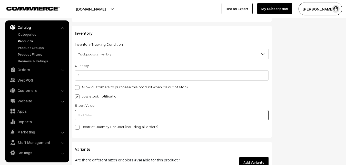
click at [92, 118] on input "text" at bounding box center [172, 115] width 194 height 10
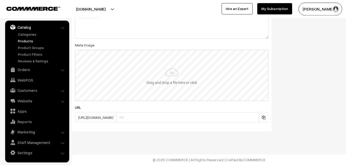
scroll to position [763, 0]
type input "2"
click at [155, 74] on input "file" at bounding box center [171, 75] width 192 height 50
type input "C:\fakepath\uppada-saree-va13056-oct.jpeg"
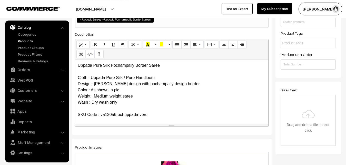
scroll to position [0, 0]
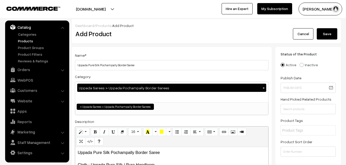
click at [329, 34] on button "Save" at bounding box center [327, 33] width 21 height 11
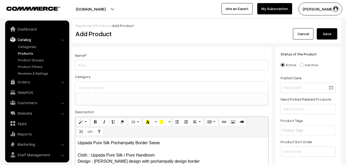
select select
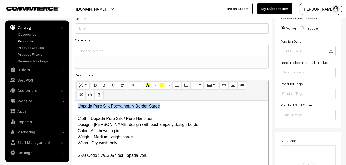
drag, startPoint x: 169, startPoint y: 109, endPoint x: 66, endPoint y: 102, distance: 103.6
click at [75, 102] on div "Uppada Pure Silk Pochampally Border Saree Cloth : Uppada Pure Silk / Pure Handl…" at bounding box center [171, 132] width 193 height 64
copy p "Uppada Pure Silk Pochampally Border Saree"
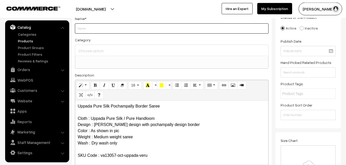
click at [97, 31] on input "Weight" at bounding box center [172, 28] width 194 height 10
paste input "Uppada Pure Silk Pochampally Border Saree"
type input "Uppada Pure Silk Pochampally Border Saree"
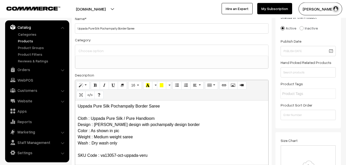
click at [98, 50] on input at bounding box center [171, 50] width 189 height 7
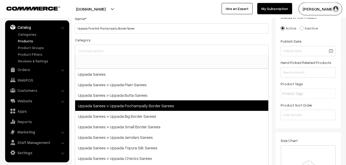
click at [139, 102] on span "Uppada Sarees > Uppada Pochampally Border Sarees" at bounding box center [171, 105] width 193 height 11
select select "57"
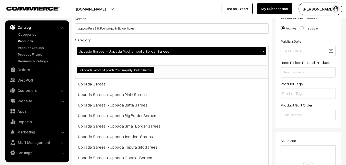
click at [133, 41] on div "Category Uppada Sarees > Uppada Pochampally Border Sarees × Uppada Sarees Uppad…" at bounding box center [172, 58] width 194 height 42
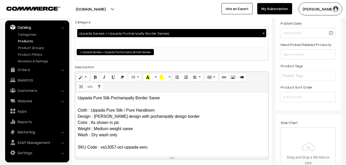
scroll to position [141, 0]
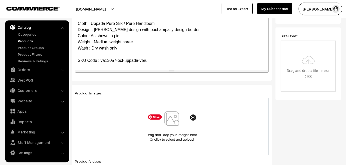
click at [177, 118] on img at bounding box center [171, 126] width 53 height 30
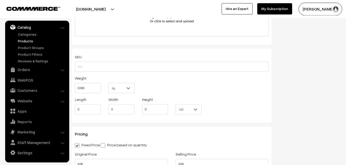
scroll to position [350, 0]
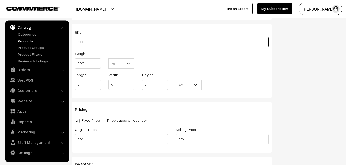
click at [85, 43] on input "text" at bounding box center [172, 42] width 194 height 10
paste input "va13057-oct-uppada-veru"
type input "va13057-oct-uppada-veru"
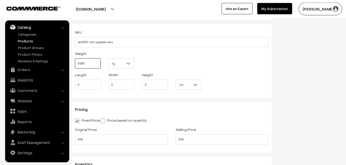
drag, startPoint x: 88, startPoint y: 59, endPoint x: 77, endPoint y: 58, distance: 11.8
click at [77, 58] on input "0.000" at bounding box center [88, 63] width 26 height 10
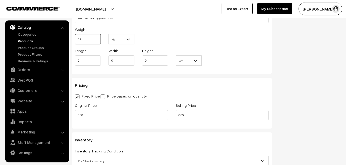
scroll to position [403, 0]
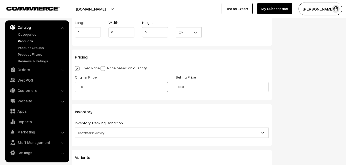
type input "0.80"
drag, startPoint x: 86, startPoint y: 89, endPoint x: 74, endPoint y: 87, distance: 12.2
click at [75, 87] on input "0.00" at bounding box center [121, 87] width 93 height 10
type input "4000"
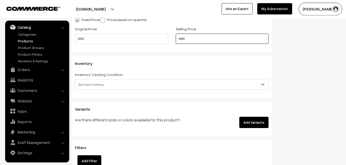
scroll to position [455, 0]
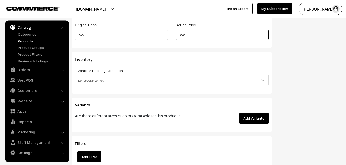
type input "4999"
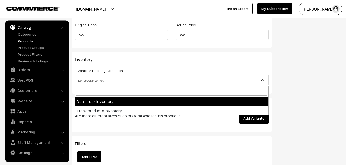
click at [95, 78] on span "Don't track inventory" at bounding box center [171, 80] width 193 height 9
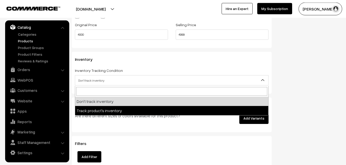
select select "2"
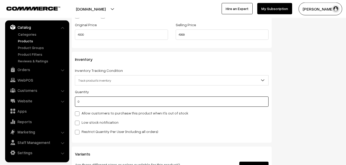
click at [97, 105] on input "0" at bounding box center [172, 101] width 194 height 10
type input "4"
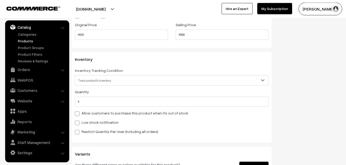
click at [85, 122] on label "Low stock notification" at bounding box center [97, 121] width 44 height 5
click at [78, 122] on input "Low stock notification" at bounding box center [76, 121] width 3 height 3
checkbox input "true"
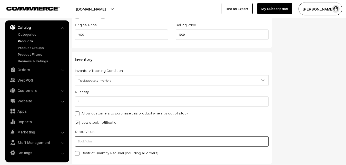
click at [93, 141] on input "text" at bounding box center [172, 141] width 194 height 10
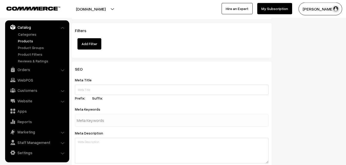
scroll to position [763, 0]
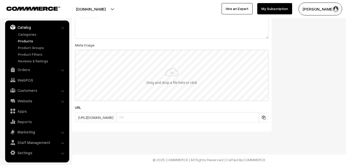
type input "2"
click at [178, 72] on input "file" at bounding box center [171, 75] width 192 height 50
type input "C:\fakepath\uppada-saree-va13057-oct.jpeg"
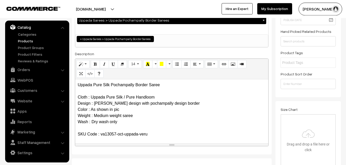
scroll to position [0, 0]
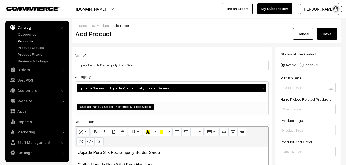
click at [331, 34] on button "Save" at bounding box center [327, 33] width 21 height 11
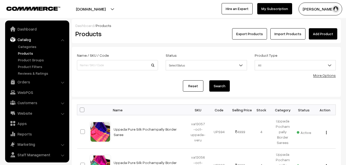
scroll to position [12, 0]
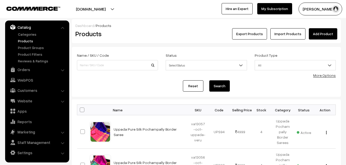
click at [169, 39] on div "Export Products Import Products Add Product" at bounding box center [251, 33] width 172 height 11
click at [315, 32] on link "Add Product" at bounding box center [323, 33] width 28 height 11
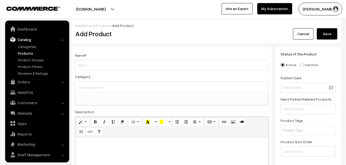
select select
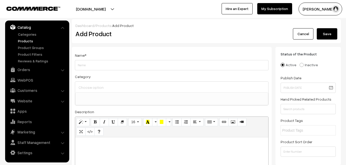
paste div
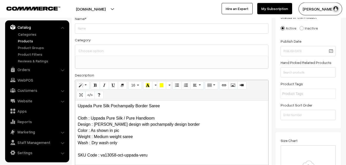
scroll to position [0, 0]
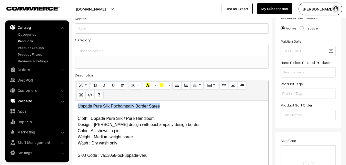
drag, startPoint x: 161, startPoint y: 106, endPoint x: 62, endPoint y: 105, distance: 98.7
click at [75, 105] on div "Uppada Pure Silk Pochampally Border Saree Cloth : Uppada Pure Silk / Pure Handl…" at bounding box center [171, 132] width 193 height 64
copy p "Uppada Pure Silk Pochampally Border Saree"
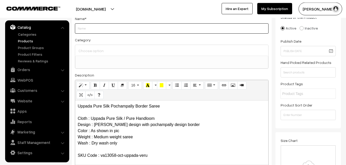
click at [90, 32] on input "Weight" at bounding box center [172, 28] width 194 height 10
paste input "Uppada Pure Silk Pochampally Border Saree"
type input "Uppada Pure Silk Pochampally Border Saree"
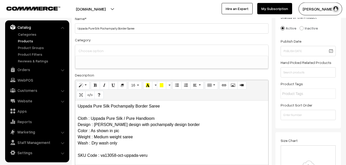
click at [92, 52] on input at bounding box center [171, 50] width 189 height 7
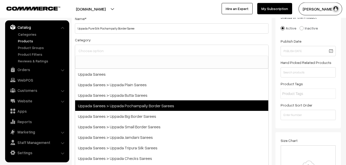
click at [122, 107] on span "Uppada Sarees > Uppada Pochampally Border Sarees" at bounding box center [171, 105] width 193 height 11
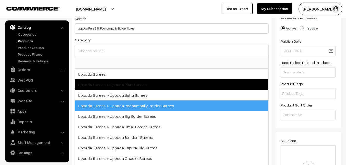
select select "57"
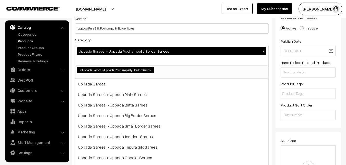
click at [119, 40] on div "Category Uppada Sarees > Uppada Pochampally Border Sarees × Uppada Sarees Uppad…" at bounding box center [172, 58] width 194 height 42
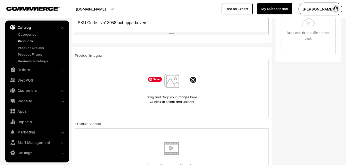
scroll to position [167, 0]
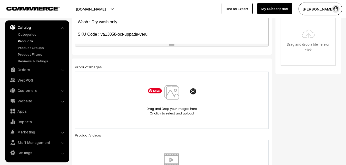
click at [172, 96] on img at bounding box center [171, 100] width 53 height 30
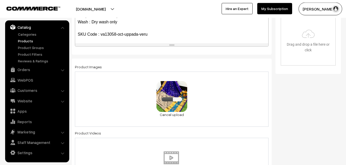
scroll to position [324, 0]
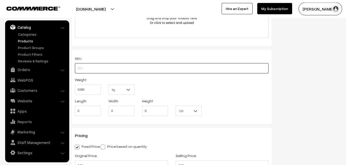
click at [91, 67] on input "text" at bounding box center [172, 68] width 194 height 10
paste input "va13058-oct-uppada-veru"
type input "va13058-oct-uppada-veru"
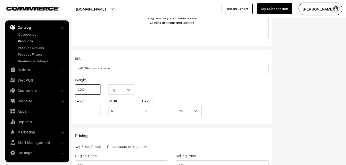
drag, startPoint x: 86, startPoint y: 87, endPoint x: 72, endPoint y: 87, distance: 14.9
click at [75, 87] on input "0.000" at bounding box center [88, 89] width 26 height 10
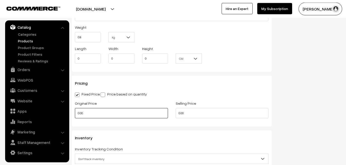
type input "0.80"
drag, startPoint x: 88, startPoint y: 112, endPoint x: 68, endPoint y: 110, distance: 19.3
click at [75, 110] on input "0.00" at bounding box center [121, 113] width 93 height 10
type input "4000"
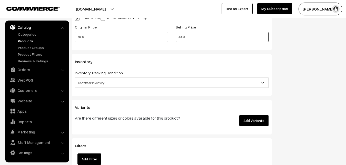
scroll to position [455, 0]
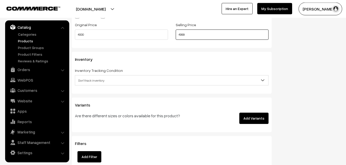
type input "4999"
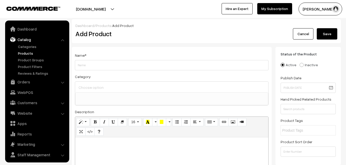
select select
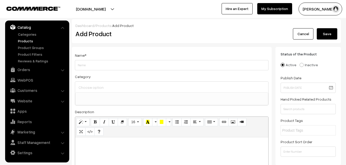
click at [150, 28] on div "Dashboard / Products / Add Product" at bounding box center [206, 25] width 262 height 5
paste div
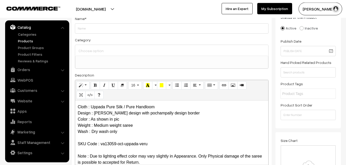
scroll to position [0, 0]
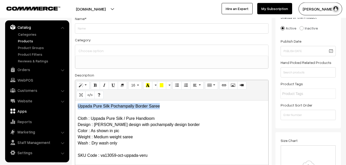
drag, startPoint x: 164, startPoint y: 107, endPoint x: 61, endPoint y: 108, distance: 103.0
click at [75, 108] on div "Uppada Pure Silk Pochampally Border Saree Cloth : Uppada Pure Silk / Pure Handl…" at bounding box center [171, 132] width 193 height 64
copy p "Uppada Pure Silk Pochampally Border Saree"
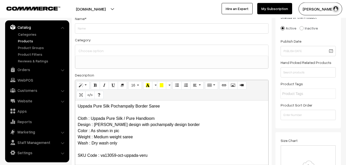
click at [95, 36] on div "Name * Category Uppada Sarees Uppada Sarees > Uppada Plain Sarees Uppada Sarees…" at bounding box center [172, 92] width 200 height 165
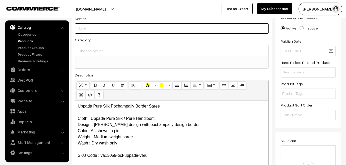
click at [95, 32] on input "Weight" at bounding box center [172, 28] width 194 height 10
paste input "Uppada Pure Silk Pochampally Border Saree"
type input "Uppada Pure Silk Pochampally Border Saree"
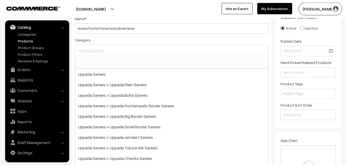
click at [97, 48] on input at bounding box center [171, 50] width 189 height 7
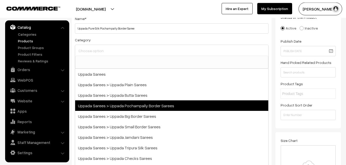
click at [122, 101] on span "Uppada Sarees > Uppada Pochampally Border Sarees" at bounding box center [171, 105] width 193 height 11
select select "57"
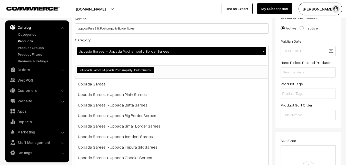
click at [120, 41] on div "Category Uppada Sarees > Uppada Pochampally Border Sarees × Uppada Sarees Uppad…" at bounding box center [172, 58] width 194 height 42
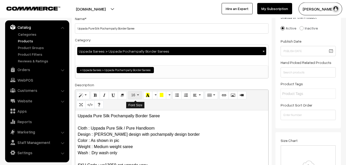
scroll to position [115, 0]
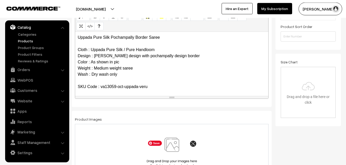
click at [172, 148] on img at bounding box center [171, 152] width 53 height 30
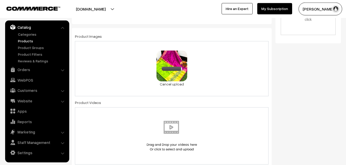
scroll to position [298, 0]
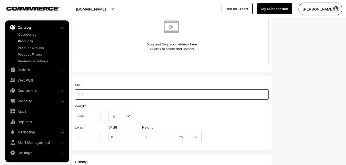
click at [83, 92] on input "text" at bounding box center [172, 94] width 194 height 10
paste input "va13059-oct-uppada-veru"
type input "va13059-oct-uppada-veru"
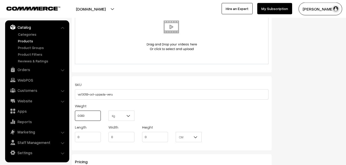
drag, startPoint x: 94, startPoint y: 118, endPoint x: 76, endPoint y: 117, distance: 17.4
click at [76, 117] on input "0.000" at bounding box center [88, 115] width 26 height 10
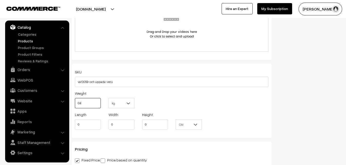
scroll to position [403, 0]
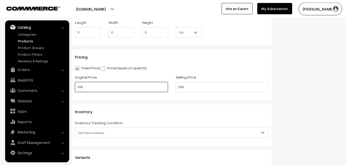
type input "0.80"
drag, startPoint x: 81, startPoint y: 89, endPoint x: 67, endPoint y: 89, distance: 14.1
click at [75, 89] on input "0.00" at bounding box center [121, 87] width 93 height 10
type input "4000"
drag, startPoint x: 187, startPoint y: 87, endPoint x: 170, endPoint y: 88, distance: 17.2
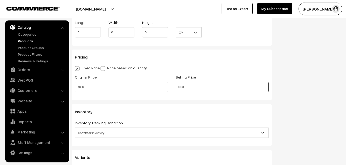
click at [176, 88] on input "0.00" at bounding box center [222, 87] width 93 height 10
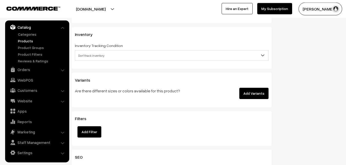
scroll to position [507, 0]
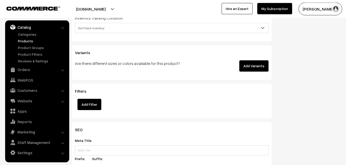
type input "4999"
click at [92, 27] on span "Don't track inventory" at bounding box center [171, 28] width 193 height 9
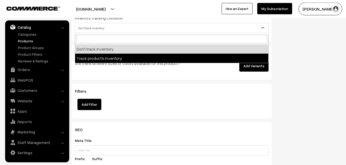
select select "2"
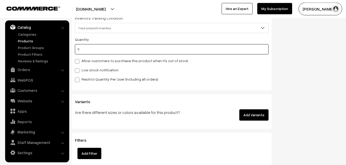
click at [91, 53] on input "0" at bounding box center [172, 49] width 194 height 10
type input "4"
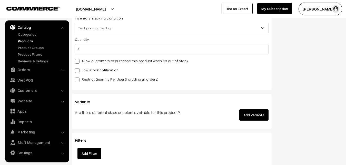
click at [90, 69] on label "Low stock notification" at bounding box center [97, 69] width 44 height 5
click at [78, 69] on input "Low stock notification" at bounding box center [76, 69] width 3 height 3
checkbox input "true"
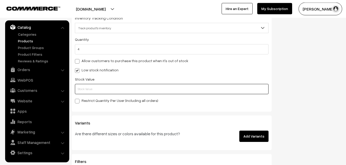
click at [88, 85] on input "text" at bounding box center [172, 89] width 194 height 10
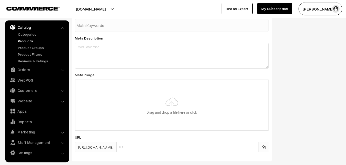
scroll to position [763, 0]
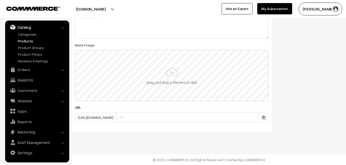
type input "2"
click at [172, 79] on input "file" at bounding box center [171, 75] width 192 height 50
type input "C:\fakepath\uppada-saree-va13059-oct.jpeg"
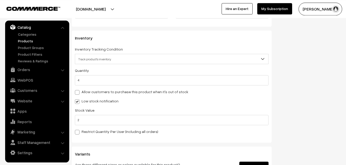
scroll to position [0, 0]
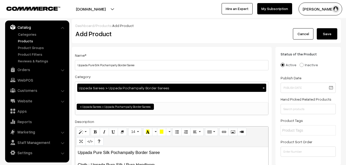
click at [325, 38] on button "Save" at bounding box center [327, 33] width 21 height 11
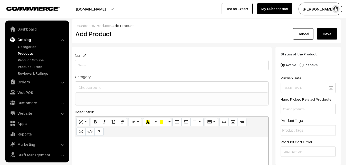
select select
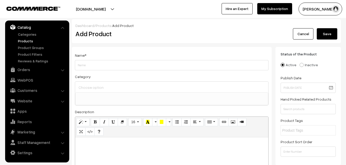
paste div
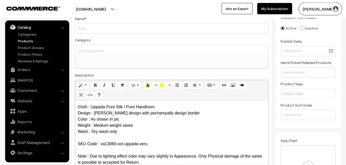
scroll to position [0, 0]
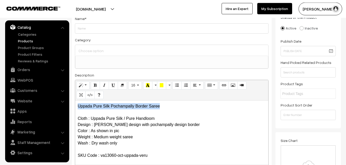
drag, startPoint x: 163, startPoint y: 103, endPoint x: 68, endPoint y: 105, distance: 94.3
click at [75, 105] on div "Uppada Pure Silk Pochampally Border Saree Cloth : Uppada Pure Silk / Pure Handl…" at bounding box center [171, 132] width 193 height 64
copy p "Uppada Pure Silk Pochampally Border Saree"
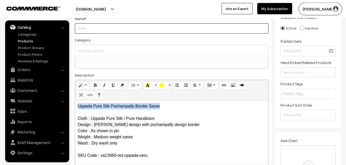
click at [87, 27] on input "Weight" at bounding box center [172, 28] width 194 height 10
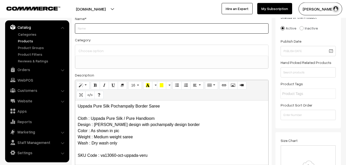
paste input "Uppada Pure Silk Pochampally Border Saree"
type input "Uppada Pure Silk Pochampally Border Saree"
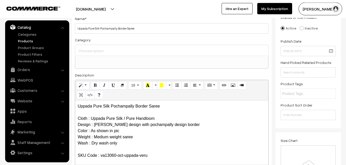
click at [91, 45] on div at bounding box center [171, 50] width 193 height 11
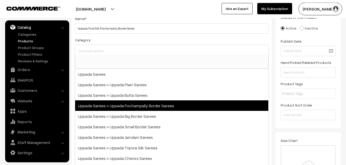
click at [130, 102] on span "Uppada Sarees > Uppada Pochampally Border Sarees" at bounding box center [171, 105] width 193 height 11
select select "57"
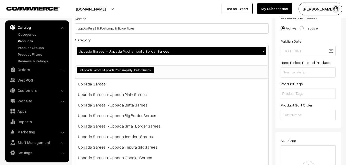
click at [138, 41] on div "Category Uppada Sarees > Uppada Pochampally Border Sarees × Uppada Sarees Uppad…" at bounding box center [172, 58] width 194 height 42
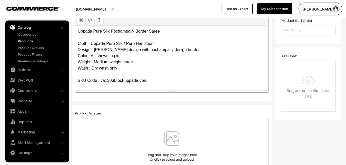
scroll to position [141, 0]
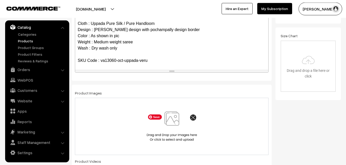
click at [169, 115] on img at bounding box center [171, 126] width 53 height 30
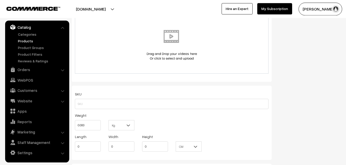
scroll to position [298, 0]
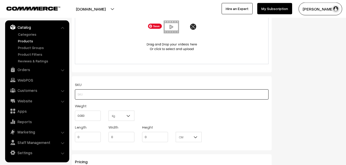
click at [94, 93] on input "text" at bounding box center [172, 94] width 194 height 10
paste input "va13060-oct-uppada-veru"
type input "va13060-oct-uppada-veru"
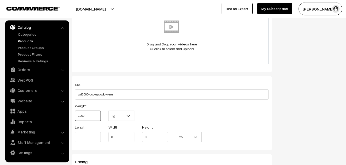
drag, startPoint x: 91, startPoint y: 112, endPoint x: 67, endPoint y: 108, distance: 24.6
click at [75, 110] on input "0.000" at bounding box center [88, 115] width 26 height 10
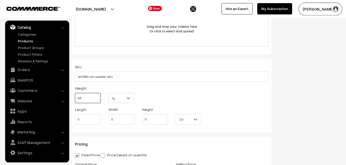
scroll to position [403, 0]
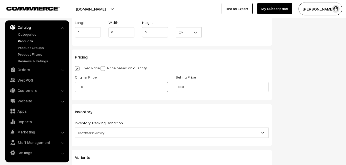
type input "0.80"
drag, startPoint x: 89, startPoint y: 87, endPoint x: 60, endPoint y: 87, distance: 28.7
click at [75, 87] on input "0.00" at bounding box center [121, 87] width 93 height 10
type input "4000"
drag, startPoint x: 203, startPoint y: 89, endPoint x: 152, endPoint y: 90, distance: 50.8
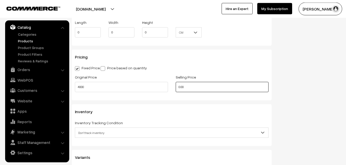
click at [176, 90] on input "0.00" at bounding box center [222, 87] width 93 height 10
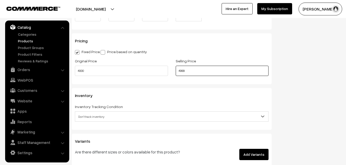
scroll to position [455, 0]
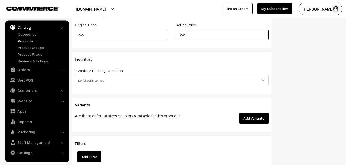
type input "4999"
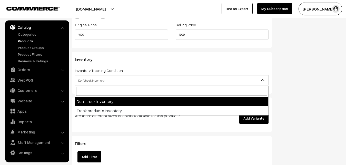
click at [91, 80] on span "Don't track inventory" at bounding box center [171, 80] width 193 height 9
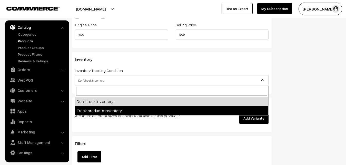
select select "2"
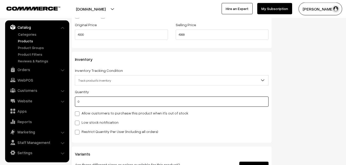
click at [92, 106] on input "0" at bounding box center [172, 101] width 194 height 10
type input "4"
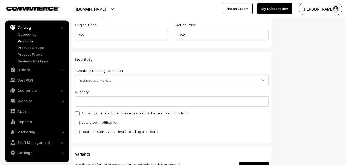
click at [92, 119] on div "Quantity 4 Allow customers to purchase this product when it's out of stock Low …" at bounding box center [172, 111] width 194 height 46
drag, startPoint x: 93, startPoint y: 120, endPoint x: 93, endPoint y: 127, distance: 6.7
click at [93, 120] on label "Low stock notification" at bounding box center [97, 121] width 44 height 5
click at [78, 120] on input "Low stock notification" at bounding box center [76, 121] width 3 height 3
checkbox input "true"
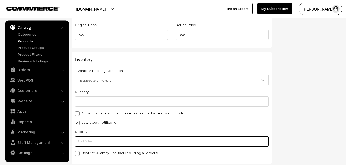
click at [93, 144] on input "text" at bounding box center [172, 141] width 194 height 10
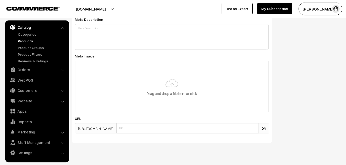
scroll to position [763, 0]
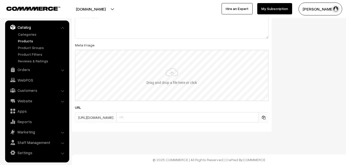
type input "2"
click at [173, 84] on input "file" at bounding box center [171, 75] width 192 height 50
type input "C:\fakepath\uppada-saree-va13060-oct.jpeg"
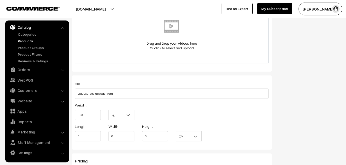
scroll to position [0, 0]
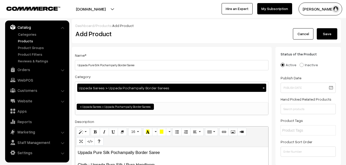
click at [331, 31] on button "Save" at bounding box center [327, 33] width 21 height 11
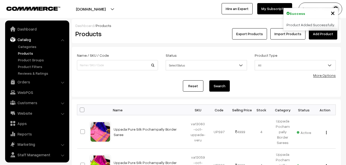
scroll to position [12, 0]
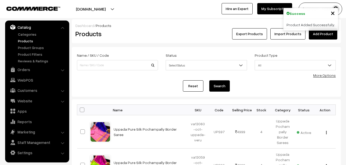
click at [171, 39] on div "Export Products Import Products Add Product" at bounding box center [251, 33] width 172 height 11
click at [319, 29] on div "Product Added Successfully." at bounding box center [310, 25] width 55 height 12
click at [318, 34] on link "Add Product" at bounding box center [323, 33] width 28 height 11
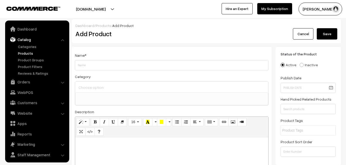
select select
click at [108, 145] on p at bounding box center [172, 143] width 188 height 6
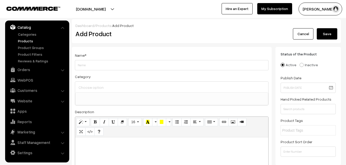
paste div
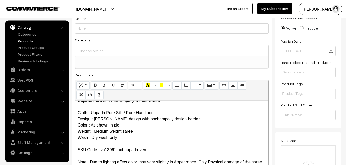
scroll to position [0, 0]
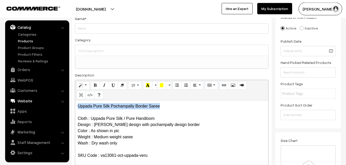
drag, startPoint x: 169, startPoint y: 107, endPoint x: 61, endPoint y: 104, distance: 107.4
click at [75, 105] on div "Uppada Pure Silk Pochampally Border Saree Cloth : Uppada Pure Silk / Pure Handl…" at bounding box center [171, 132] width 193 height 64
copy p "Uppada Pure Silk Pochampally Border Saree"
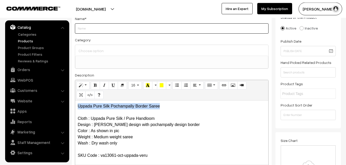
click at [92, 31] on input "Weight" at bounding box center [172, 28] width 194 height 10
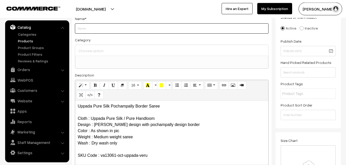
paste input "Uppada Pure Silk Pochampally Border Saree"
type input "Uppada Pure Silk Pochampally Border Saree"
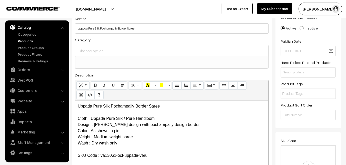
click at [92, 48] on input at bounding box center [171, 50] width 189 height 7
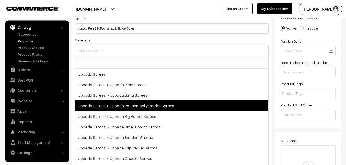
click at [127, 103] on span "Uppada Sarees > Uppada Pochampally Border Sarees" at bounding box center [171, 105] width 193 height 11
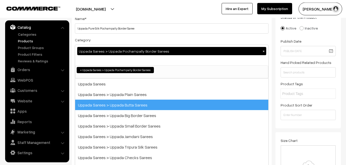
select select "57"
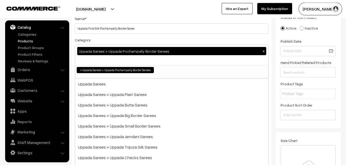
click at [129, 38] on div "Category Uppada Sarees > Uppada Pochampally Border Sarees × Uppada Sarees Uppad…" at bounding box center [172, 58] width 194 height 42
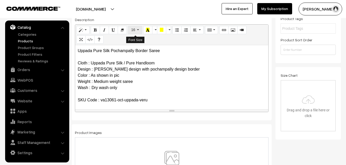
scroll to position [115, 0]
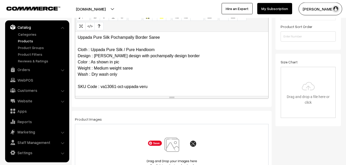
click at [168, 150] on img at bounding box center [171, 152] width 53 height 30
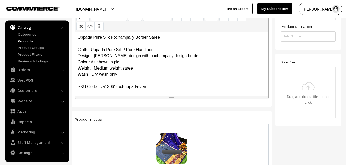
scroll to position [272, 0]
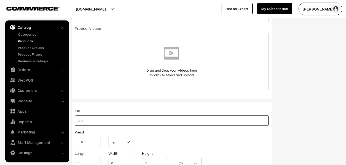
click at [78, 116] on input "text" at bounding box center [172, 120] width 194 height 10
paste input "va13061-oct-uppada-veru"
type input "va13061-oct-uppada-veru"
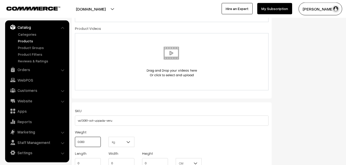
drag, startPoint x: 86, startPoint y: 138, endPoint x: 73, endPoint y: 136, distance: 12.4
click at [75, 137] on input "0.000" at bounding box center [88, 142] width 26 height 10
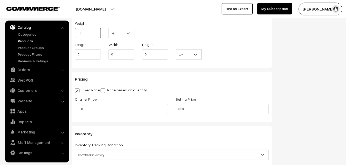
scroll to position [403, 0]
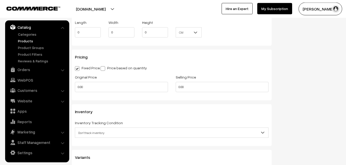
type input "0.80"
drag, startPoint x: 93, startPoint y: 95, endPoint x: 78, endPoint y: 89, distance: 16.5
click at [78, 89] on div "Original Price 0.00" at bounding box center [121, 84] width 101 height 21
drag, startPoint x: 94, startPoint y: 87, endPoint x: 69, endPoint y: 84, distance: 24.2
click at [75, 84] on input "0.00" at bounding box center [121, 87] width 93 height 10
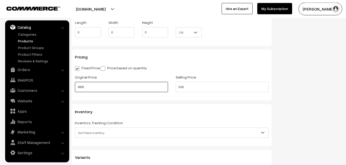
type input "4000"
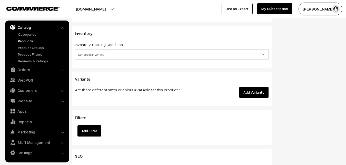
scroll to position [481, 0]
type input "4999"
click at [97, 53] on span "Don't track inventory" at bounding box center [171, 54] width 193 height 9
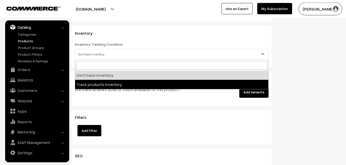
select select "2"
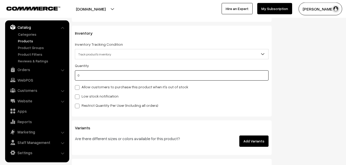
click at [96, 77] on input "0" at bounding box center [172, 75] width 194 height 10
type input "4"
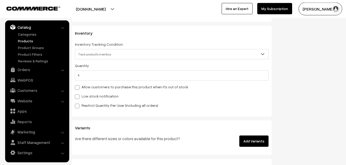
click at [94, 96] on label "Low stock notification" at bounding box center [97, 95] width 44 height 5
click at [78, 96] on input "Low stock notification" at bounding box center [76, 95] width 3 height 3
checkbox input "true"
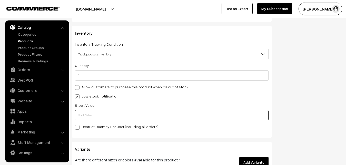
click at [94, 111] on input "text" at bounding box center [172, 115] width 194 height 10
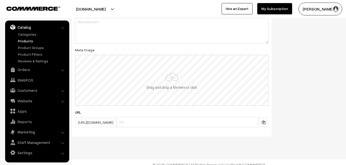
scroll to position [763, 0]
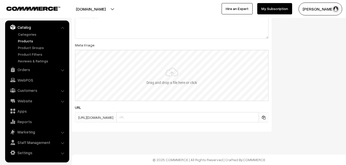
type input "2"
click at [158, 79] on input "file" at bounding box center [171, 75] width 192 height 50
type input "C:\fakepath\uppada-saree-va13061-oct.jpeg"
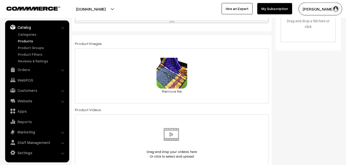
scroll to position [0, 0]
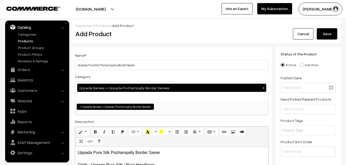
click at [332, 38] on button "Save" at bounding box center [327, 33] width 21 height 11
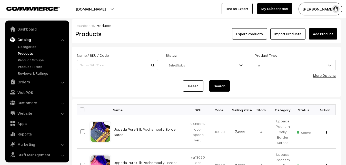
scroll to position [12, 0]
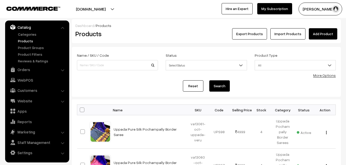
click at [169, 34] on div "Export Products Import Products Add Product" at bounding box center [251, 33] width 172 height 11
click at [326, 33] on link "Add Product" at bounding box center [323, 33] width 28 height 11
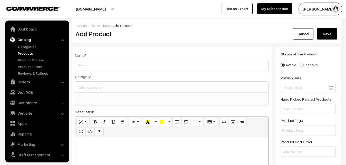
select select
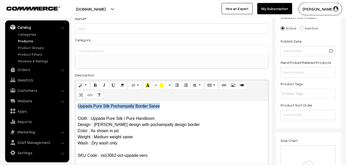
drag, startPoint x: 163, startPoint y: 107, endPoint x: 69, endPoint y: 101, distance: 94.0
click at [75, 101] on div "Uppada Pure Silk Pochampally Border Saree Cloth : Uppada Pure Silk / Pure Handl…" at bounding box center [171, 132] width 193 height 64
copy p "Uppada Pure Silk Pochampally Border Saree"
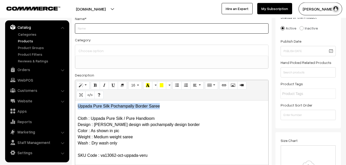
click at [93, 28] on input "Weight" at bounding box center [172, 28] width 194 height 10
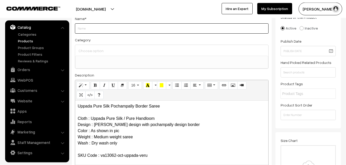
paste input "Uppada Pure Silk Pochampally Border Saree"
type input "Uppada Pure Silk Pochampally Border Saree"
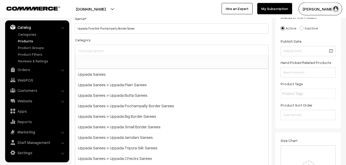
click at [96, 54] on input at bounding box center [171, 50] width 189 height 7
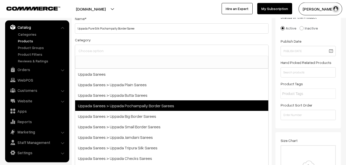
click at [125, 106] on span "Uppada Sarees > Uppada Pochampally Border Sarees" at bounding box center [171, 105] width 193 height 11
select select "57"
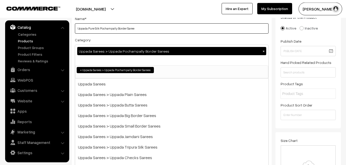
click at [127, 33] on input "Uppada Pure Silk Pochampally Border Saree" at bounding box center [172, 28] width 194 height 10
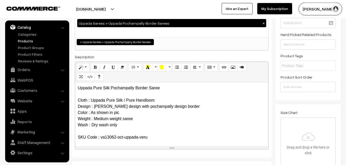
scroll to position [115, 0]
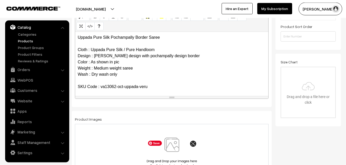
click at [178, 151] on img at bounding box center [171, 152] width 53 height 30
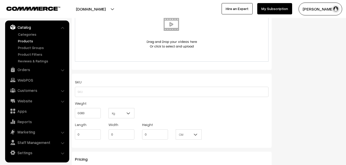
scroll to position [324, 0]
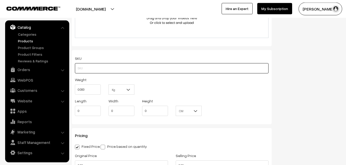
click at [84, 66] on input "text" at bounding box center [172, 68] width 194 height 10
paste input "va13062-oct-uppada-veru"
type input "va13062-oct-uppada-veru"
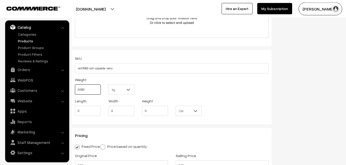
drag, startPoint x: 89, startPoint y: 87, endPoint x: 56, endPoint y: 87, distance: 33.1
click at [75, 87] on input "0.000" at bounding box center [88, 89] width 26 height 10
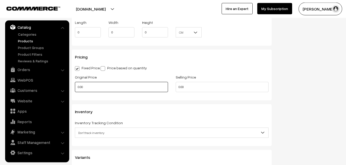
type input "0.80"
drag, startPoint x: 91, startPoint y: 90, endPoint x: 72, endPoint y: 90, distance: 19.5
click at [75, 90] on input "0.00" at bounding box center [121, 87] width 93 height 10
type input "4000"
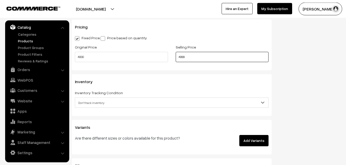
scroll to position [481, 0]
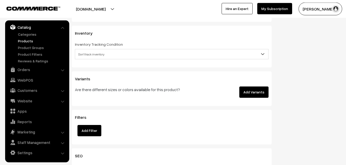
type input "4999"
click at [85, 53] on span "Don't track inventory" at bounding box center [171, 54] width 193 height 9
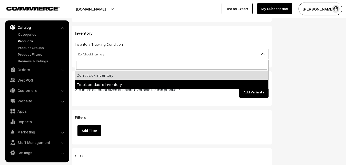
select select "2"
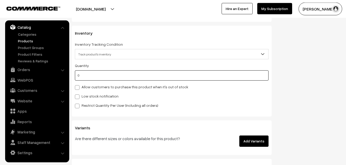
click at [87, 78] on input "0" at bounding box center [172, 75] width 194 height 10
type input "4"
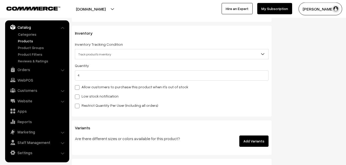
click at [90, 96] on label "Low stock notification" at bounding box center [97, 95] width 44 height 5
click at [78, 96] on input "Low stock notification" at bounding box center [76, 95] width 3 height 3
checkbox input "true"
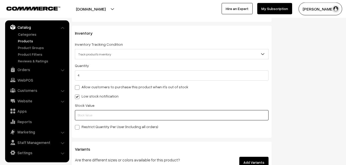
click at [92, 120] on input "text" at bounding box center [172, 115] width 194 height 10
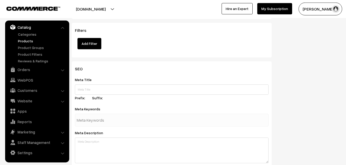
scroll to position [763, 0]
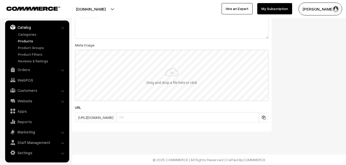
type input "2"
click at [168, 72] on input "file" at bounding box center [171, 75] width 192 height 50
type input "C:\fakepath\uppada-saree-va13062-oct.jpeg"
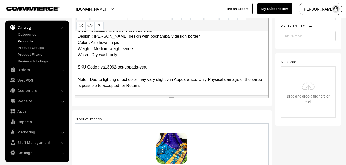
scroll to position [0, 0]
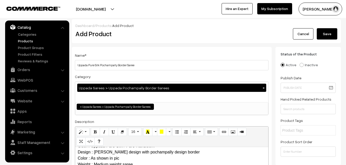
click at [332, 37] on button "Save" at bounding box center [327, 33] width 21 height 11
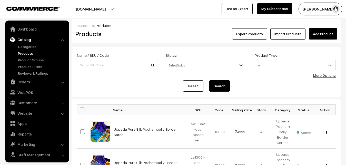
scroll to position [12, 0]
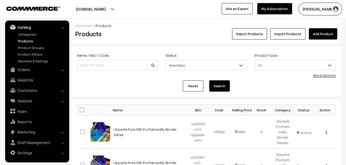
click at [327, 32] on link "Add Product" at bounding box center [323, 33] width 28 height 11
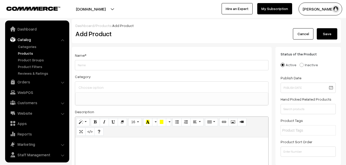
select select
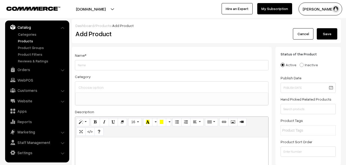
paste div
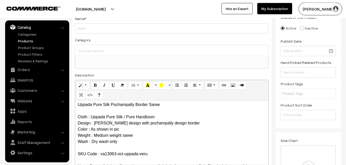
scroll to position [0, 0]
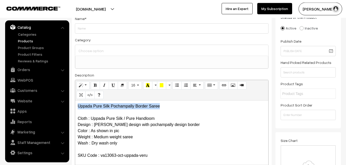
drag, startPoint x: 163, startPoint y: 103, endPoint x: 61, endPoint y: 100, distance: 102.0
click at [75, 101] on div "Uppada Pure Silk Pochampally Border Saree Cloth : Uppada Pure Silk / Pure Handl…" at bounding box center [171, 132] width 193 height 64
copy p "Uppada Pure Silk Pochampally Border Saree"
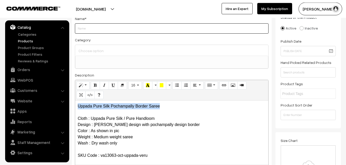
click at [95, 29] on input "Weight" at bounding box center [172, 28] width 194 height 10
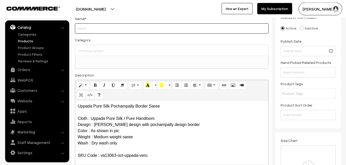
paste input "Uppada Pure Silk Pochampally Border Saree"
type input "Uppada Pure Silk Pochampally Border Saree"
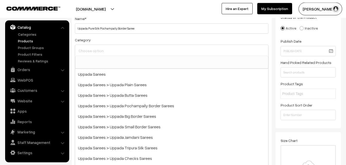
click at [95, 50] on input at bounding box center [171, 50] width 189 height 7
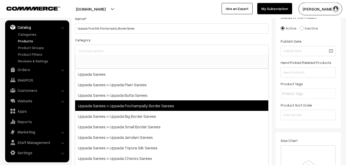
click at [127, 108] on span "Uppada Sarees > Uppada Pochampally Border Sarees" at bounding box center [171, 105] width 193 height 11
select select "57"
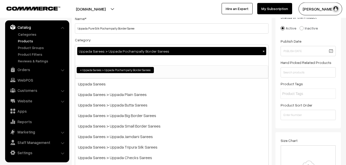
click at [131, 42] on div "Category Uppada Sarees > Uppada Pochampally Border Sarees × Uppada Sarees Uppad…" at bounding box center [172, 58] width 194 height 42
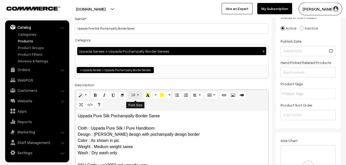
scroll to position [141, 0]
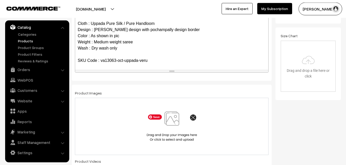
click at [161, 124] on img at bounding box center [171, 126] width 53 height 30
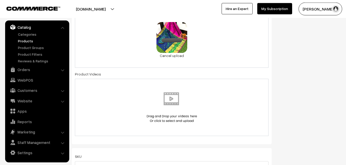
scroll to position [298, 0]
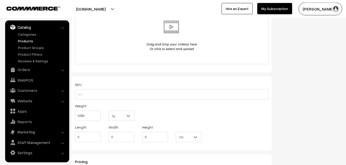
click at [81, 100] on div "SKU Weight 0.000 Kg Kg Length 0 Width 0 Height 0 CM" at bounding box center [172, 113] width 200 height 74
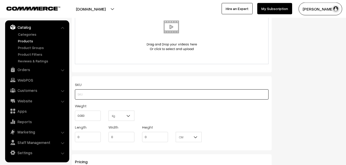
click at [81, 96] on input "text" at bounding box center [172, 94] width 194 height 10
paste input "va13063-oct-uppada-veru"
type input "va13063-oct-uppada-veru"
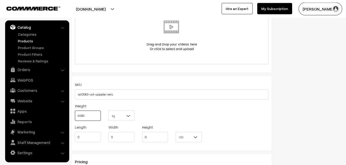
drag, startPoint x: 88, startPoint y: 115, endPoint x: 75, endPoint y: 112, distance: 13.5
click at [75, 112] on input "0.000" at bounding box center [88, 115] width 26 height 10
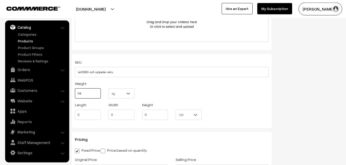
scroll to position [377, 0]
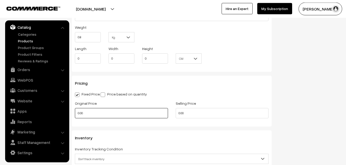
type input "0.80"
drag, startPoint x: 88, startPoint y: 112, endPoint x: 75, endPoint y: 109, distance: 13.8
click at [75, 109] on input "0.00" at bounding box center [121, 113] width 93 height 10
type input "4000"
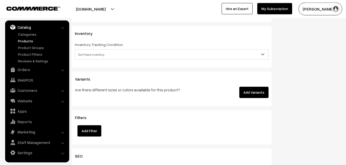
scroll to position [481, 0]
type input "4999"
click at [87, 55] on span "Don't track inventory" at bounding box center [171, 54] width 193 height 9
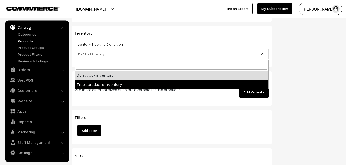
select select "2"
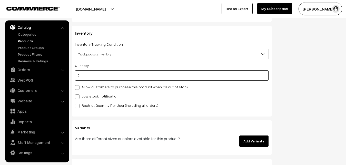
click at [87, 79] on input "0" at bounding box center [172, 75] width 194 height 10
type input "4"
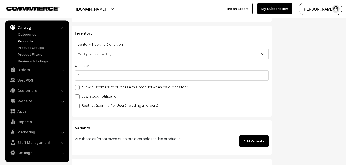
click at [88, 95] on label "Low stock notification" at bounding box center [97, 95] width 44 height 5
click at [78, 95] on input "Low stock notification" at bounding box center [76, 95] width 3 height 3
checkbox input "true"
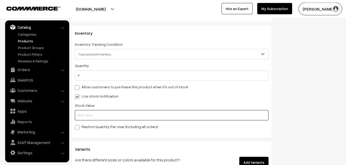
click at [88, 113] on input "text" at bounding box center [172, 115] width 194 height 10
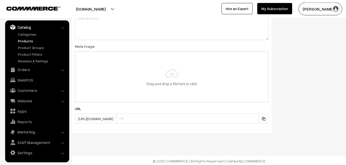
scroll to position [763, 0]
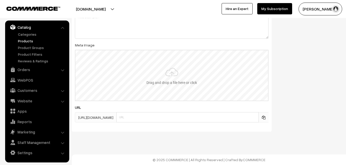
type input "2"
click at [162, 76] on input "file" at bounding box center [171, 75] width 192 height 50
type input "C:\fakepath\uppada-saree-va13063-oct.jpeg"
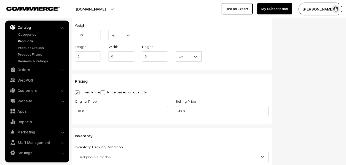
scroll to position [0, 0]
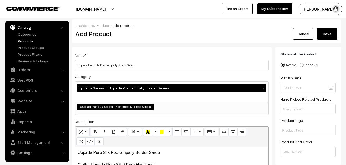
click at [331, 31] on button "Save" at bounding box center [327, 33] width 21 height 11
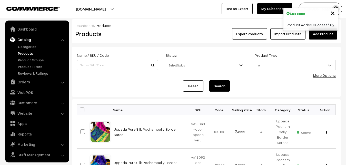
scroll to position [12, 0]
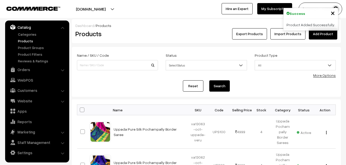
click at [161, 35] on div "Products" at bounding box center [117, 33] width 90 height 11
click at [316, 31] on link "Add Product" at bounding box center [323, 33] width 28 height 11
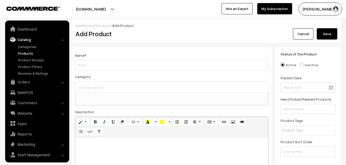
select select
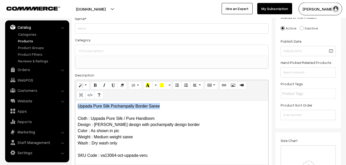
drag, startPoint x: 164, startPoint y: 109, endPoint x: 66, endPoint y: 109, distance: 98.4
click at [75, 109] on div "Uppada Pure Silk Pochampally Border Saree Cloth : Uppada Pure Silk / Pure Handl…" at bounding box center [171, 132] width 193 height 64
copy p "Uppada Pure Silk Pochampally Border Saree"
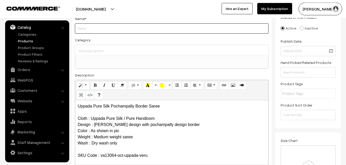
click at [90, 32] on input "Weight" at bounding box center [172, 28] width 194 height 10
paste input "Uppada Pure Silk Pochampally Border Saree"
type input "Uppada Pure Silk Pochampally Border Saree"
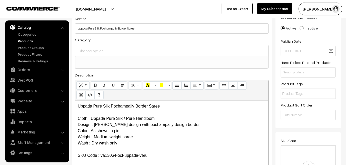
click at [90, 45] on div at bounding box center [171, 50] width 193 height 11
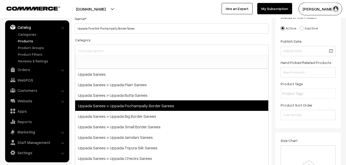
click at [125, 104] on span "Uppada Sarees > Uppada Pochampally Border Sarees" at bounding box center [171, 105] width 193 height 11
select select "57"
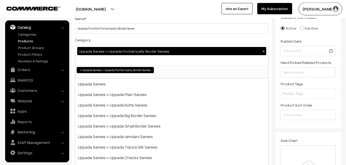
click at [124, 52] on div "Uppada Sarees > Uppada Pochampally Border Sarees ×" at bounding box center [171, 51] width 189 height 8
click at [129, 36] on div "Name * Uppada Pure Silk Pochampally Border Saree Category Uppada Sarees > Uppad…" at bounding box center [172, 97] width 200 height 175
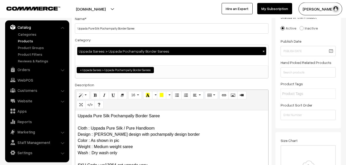
scroll to position [141, 0]
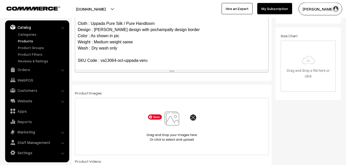
click at [173, 118] on img at bounding box center [171, 126] width 53 height 30
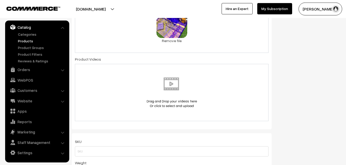
scroll to position [272, 0]
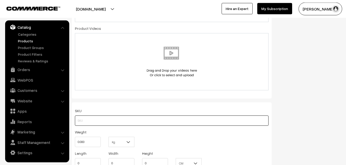
click at [86, 117] on input "text" at bounding box center [172, 120] width 194 height 10
paste input "va13064-oct-uppada-veru"
type input "va13064-oct-uppada-veru"
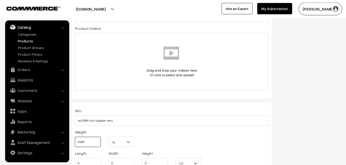
drag, startPoint x: 87, startPoint y: 138, endPoint x: 66, endPoint y: 136, distance: 20.4
click at [75, 137] on input "0.000" at bounding box center [88, 142] width 26 height 10
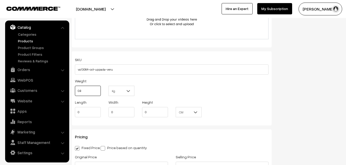
scroll to position [377, 0]
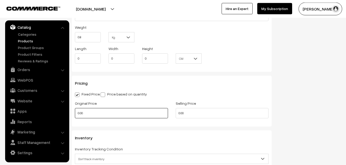
type input "0.80"
drag, startPoint x: 90, startPoint y: 110, endPoint x: 73, endPoint y: 110, distance: 17.4
click at [75, 110] on input "0.00" at bounding box center [121, 113] width 93 height 10
type input "4000"
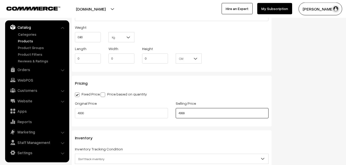
scroll to position [455, 0]
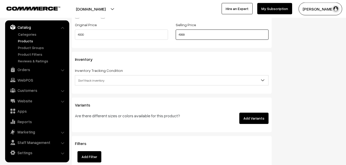
type input "4999"
click at [100, 77] on span "Don't track inventory" at bounding box center [171, 80] width 193 height 9
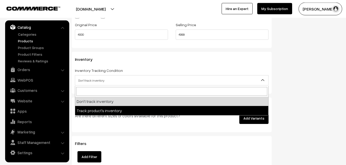
select select "2"
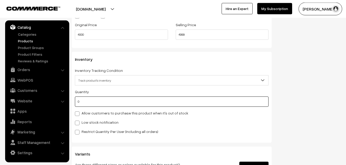
click at [99, 100] on input "0" at bounding box center [172, 101] width 194 height 10
type input "4"
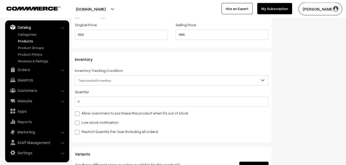
click at [97, 122] on label "Low stock notification" at bounding box center [97, 121] width 44 height 5
click at [78, 122] on input "Low stock notification" at bounding box center [76, 121] width 3 height 3
checkbox input "true"
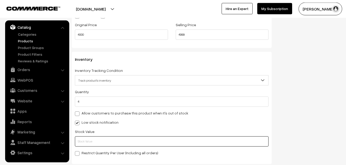
click at [95, 146] on input "text" at bounding box center [172, 141] width 194 height 10
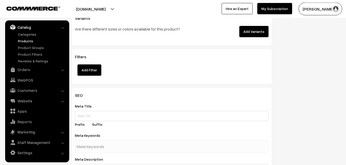
scroll to position [763, 0]
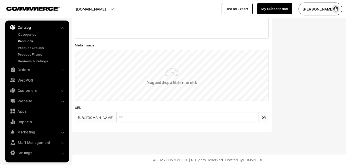
type input "2"
click at [170, 59] on input "file" at bounding box center [171, 75] width 192 height 50
type input "C:\fakepath\uppada-saree-va13064-oct.jpeg"
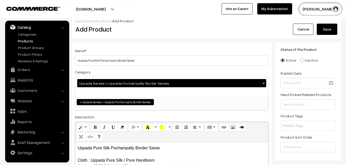
scroll to position [0, 0]
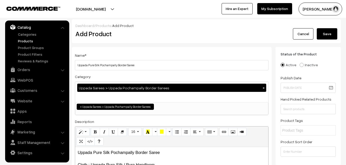
click at [317, 38] on button "Save" at bounding box center [327, 33] width 21 height 11
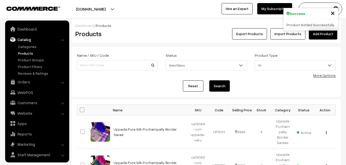
scroll to position [12, 0]
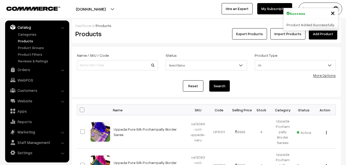
click at [141, 33] on h2 "Products" at bounding box center [116, 34] width 82 height 8
click at [312, 35] on link "Add Product" at bounding box center [323, 33] width 28 height 11
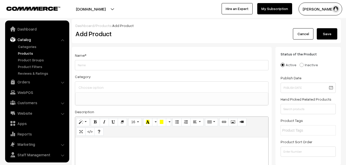
select select
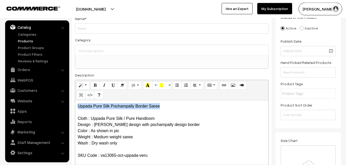
drag, startPoint x: 166, startPoint y: 106, endPoint x: 49, endPoint y: 104, distance: 117.7
click at [75, 104] on div "Uppada Pure Silk Pochampally Border Saree Cloth : Uppada Pure Silk / Pure Handl…" at bounding box center [171, 132] width 193 height 64
copy p "Uppada Pure Silk Pochampally Border Saree"
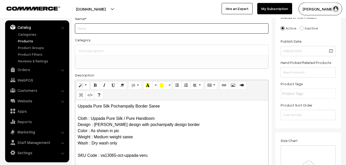
click at [91, 29] on input "Weight" at bounding box center [172, 28] width 194 height 10
paste input "Uppada Pure Silk Pochampally Border Saree"
type input "Uppada Pure Silk Pochampally Border Saree"
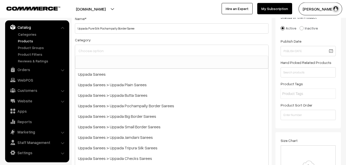
click at [92, 48] on input at bounding box center [171, 50] width 189 height 7
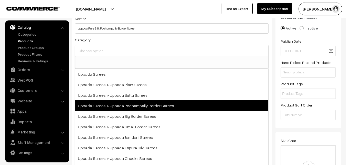
click at [121, 103] on span "Uppada Sarees > Uppada Pochampally Border Sarees" at bounding box center [171, 105] width 193 height 11
select select "57"
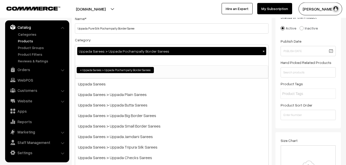
click at [133, 37] on div "Category Uppada Sarees > Uppada Pochampally Border Sarees × Uppada Sarees Uppad…" at bounding box center [172, 58] width 194 height 42
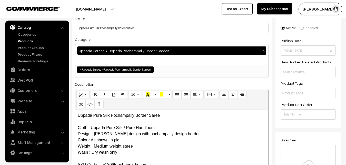
scroll to position [141, 0]
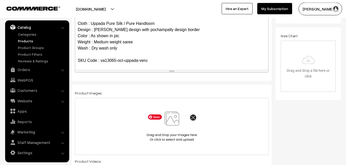
click at [172, 116] on img at bounding box center [171, 126] width 53 height 30
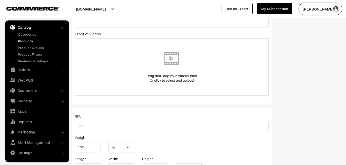
scroll to position [298, 0]
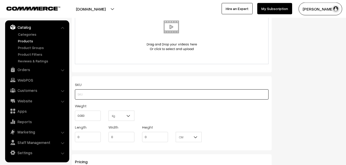
click at [83, 92] on input "text" at bounding box center [172, 94] width 194 height 10
paste input "va13065-oct-uppada-veru"
type input "va13065-oct-uppada-veru"
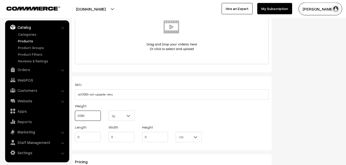
drag, startPoint x: 87, startPoint y: 114, endPoint x: 64, endPoint y: 115, distance: 23.6
click at [75, 115] on input "0.000" at bounding box center [88, 115] width 26 height 10
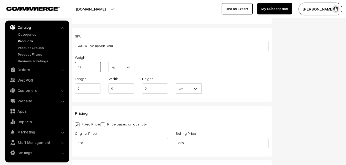
scroll to position [403, 0]
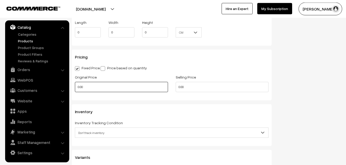
type input "0.80"
drag, startPoint x: 94, startPoint y: 86, endPoint x: 69, endPoint y: 86, distance: 24.9
click at [75, 86] on input "0.00" at bounding box center [121, 87] width 93 height 10
type input "4000"
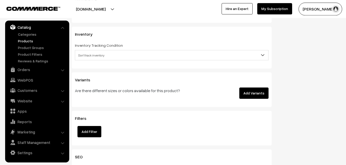
scroll to position [481, 0]
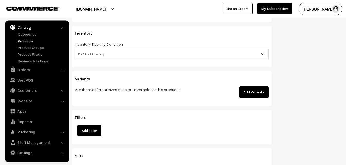
type input "4999"
click at [89, 55] on span "Don't track inventory" at bounding box center [171, 54] width 193 height 9
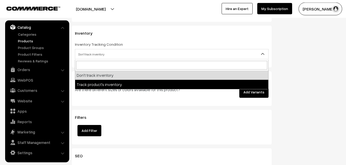
select select "2"
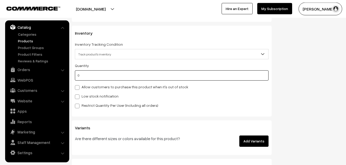
click at [89, 78] on input "0" at bounding box center [172, 75] width 194 height 10
type input "4"
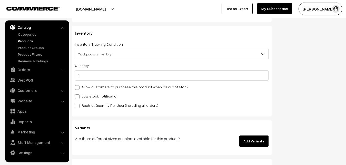
click at [89, 95] on label "Low stock notification" at bounding box center [97, 95] width 44 height 5
click at [78, 95] on input "Low stock notification" at bounding box center [76, 95] width 3 height 3
checkbox input "true"
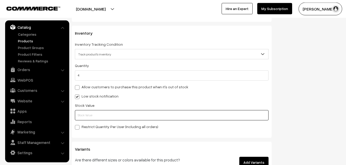
click at [92, 114] on input "text" at bounding box center [172, 115] width 194 height 10
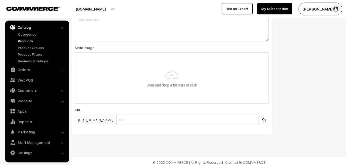
scroll to position [763, 0]
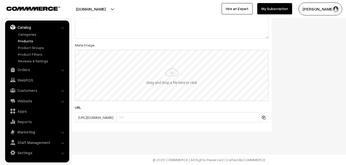
type input "2"
click at [169, 77] on input "file" at bounding box center [171, 75] width 192 height 50
type input "C:\fakepath\uppada-saree-va13065-oct.jpeg"
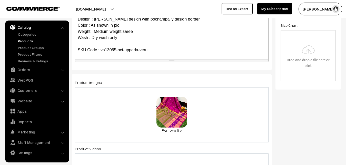
scroll to position [0, 0]
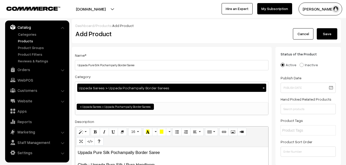
click at [330, 33] on button "Save" at bounding box center [327, 33] width 21 height 11
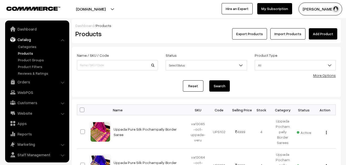
scroll to position [12, 0]
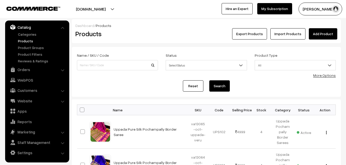
click at [136, 30] on div "Products" at bounding box center [117, 33] width 90 height 11
click at [316, 33] on link "Add Product" at bounding box center [323, 33] width 28 height 11
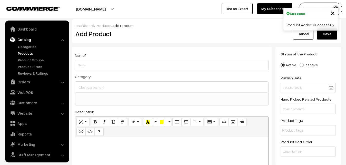
select select
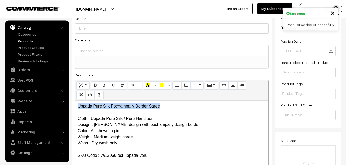
drag, startPoint x: 168, startPoint y: 106, endPoint x: 59, endPoint y: 100, distance: 108.6
click at [75, 100] on div "Uppada Pure Silk Pochampally Border Saree Cloth : Uppada Pure Silk / Pure Handl…" at bounding box center [171, 132] width 193 height 64
copy p "Uppada Pure Silk Pochampally Border Saree"
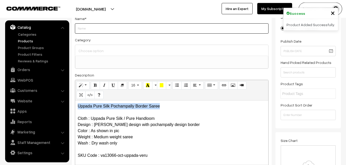
click at [92, 29] on input "Weight" at bounding box center [172, 28] width 194 height 10
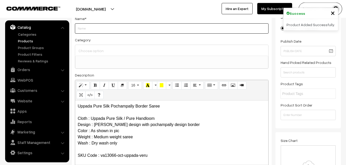
paste input "Uppada Pure Silk Pochampally Border Saree"
type input "Uppada Pure Silk Pochampally Border Saree"
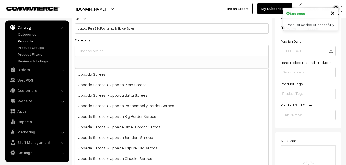
click at [90, 51] on input at bounding box center [171, 50] width 189 height 7
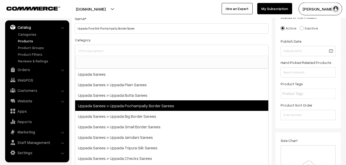
click at [129, 103] on span "Uppada Sarees > Uppada Pochampally Border Sarees" at bounding box center [171, 105] width 193 height 11
select select "57"
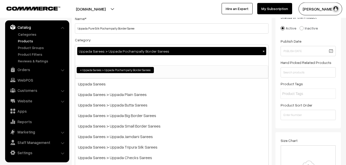
click at [127, 39] on div "Category Uppada Sarees > Uppada Pochampally Border Sarees × Uppada Sarees Uppad…" at bounding box center [172, 58] width 194 height 42
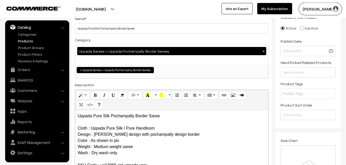
scroll to position [141, 0]
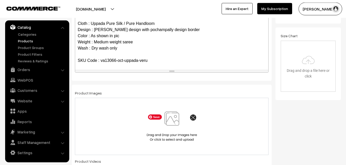
click at [164, 118] on img at bounding box center [171, 126] width 53 height 30
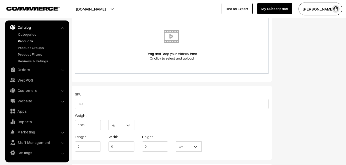
scroll to position [298, 0]
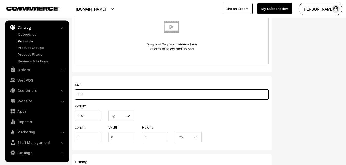
click at [83, 99] on input "text" at bounding box center [172, 94] width 194 height 10
paste input "va13066-oct-uppada-veru"
type input "va13066-oct-uppada-veru"
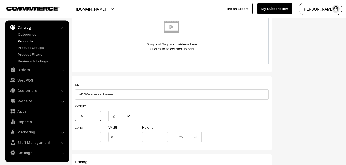
drag, startPoint x: 85, startPoint y: 113, endPoint x: 73, endPoint y: 113, distance: 12.3
click at [75, 113] on input "0.000" at bounding box center [88, 115] width 26 height 10
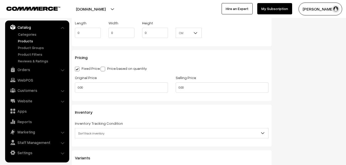
scroll to position [403, 0]
type input "0.80"
drag, startPoint x: 86, startPoint y: 84, endPoint x: 69, endPoint y: 84, distance: 16.7
click at [75, 84] on input "0.00" at bounding box center [121, 87] width 93 height 10
type input "4000"
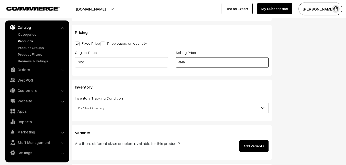
scroll to position [481, 0]
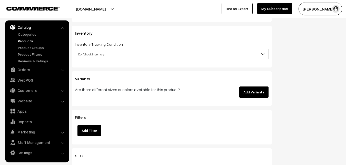
type input "4999"
click at [82, 55] on span "Don't track inventory" at bounding box center [171, 54] width 193 height 9
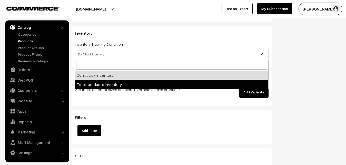
select select "2"
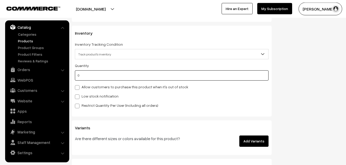
click at [90, 75] on input "0" at bounding box center [172, 75] width 194 height 10
type input "4"
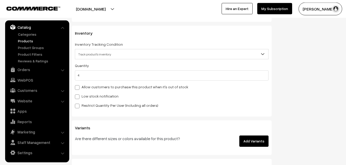
click at [86, 102] on div "Quantity 4 Allow customers to purchase this product when it's out of stock Low …" at bounding box center [172, 85] width 194 height 46
click at [86, 101] on div "Quantity 4 Allow customers to purchase this product when it's out of stock Low …" at bounding box center [172, 85] width 194 height 46
click at [86, 98] on label "Low stock notification" at bounding box center [97, 95] width 44 height 5
click at [78, 97] on input "Low stock notification" at bounding box center [76, 95] width 3 height 3
checkbox input "true"
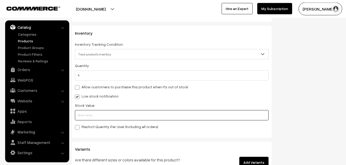
click at [86, 112] on input "text" at bounding box center [172, 115] width 194 height 10
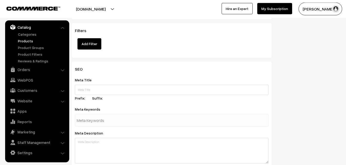
scroll to position [763, 0]
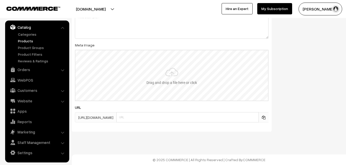
type input "2"
click at [184, 70] on input "file" at bounding box center [171, 75] width 192 height 50
type input "C:\fakepath\uppada-saree-va13066-oct.jpeg"
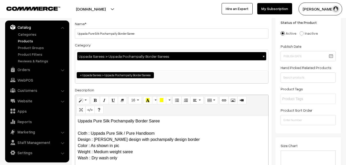
scroll to position [0, 0]
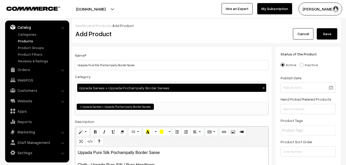
click at [327, 32] on button "Save" at bounding box center [327, 33] width 21 height 11
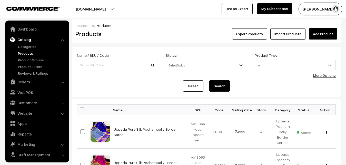
scroll to position [12, 0]
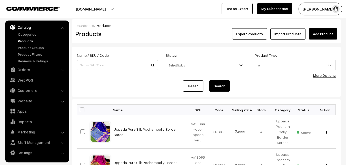
click at [141, 37] on h2 "Products" at bounding box center [116, 34] width 82 height 8
click at [325, 37] on link "Add Product" at bounding box center [323, 33] width 28 height 11
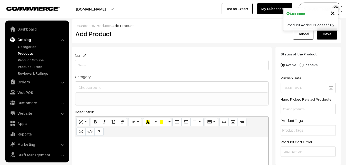
select select
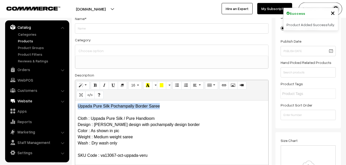
drag, startPoint x: 165, startPoint y: 106, endPoint x: 42, endPoint y: 102, distance: 123.3
click at [75, 102] on div "Uppada Pure Silk Pochampally Border Saree Cloth : Uppada Pure Silk / Pure Handl…" at bounding box center [171, 132] width 193 height 64
copy p "Uppada Pure Silk Pochampally Border Saree"
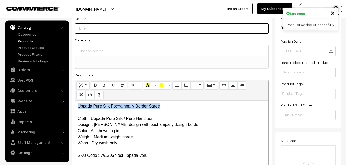
click at [84, 30] on input "Weight" at bounding box center [172, 28] width 194 height 10
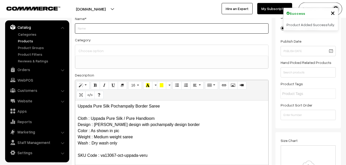
paste input "Uppada Pure Silk Pochampally Border Saree"
type input "Uppada Pure Silk Pochampally Border Saree"
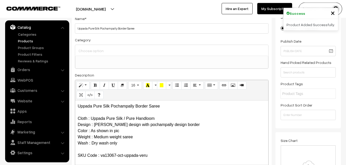
click at [89, 46] on div at bounding box center [171, 50] width 193 height 11
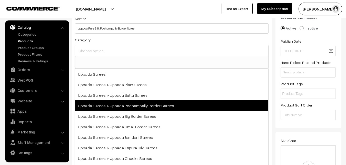
click at [130, 103] on span "Uppada Sarees > Uppada Pochampally Border Sarees" at bounding box center [171, 105] width 193 height 11
select select "57"
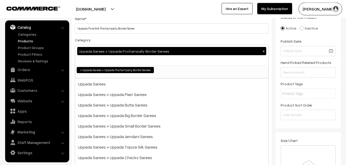
click at [136, 42] on div "Category Uppada Sarees > Uppada Pochampally Border Sarees × Uppada Sarees Uppad…" at bounding box center [172, 58] width 194 height 42
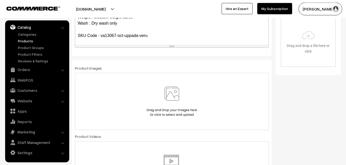
scroll to position [167, 0]
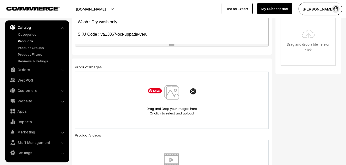
click at [174, 98] on img at bounding box center [171, 100] width 53 height 30
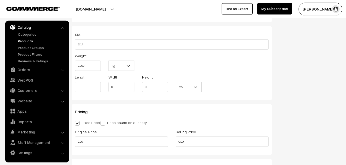
scroll to position [350, 0]
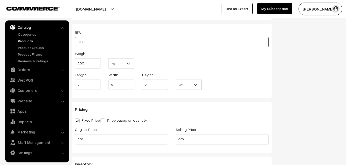
click at [99, 39] on input "text" at bounding box center [172, 42] width 194 height 10
paste input "va13067-oct-uppada-veru"
type input "va13067-oct-uppada-veru"
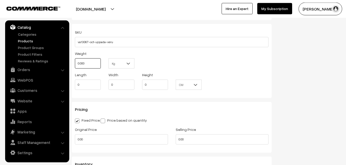
drag, startPoint x: 92, startPoint y: 62, endPoint x: 74, endPoint y: 61, distance: 17.9
click at [75, 61] on input "0.000" at bounding box center [88, 63] width 26 height 10
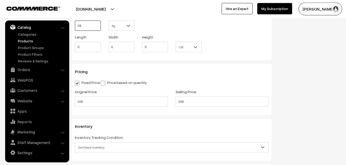
scroll to position [429, 0]
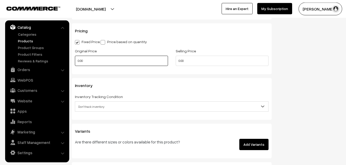
type input "0.80"
drag, startPoint x: 91, startPoint y: 64, endPoint x: 71, endPoint y: 64, distance: 19.8
click at [75, 64] on input "0.00" at bounding box center [121, 61] width 93 height 10
type input "4000"
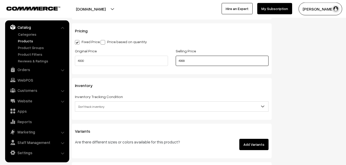
type input "4999"
click at [87, 104] on span "Don't track inventory" at bounding box center [171, 106] width 193 height 9
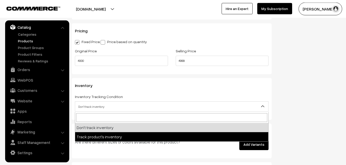
select select "2"
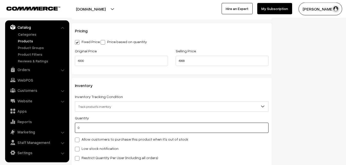
click at [87, 128] on input "0" at bounding box center [172, 128] width 194 height 10
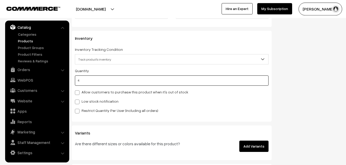
scroll to position [507, 0]
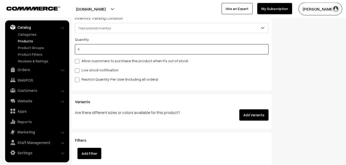
type input "4"
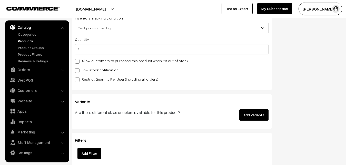
click at [85, 69] on label "Low stock notification" at bounding box center [97, 69] width 44 height 5
click at [78, 69] on input "Low stock notification" at bounding box center [76, 69] width 3 height 3
checkbox input "true"
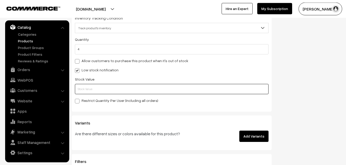
click at [86, 91] on input "text" at bounding box center [172, 89] width 194 height 10
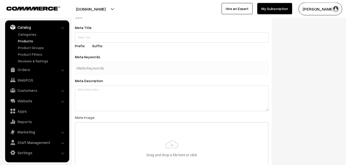
scroll to position [763, 0]
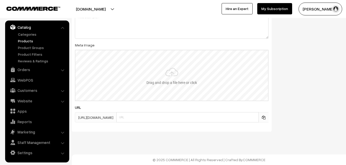
type input "2"
click at [167, 80] on input "file" at bounding box center [171, 75] width 192 height 50
type input "C:\fakepath\uppada-saree-va13067-oct.jpeg"
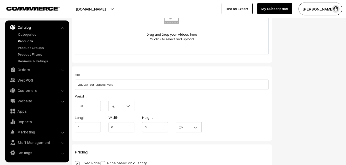
scroll to position [0, 0]
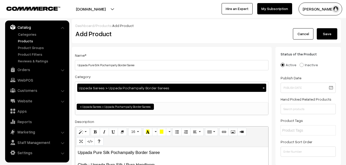
click at [326, 32] on button "Save" at bounding box center [327, 33] width 21 height 11
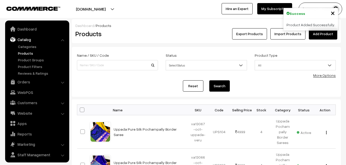
scroll to position [12, 0]
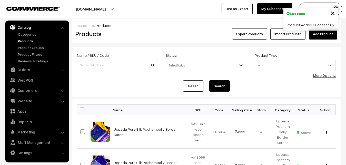
click at [167, 28] on div "Export Products Import Products Add Product" at bounding box center [251, 33] width 172 height 11
click at [330, 34] on link "Add Product" at bounding box center [323, 33] width 28 height 11
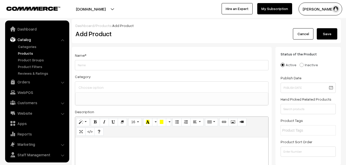
select select
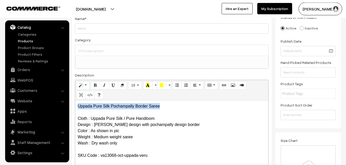
drag, startPoint x: 174, startPoint y: 106, endPoint x: 67, endPoint y: 105, distance: 107.4
click at [75, 105] on div "Uppada Pure Silk Pochampally Border Saree Cloth : Uppada Pure Silk / Pure Handl…" at bounding box center [171, 132] width 193 height 64
copy p "Uppada Pure Silk Pochampally Border Saree"
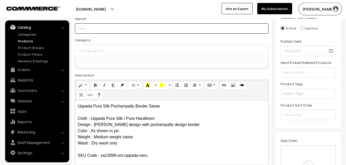
click at [90, 32] on input "Weight" at bounding box center [172, 28] width 194 height 10
paste input "Uppada Pure Silk Pochampally Border Saree"
type input "Uppada Pure Silk Pochampally Border Saree"
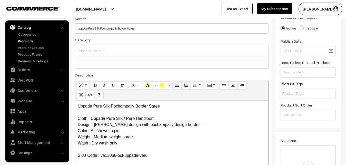
click at [95, 53] on input at bounding box center [171, 50] width 189 height 7
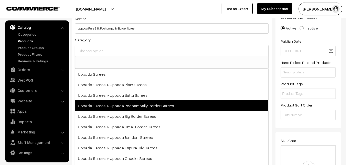
click at [111, 103] on span "Uppada Sarees > Uppada Pochampally Border Sarees" at bounding box center [171, 105] width 193 height 11
select select "57"
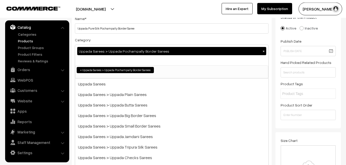
click at [119, 35] on div "Name * Uppada Pure Silk Pochampally Border Saree Category Uppada Sarees > Uppad…" at bounding box center [172, 97] width 200 height 175
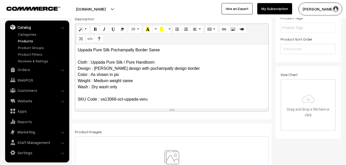
scroll to position [141, 0]
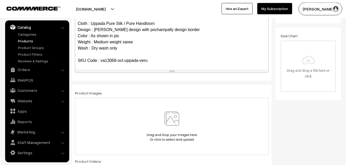
click at [171, 119] on img at bounding box center [171, 126] width 53 height 30
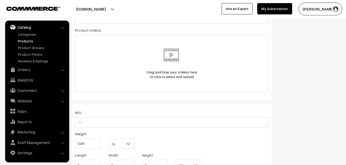
scroll to position [298, 0]
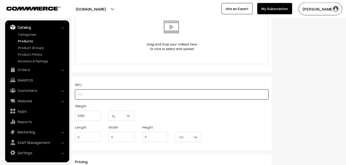
click at [85, 92] on input "text" at bounding box center [172, 94] width 194 height 10
paste input "va13068-oct-uppada-veru"
type input "va13068-oct-uppada-veru"
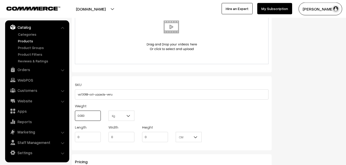
drag, startPoint x: 90, startPoint y: 117, endPoint x: 66, endPoint y: 116, distance: 24.1
click at [75, 116] on input "0.000" at bounding box center [88, 115] width 26 height 10
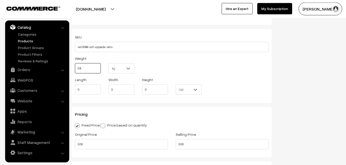
scroll to position [403, 0]
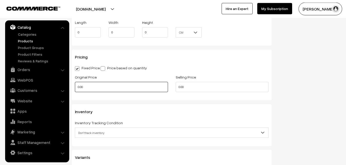
type input "0.80"
drag, startPoint x: 92, startPoint y: 87, endPoint x: 65, endPoint y: 90, distance: 27.8
click at [75, 90] on input "0.00" at bounding box center [121, 87] width 93 height 10
type input "4000"
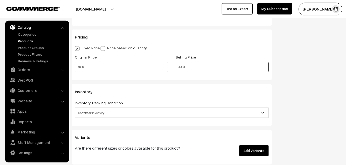
scroll to position [455, 0]
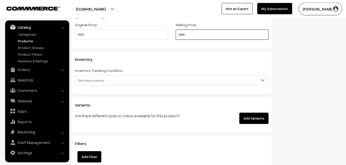
type input "4999"
click at [93, 78] on span "Don't track inventory" at bounding box center [171, 80] width 193 height 9
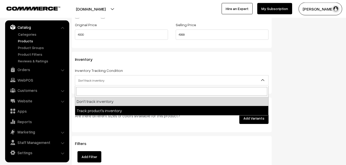
select select "2"
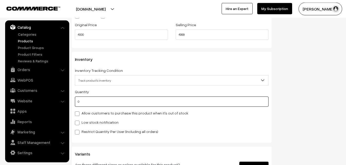
click at [91, 104] on input "0" at bounding box center [172, 101] width 194 height 10
type input "4"
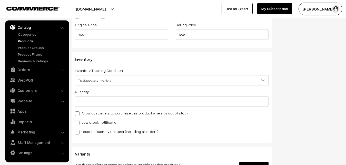
click at [87, 124] on label "Low stock notification" at bounding box center [97, 121] width 44 height 5
click at [78, 124] on input "Low stock notification" at bounding box center [76, 121] width 3 height 3
checkbox input "true"
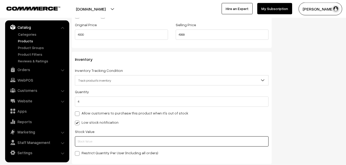
click at [87, 144] on input "text" at bounding box center [172, 141] width 194 height 10
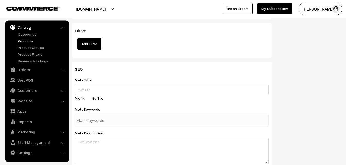
scroll to position [763, 0]
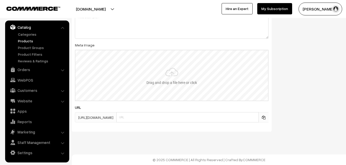
type input "2"
click at [177, 70] on input "file" at bounding box center [171, 75] width 192 height 50
type input "C:\fakepath\uppada-saree-va13068-oct.jpeg"
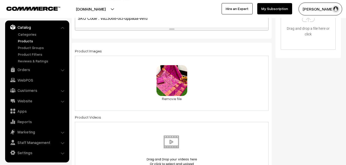
scroll to position [0, 0]
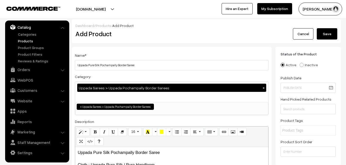
click at [330, 35] on button "Save" at bounding box center [327, 33] width 21 height 11
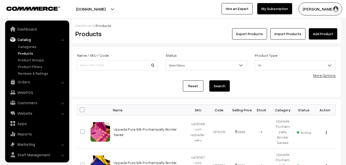
scroll to position [12, 0]
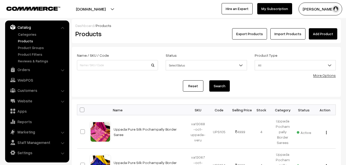
click at [149, 33] on h2 "Products" at bounding box center [116, 34] width 82 height 8
click at [329, 33] on link "Add Product" at bounding box center [323, 33] width 28 height 11
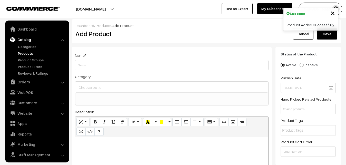
select select
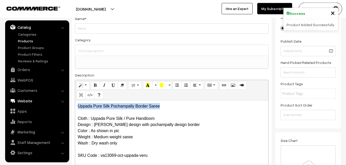
drag, startPoint x: 163, startPoint y: 105, endPoint x: 54, endPoint y: 104, distance: 109.2
click at [75, 105] on div "Uppada Pure Silk Pochampally Border Saree Cloth : Uppada Pure Silk / Pure Handl…" at bounding box center [171, 132] width 193 height 64
copy p "Uppada Pure Silk Pochampally Border Saree"
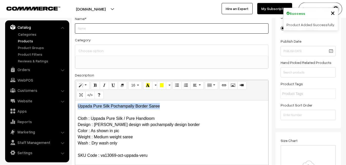
click at [86, 29] on input "Weight" at bounding box center [172, 28] width 194 height 10
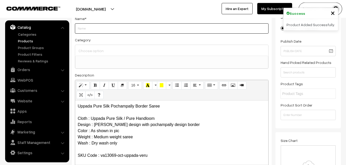
paste input "Uppada Pure Silk Pochampally Border Saree"
type input "Uppada Pure Silk Pochampally Border Saree"
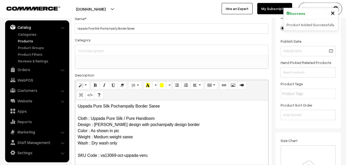
click at [93, 50] on input at bounding box center [171, 50] width 189 height 7
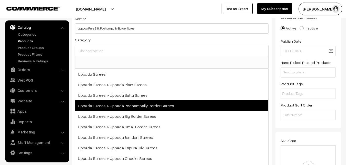
click at [135, 102] on span "Uppada Sarees > Uppada Pochampally Border Sarees" at bounding box center [171, 105] width 193 height 11
select select "57"
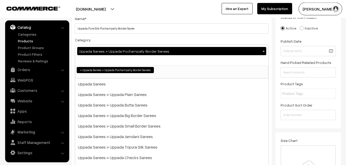
click at [137, 39] on div "Category Uppada Sarees > Uppada Pochampally Border Sarees × Uppada Sarees Uppad…" at bounding box center [172, 58] width 194 height 42
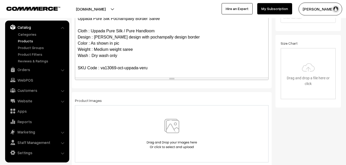
scroll to position [141, 0]
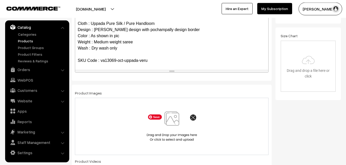
click at [166, 115] on img at bounding box center [171, 126] width 53 height 30
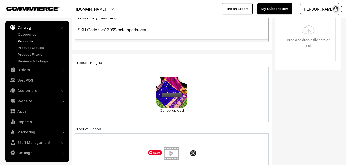
scroll to position [350, 0]
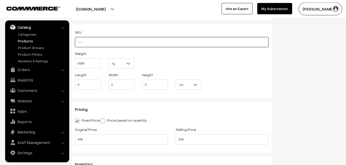
click at [87, 43] on input "text" at bounding box center [172, 42] width 194 height 10
paste input "va13069-oct-uppada-veru"
type input "va13069-oct-uppada-veru"
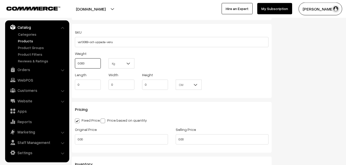
drag, startPoint x: 87, startPoint y: 64, endPoint x: 69, endPoint y: 64, distance: 18.2
click at [75, 64] on input "0.000" at bounding box center [88, 63] width 26 height 10
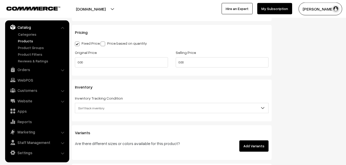
scroll to position [429, 0]
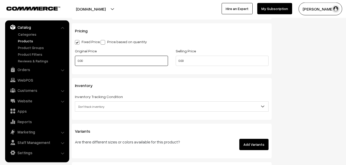
type input "0.80"
click at [86, 65] on input "0.00" at bounding box center [121, 61] width 93 height 10
type input "0"
type input "4000"
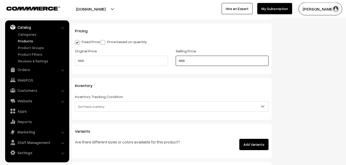
scroll to position [455, 0]
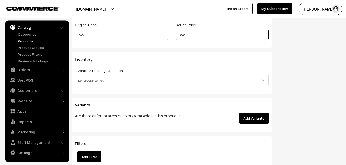
type input "4999"
click at [88, 76] on span "Don't track inventory" at bounding box center [172, 80] width 194 height 10
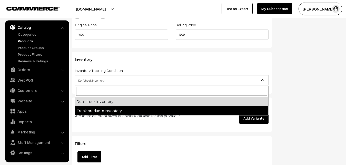
drag, startPoint x: 94, startPoint y: 116, endPoint x: 93, endPoint y: 111, distance: 5.4
click at [94, 116] on p "Are there different sizes or colors available for this product?" at bounding box center [138, 116] width 126 height 6
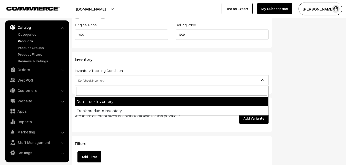
click at [88, 80] on span "Don't track inventory" at bounding box center [171, 80] width 193 height 9
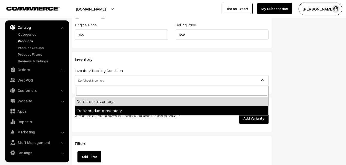
select select "2"
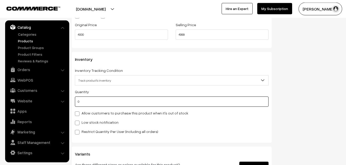
click at [89, 99] on input "0" at bounding box center [172, 101] width 194 height 10
type input "4"
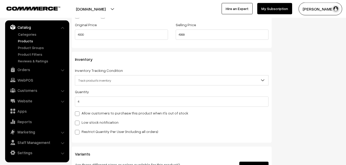
click at [89, 120] on label "Low stock notification" at bounding box center [97, 121] width 44 height 5
click at [78, 120] on input "Low stock notification" at bounding box center [76, 121] width 3 height 3
checkbox input "true"
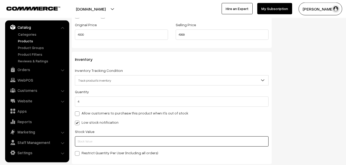
click at [95, 140] on input "text" at bounding box center [172, 141] width 194 height 10
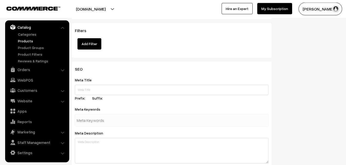
scroll to position [763, 0]
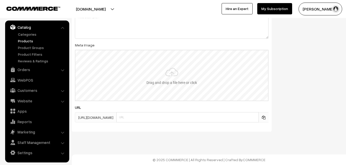
type input "2"
click at [163, 79] on input "file" at bounding box center [171, 75] width 192 height 50
type input "C:\fakepath\uppada-saree-va13069-oct.jpeg"
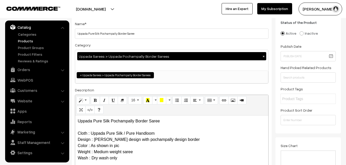
scroll to position [0, 0]
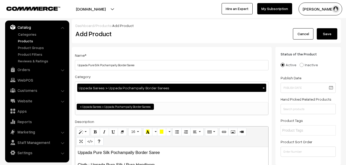
click at [333, 35] on button "Save" at bounding box center [327, 33] width 21 height 11
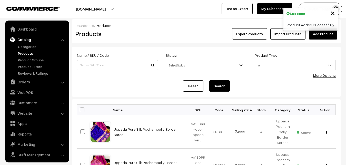
scroll to position [12, 0]
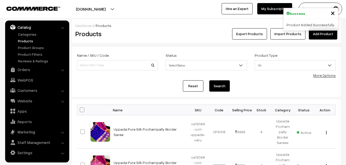
click at [174, 33] on div "Export Products Import Products Add Product" at bounding box center [251, 33] width 172 height 11
click at [318, 34] on link "Add Product" at bounding box center [323, 33] width 28 height 11
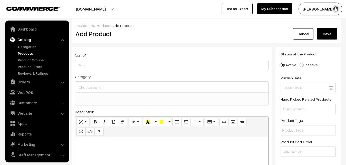
select select
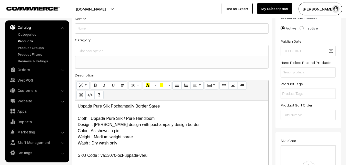
drag, startPoint x: 159, startPoint y: 110, endPoint x: 163, endPoint y: 107, distance: 5.5
click at [159, 109] on p "Uppada Pure Silk Pochampally Border Saree Cloth : Uppada Pure Silk / Pure Handl…" at bounding box center [172, 140] width 188 height 74
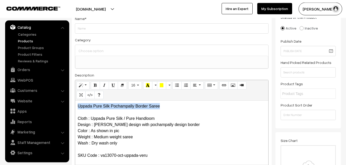
drag, startPoint x: 163, startPoint y: 107, endPoint x: 69, endPoint y: 102, distance: 94.7
click at [75, 102] on div "Uppada Pure Silk Pochampally Border Saree Cloth : Uppada Pure Silk / Pure Handl…" at bounding box center [171, 132] width 193 height 64
copy p "Uppada Pure Silk Pochampally Border Saree"
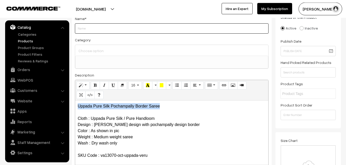
click at [95, 26] on input "Weight" at bounding box center [172, 28] width 194 height 10
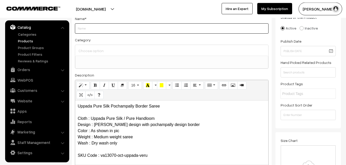
paste input "Uppada Pure Silk Pochampally Border Saree"
type input "Uppada Pure Silk Pochampally Border Saree"
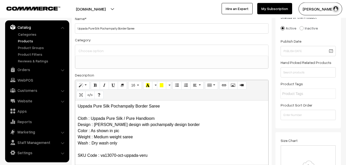
click at [96, 52] on input at bounding box center [171, 50] width 189 height 7
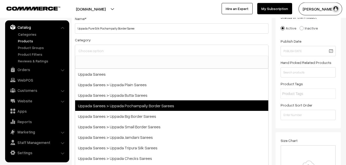
click at [129, 108] on span "Uppada Sarees > Uppada Pochampally Border Sarees" at bounding box center [171, 105] width 193 height 11
select select "57"
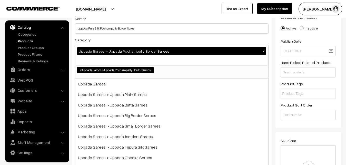
click at [136, 37] on div "Category Uppada Sarees > Uppada Pochampally Border Sarees × Uppada Sarees Uppad…" at bounding box center [172, 58] width 194 height 42
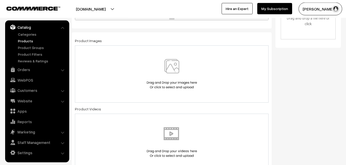
scroll to position [167, 0]
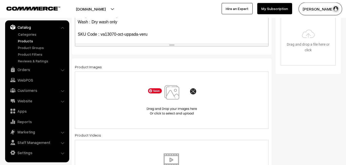
click at [174, 98] on img at bounding box center [171, 100] width 53 height 30
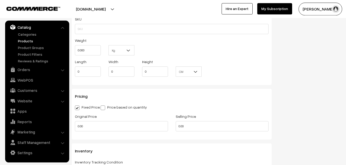
scroll to position [350, 0]
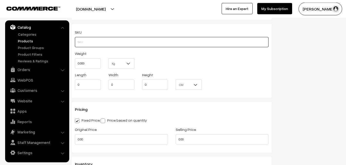
click at [82, 43] on input "text" at bounding box center [172, 42] width 194 height 10
paste input "va13070-oct-uppada-veru"
type input "va13070-oct-uppada-veru"
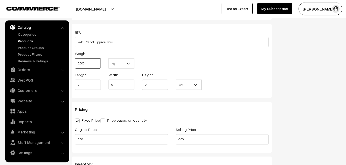
click at [85, 68] on input "0.000" at bounding box center [88, 63] width 26 height 10
drag, startPoint x: 88, startPoint y: 64, endPoint x: 75, endPoint y: 63, distance: 13.4
click at [75, 63] on input "0.000" at bounding box center [88, 63] width 26 height 10
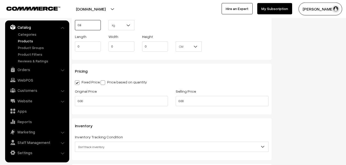
scroll to position [429, 0]
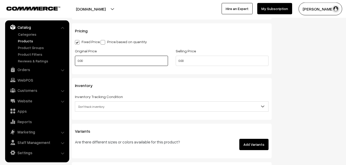
type input "0.80"
drag, startPoint x: 101, startPoint y: 63, endPoint x: 69, endPoint y: 63, distance: 32.0
click at [75, 63] on input "0.00" at bounding box center [121, 61] width 93 height 10
type input "4000"
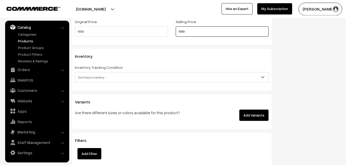
scroll to position [481, 0]
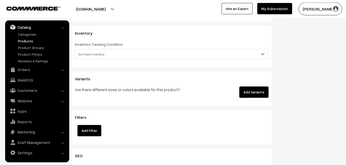
type input "4999"
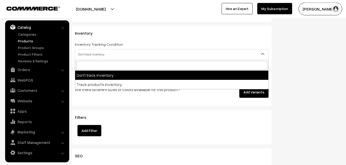
click at [100, 57] on span "Don't track inventory" at bounding box center [171, 54] width 193 height 9
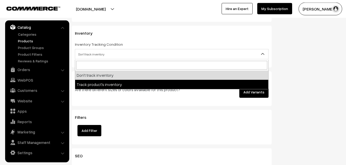
select select "2"
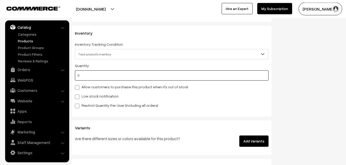
click at [94, 74] on input "0" at bounding box center [172, 75] width 194 height 10
type input "4"
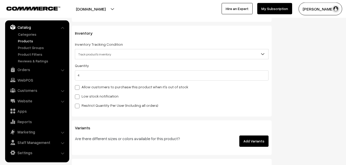
click at [91, 96] on label "Low stock notification" at bounding box center [97, 95] width 44 height 5
click at [78, 96] on input "Low stock notification" at bounding box center [76, 95] width 3 height 3
checkbox input "true"
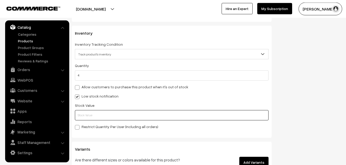
click at [95, 112] on input "text" at bounding box center [172, 115] width 194 height 10
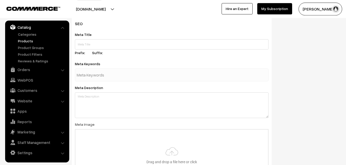
scroll to position [716, 0]
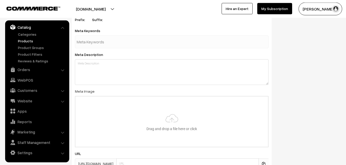
type input "2"
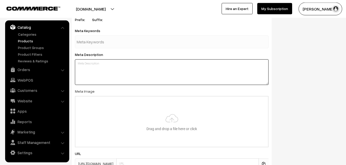
click at [163, 75] on textarea at bounding box center [172, 72] width 194 height 26
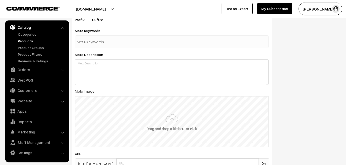
click at [167, 110] on input "file" at bounding box center [171, 121] width 192 height 50
type input "C:\fakepath\uppada-saree-va13070-oct.jpeg"
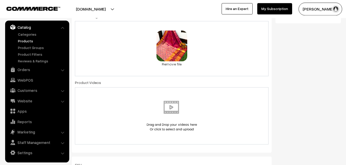
scroll to position [0, 0]
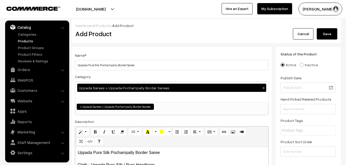
click at [328, 33] on button "Save" at bounding box center [327, 33] width 21 height 11
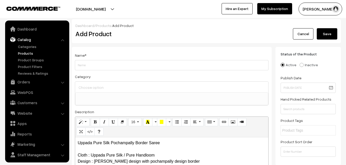
select select
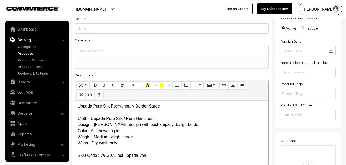
scroll to position [12, 0]
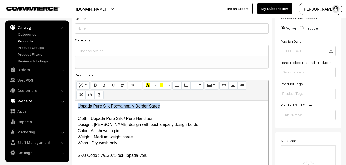
drag, startPoint x: 167, startPoint y: 103, endPoint x: 43, endPoint y: 101, distance: 124.6
click at [75, 101] on div "Uppada Pure Silk Pochampally Border Saree Cloth : Uppada Pure Silk / Pure Handl…" at bounding box center [171, 132] width 193 height 64
copy p "Uppada Pure Silk Pochampally Border Saree"
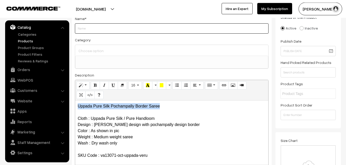
click at [88, 25] on input "Weight" at bounding box center [172, 28] width 194 height 10
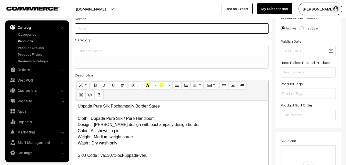
paste input "Uppada Pure Silk Pochampally Border Saree"
type input "Uppada Pure Silk Pochampally Border Saree"
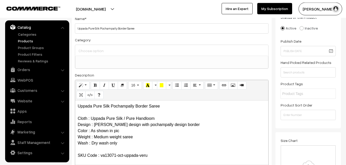
click at [93, 51] on input at bounding box center [171, 50] width 189 height 7
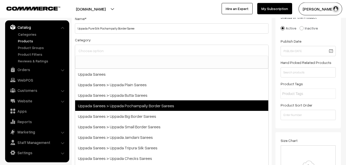
click at [137, 106] on span "Uppada Sarees > Uppada Pochampally Border Sarees" at bounding box center [171, 105] width 193 height 11
select select "57"
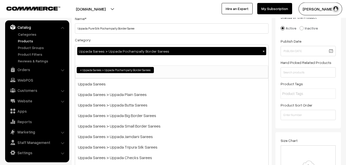
click at [142, 39] on div "Category Uppada Sarees > Uppada Pochampally Border Sarees × Uppada Sarees Uppad…" at bounding box center [172, 58] width 194 height 42
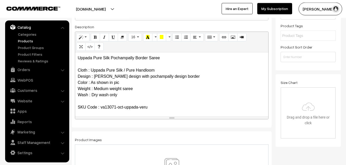
scroll to position [141, 0]
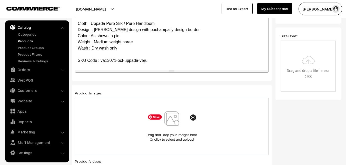
click at [174, 121] on img at bounding box center [171, 126] width 53 height 30
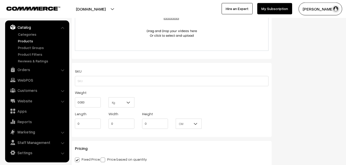
scroll to position [324, 0]
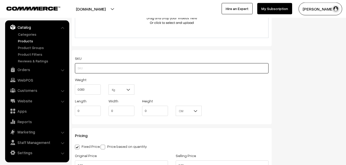
click at [90, 66] on input "text" at bounding box center [172, 68] width 194 height 10
paste input "va13071-oct-uppada-veru"
type input "va13071-oct-uppada-veru"
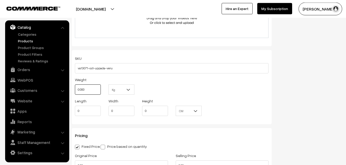
drag, startPoint x: 89, startPoint y: 89, endPoint x: 72, endPoint y: 88, distance: 16.7
click at [75, 88] on input "0.000" at bounding box center [88, 89] width 26 height 10
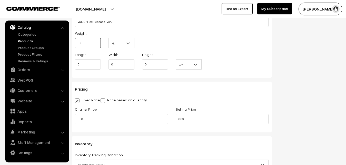
scroll to position [403, 0]
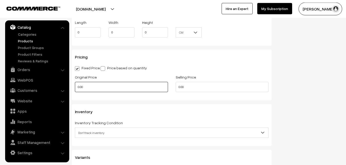
type input "0.80"
drag, startPoint x: 89, startPoint y: 87, endPoint x: 58, endPoint y: 88, distance: 31.0
click at [75, 88] on input "0.00" at bounding box center [121, 87] width 93 height 10
type input "4000"
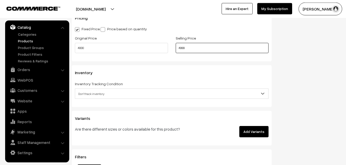
scroll to position [455, 0]
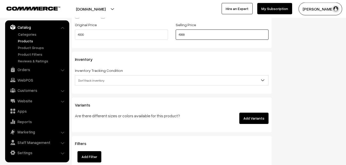
type input "4999"
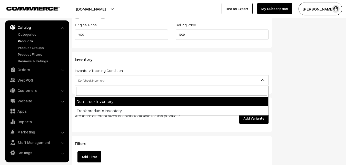
click at [78, 78] on span "Don't track inventory" at bounding box center [171, 80] width 193 height 9
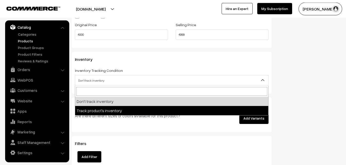
select select "2"
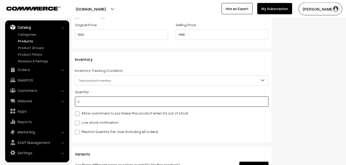
click at [77, 97] on input "0" at bounding box center [172, 101] width 194 height 10
click at [87, 102] on input "0" at bounding box center [172, 101] width 194 height 10
click at [85, 102] on input "0" at bounding box center [172, 101] width 194 height 10
type input "4"
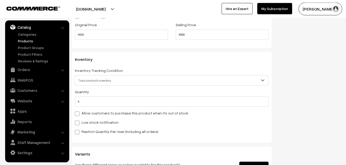
click at [91, 119] on div "Low stock notification" at bounding box center [172, 122] width 194 height 6
click at [94, 122] on label "Low stock notification" at bounding box center [97, 121] width 44 height 5
click at [78, 122] on input "Low stock notification" at bounding box center [76, 121] width 3 height 3
checkbox input "true"
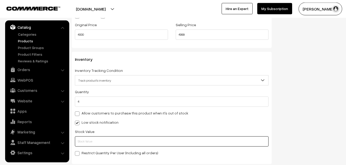
click at [98, 139] on input "text" at bounding box center [172, 141] width 194 height 10
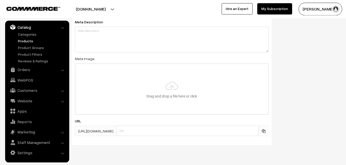
scroll to position [763, 0]
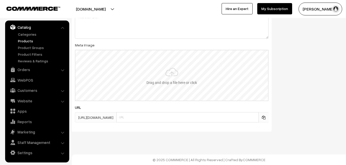
type input "2"
click at [171, 87] on input "file" at bounding box center [171, 75] width 192 height 50
type input "C:\fakepath\uppada-saree-va13071-oct.jpeg"
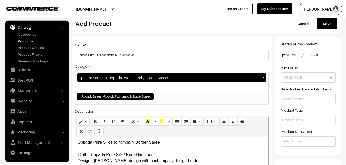
scroll to position [0, 0]
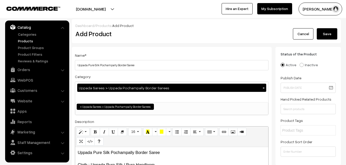
click at [324, 34] on button "Save" at bounding box center [327, 33] width 21 height 11
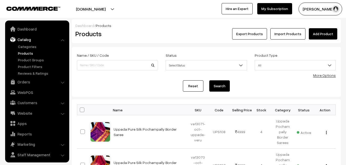
scroll to position [12, 0]
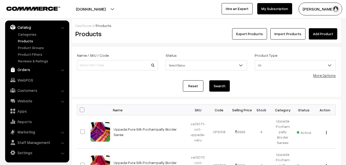
click at [27, 68] on link "Orders" at bounding box center [36, 69] width 61 height 9
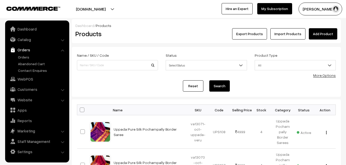
scroll to position [0, 0]
click at [24, 56] on link "Orders" at bounding box center [42, 56] width 51 height 5
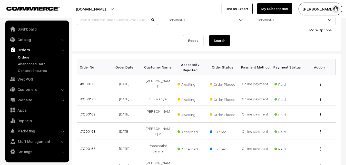
scroll to position [52, 0]
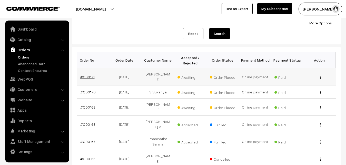
click at [90, 75] on link "#OD0171" at bounding box center [87, 77] width 14 height 4
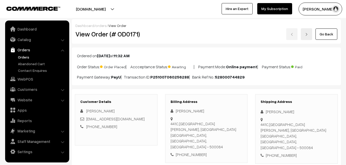
click at [19, 56] on link "Orders" at bounding box center [42, 56] width 51 height 5
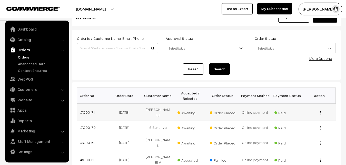
scroll to position [26, 0]
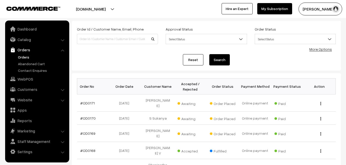
click at [22, 56] on link "Orders" at bounding box center [42, 56] width 51 height 5
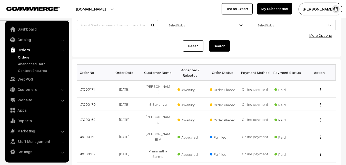
scroll to position [52, 0]
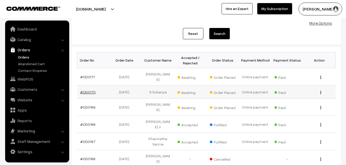
click at [90, 90] on link "#OD0170" at bounding box center [87, 92] width 15 height 4
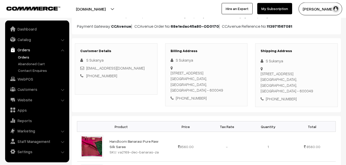
scroll to position [26, 0]
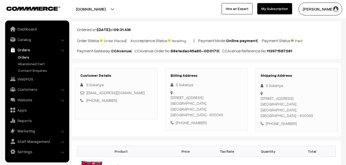
click at [23, 55] on link "Orders" at bounding box center [42, 56] width 51 height 5
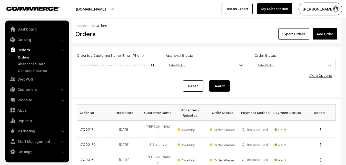
scroll to position [52, 0]
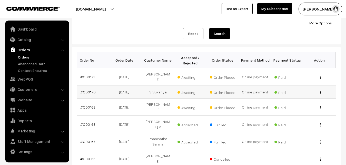
click at [89, 90] on link "#OD0170" at bounding box center [87, 92] width 15 height 4
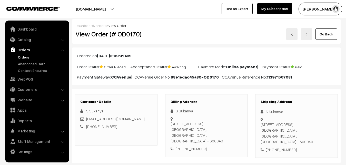
scroll to position [131, 0]
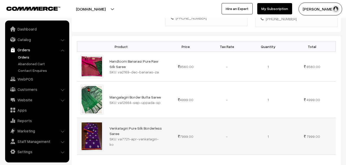
click at [145, 118] on td "Venkatagiri Pure Silk Borderless Saree SKU: va7721-apr-venkatagiri-ko" at bounding box center [135, 136] width 59 height 36
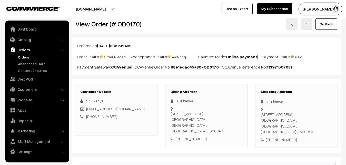
scroll to position [0, 0]
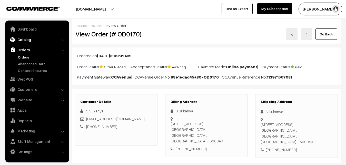
click at [19, 39] on link "Catalog" at bounding box center [36, 39] width 61 height 9
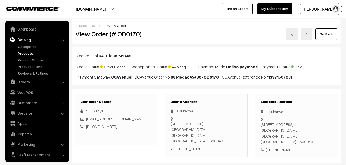
click at [20, 51] on link "Products" at bounding box center [42, 52] width 51 height 5
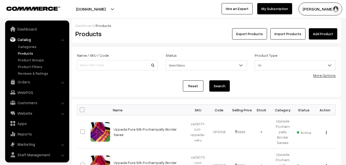
scroll to position [12, 0]
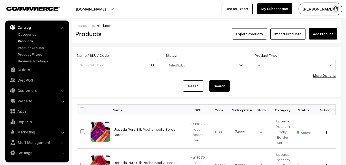
click at [180, 35] on div "Export Products Import Products Add Product" at bounding box center [251, 33] width 172 height 11
click at [333, 30] on link "Add Product" at bounding box center [323, 33] width 28 height 11
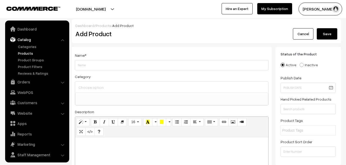
select select
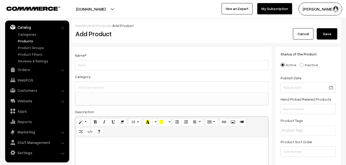
click at [87, 146] on p at bounding box center [172, 143] width 188 height 6
paste div
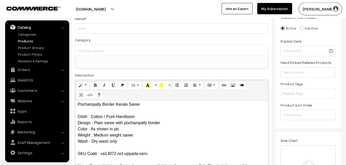
scroll to position [0, 0]
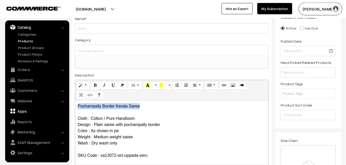
drag, startPoint x: 146, startPoint y: 105, endPoint x: 50, endPoint y: 106, distance: 95.9
click at [75, 106] on div "Pochampally Border Kerala Saree Cloth : Cotton / Pure Handloom Design : Plain s…" at bounding box center [171, 132] width 193 height 64
copy p "Pochampally Border Kerala Saree"
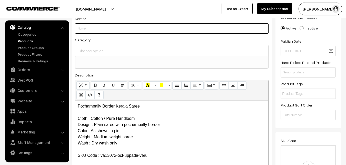
click at [87, 31] on input "Weight" at bounding box center [172, 28] width 194 height 10
paste input "Pochampally Border Kerala Saree"
type input "Pochampally Border Kerala Saree"
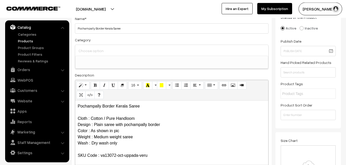
click at [91, 52] on input at bounding box center [171, 50] width 189 height 7
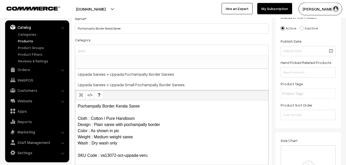
type input "poch"
drag, startPoint x: 91, startPoint y: 48, endPoint x: 53, endPoint y: 43, distance: 37.8
click at [77, 47] on input "poch" at bounding box center [171, 50] width 189 height 7
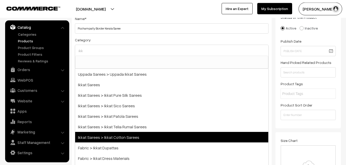
type input "ikk"
click at [125, 137] on span "Ikkat Sarees > Ikkat Cotton Sarees" at bounding box center [171, 137] width 193 height 11
select select "12"
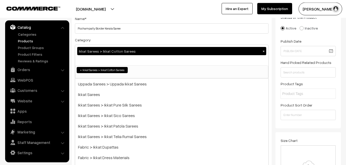
click at [151, 40] on div "Category Ikkat Sarees > Ikkat Cotton Sarees × Uppada Sarees Uppada Sarees > Upp…" at bounding box center [172, 58] width 194 height 42
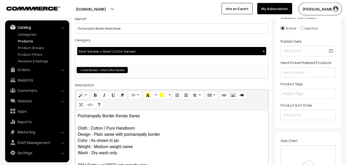
scroll to position [141, 0]
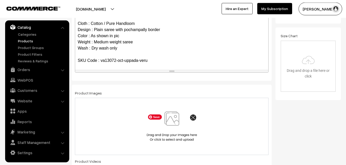
click at [175, 120] on img at bounding box center [171, 126] width 53 height 30
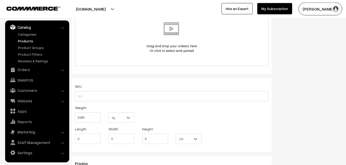
scroll to position [298, 0]
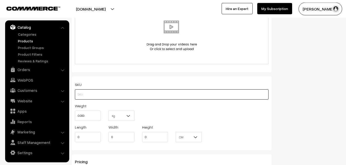
click at [105, 95] on input "text" at bounding box center [172, 94] width 194 height 10
paste input "va13072-oct-uppada-veru"
type input "va13072-oct-uppada-veru"
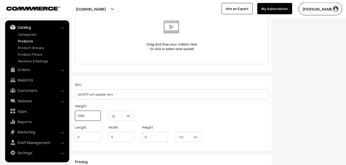
drag, startPoint x: 92, startPoint y: 116, endPoint x: 70, endPoint y: 113, distance: 21.2
click at [75, 113] on input "0.000" at bounding box center [88, 115] width 26 height 10
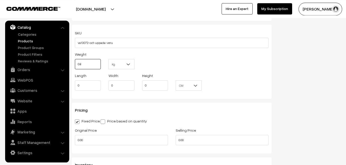
scroll to position [377, 0]
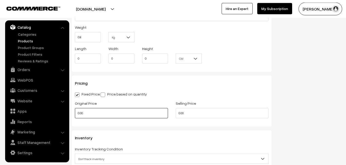
type input "0.80"
drag, startPoint x: 93, startPoint y: 112, endPoint x: 69, endPoint y: 108, distance: 23.9
click at [75, 109] on input "0.00" at bounding box center [121, 113] width 93 height 10
type input "0"
type input "700"
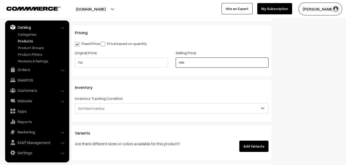
scroll to position [455, 0]
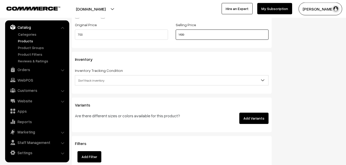
type input "1499"
click at [92, 79] on span "Don't track inventory" at bounding box center [171, 80] width 193 height 9
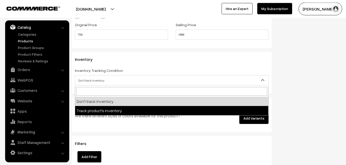
select select "2"
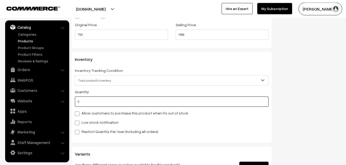
click at [92, 106] on input "0" at bounding box center [172, 101] width 194 height 10
type input "4"
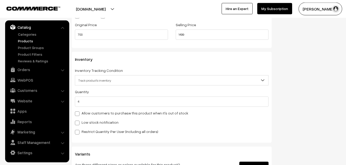
click at [92, 122] on label "Low stock notification" at bounding box center [97, 121] width 44 height 5
click at [78, 122] on input "Low stock notification" at bounding box center [76, 121] width 3 height 3
checkbox input "true"
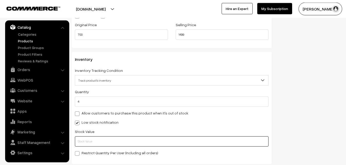
click at [92, 140] on input "text" at bounding box center [172, 141] width 194 height 10
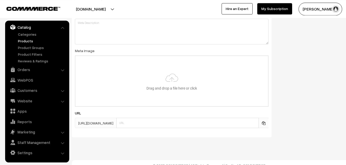
scroll to position [763, 0]
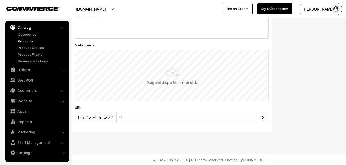
type input "2"
click at [165, 86] on input "file" at bounding box center [171, 75] width 192 height 50
type input "C:\fakepath\ikkat-cotton-saree-va13072-oct-2.jpeg"
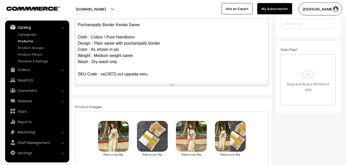
scroll to position [0, 0]
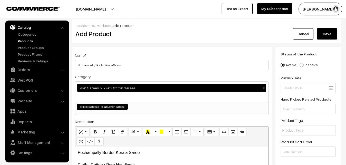
click at [324, 40] on div "Dashboard / Products / Add Product Add Product Cancel Save" at bounding box center [206, 31] width 269 height 24
click at [325, 36] on button "Save" at bounding box center [327, 33] width 21 height 11
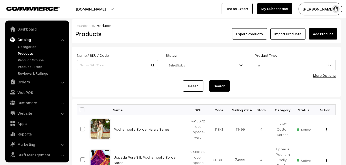
scroll to position [12, 0]
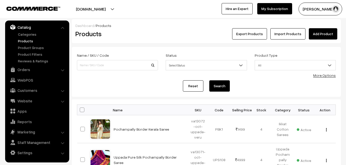
click at [317, 35] on link "Add Product" at bounding box center [323, 33] width 28 height 11
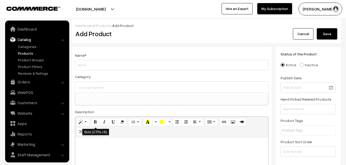
select select
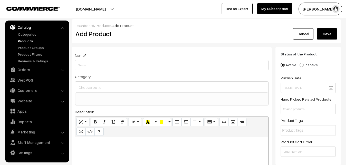
click at [27, 41] on link "Products" at bounding box center [42, 40] width 51 height 5
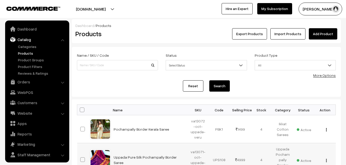
scroll to position [12, 0]
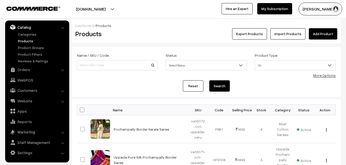
click at [154, 32] on h2 "Products" at bounding box center [116, 34] width 82 height 8
click at [311, 33] on link "Add Product" at bounding box center [323, 33] width 28 height 11
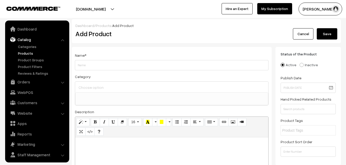
select select
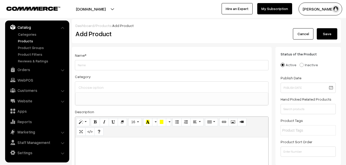
click at [89, 144] on p at bounding box center [172, 143] width 188 height 6
paste div
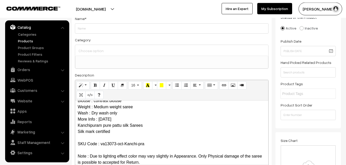
scroll to position [0, 0]
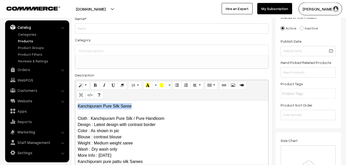
drag, startPoint x: 135, startPoint y: 109, endPoint x: 62, endPoint y: 107, distance: 72.8
click at [75, 107] on div "Kanchipuram Pure Silk Saree Cloth : Kanchipuram Pure Silk / Pure Handloom Desig…" at bounding box center [171, 132] width 193 height 64
copy p "Kanchipuram Pure Silk Saree"
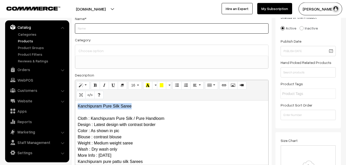
click at [81, 33] on input "Weight" at bounding box center [172, 28] width 194 height 10
paste input "Kanchipuram Pure Silk Saree"
type input "Kanchipuram Pure Silk Saree"
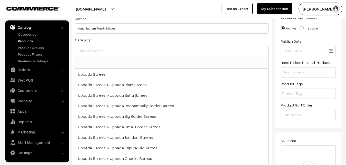
click at [86, 48] on input at bounding box center [171, 50] width 189 height 7
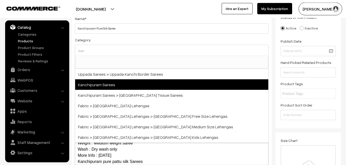
type input "kan"
click at [107, 83] on span "Kanchipuram Sarees" at bounding box center [171, 84] width 193 height 11
select select "3"
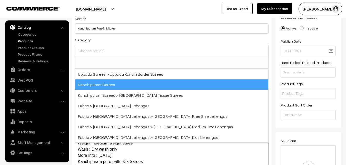
scroll to position [108, 0]
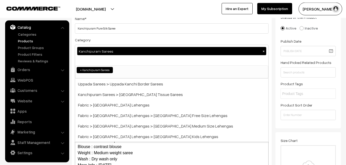
click at [113, 44] on div "Category Kanchipuram Sarees × Uppada Sarees Uppada Sarees > Uppada Plain Sarees…" at bounding box center [172, 58] width 194 height 42
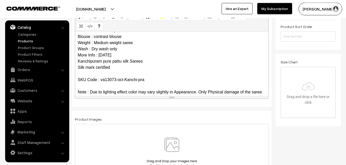
scroll to position [44, 0]
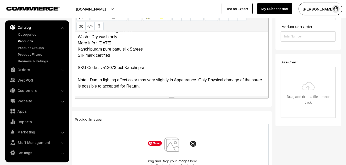
click at [166, 144] on img at bounding box center [171, 152] width 53 height 30
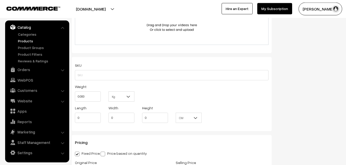
scroll to position [350, 0]
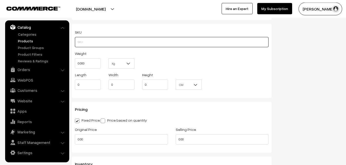
click at [81, 43] on input "text" at bounding box center [172, 42] width 194 height 10
paste input "va13073-oct-Kanchi-pra"
type input "va13073-oct-Kanchi-pra"
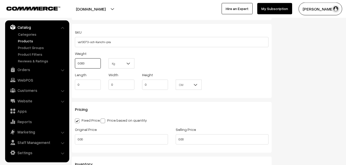
drag, startPoint x: 91, startPoint y: 63, endPoint x: 63, endPoint y: 64, distance: 28.2
click at [75, 64] on input "0.000" at bounding box center [88, 63] width 26 height 10
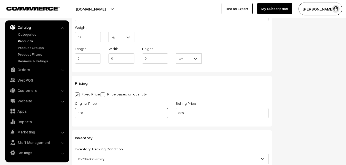
type input "0.80"
drag, startPoint x: 89, startPoint y: 115, endPoint x: 63, endPoint y: 112, distance: 26.2
click at [75, 112] on input "0.00" at bounding box center [121, 113] width 93 height 10
type input "0"
type input "8200"
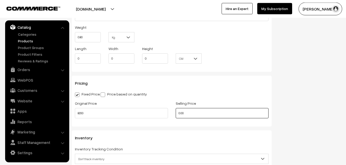
drag, startPoint x: 191, startPoint y: 114, endPoint x: 155, endPoint y: 114, distance: 35.9
click at [176, 114] on input "0.00" at bounding box center [222, 113] width 93 height 10
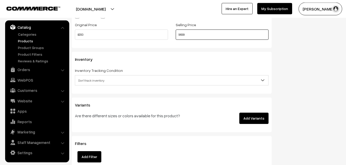
type input "9699"
click at [89, 78] on span "Don't track inventory" at bounding box center [171, 80] width 193 height 9
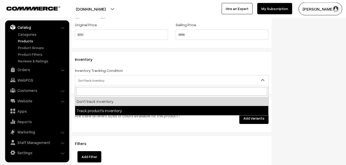
select select "2"
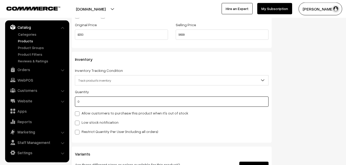
click at [86, 104] on input "0" at bounding box center [172, 101] width 194 height 10
type input "4"
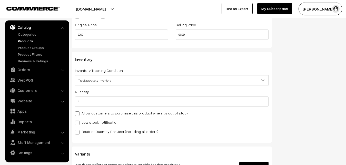
click at [85, 123] on label "Low stock notification" at bounding box center [97, 121] width 44 height 5
click at [78, 123] on input "Low stock notification" at bounding box center [76, 121] width 3 height 3
checkbox input "true"
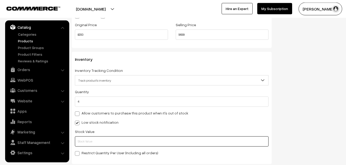
click at [86, 137] on input "text" at bounding box center [172, 141] width 194 height 10
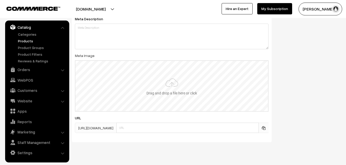
scroll to position [763, 0]
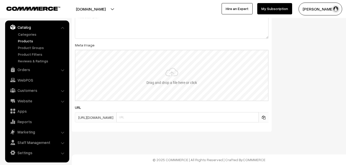
type input "2"
click at [158, 76] on input "file" at bounding box center [171, 75] width 192 height 50
type input "C:\fakepath\kanchipuram-saree-va13073-oct.jpeg"
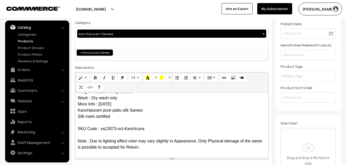
scroll to position [0, 0]
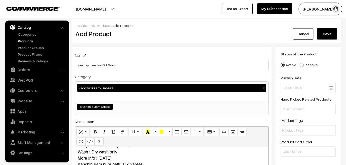
click at [334, 24] on div "Dashboard / Products / Add Product" at bounding box center [206, 25] width 262 height 5
click at [331, 34] on button "Save" at bounding box center [327, 33] width 21 height 11
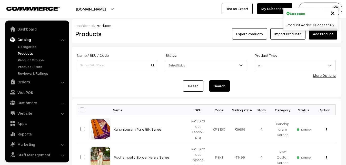
scroll to position [12, 0]
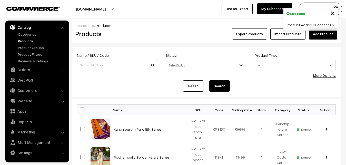
click at [330, 36] on link "Add Product" at bounding box center [323, 33] width 28 height 11
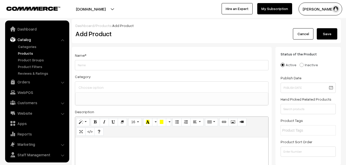
select select
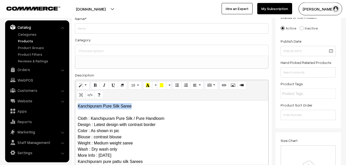
drag, startPoint x: 137, startPoint y: 106, endPoint x: 72, endPoint y: 106, distance: 65.4
click at [75, 106] on div "Kanchipuram Pure Silk Saree Cloth : Kanchipuram Pure Silk / Pure Handloom Desig…" at bounding box center [171, 132] width 193 height 64
copy p "Kanchipuram Pure Silk Saree"
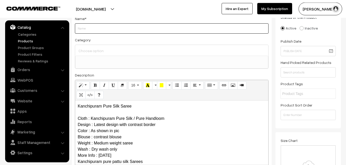
click at [89, 29] on input "Weight" at bounding box center [172, 28] width 194 height 10
paste input "Kanchipuram Pure Silk Saree"
type input "Kanchipuram Pure Silk Saree"
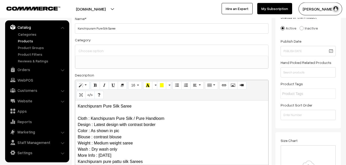
click at [91, 48] on input at bounding box center [171, 50] width 189 height 7
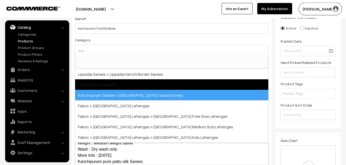
type input "kan"
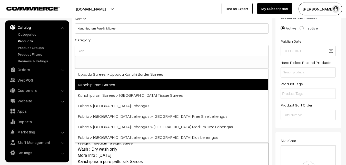
click at [115, 82] on span "Kanchipuram Sarees" at bounding box center [171, 84] width 193 height 11
select select "3"
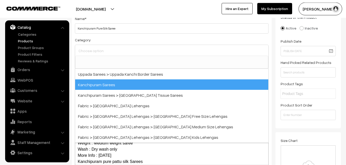
scroll to position [108, 0]
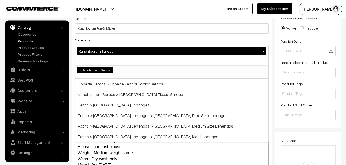
click at [123, 43] on div "Category Kanchipuram Sarees × Uppada Sarees Uppada Sarees > Uppada Plain Sarees…" at bounding box center [172, 58] width 194 height 42
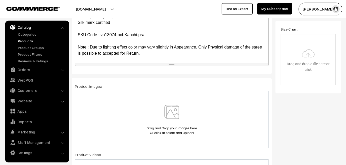
scroll to position [141, 0]
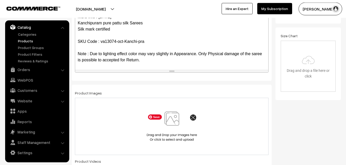
click at [176, 121] on img at bounding box center [171, 126] width 53 height 30
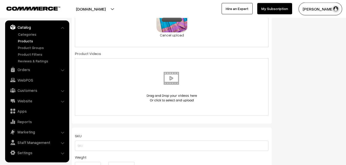
scroll to position [272, 0]
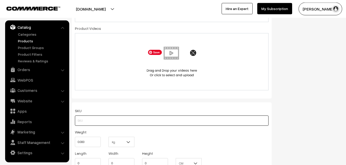
click at [88, 122] on input "text" at bounding box center [172, 120] width 194 height 10
paste input "va13074-oct-Kanchi-pra"
type input "va13074-oct-Kanchi-pra"
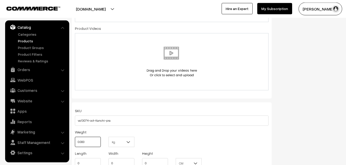
drag, startPoint x: 89, startPoint y: 138, endPoint x: 75, endPoint y: 137, distance: 14.4
click at [75, 137] on input "0.000" at bounding box center [88, 142] width 26 height 10
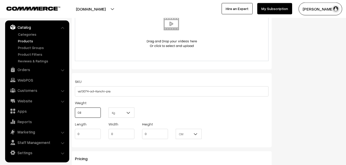
scroll to position [350, 0]
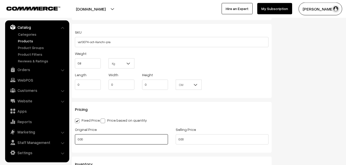
type input "0.80"
drag, startPoint x: 94, startPoint y: 138, endPoint x: 76, endPoint y: 138, distance: 17.9
click at [76, 138] on input "0.00" at bounding box center [121, 139] width 93 height 10
type input "8200"
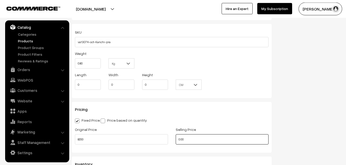
drag, startPoint x: 187, startPoint y: 139, endPoint x: 165, endPoint y: 137, distance: 21.9
click at [176, 137] on input "0.00" at bounding box center [222, 139] width 93 height 10
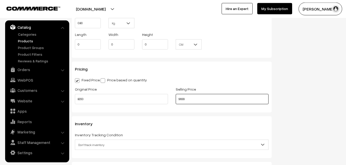
scroll to position [455, 0]
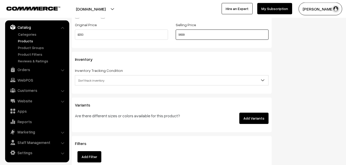
type input "9699"
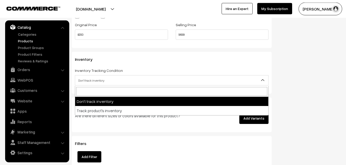
click at [84, 82] on span "Don't track inventory" at bounding box center [171, 80] width 193 height 9
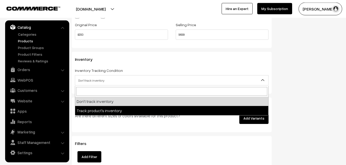
select select "2"
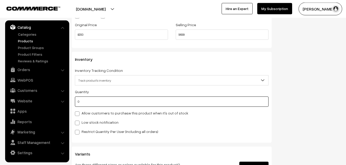
click at [89, 103] on input "0" at bounding box center [172, 101] width 194 height 10
type input "4"
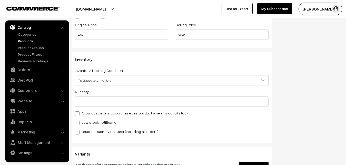
click at [86, 120] on div "Low stock notification" at bounding box center [172, 122] width 194 height 6
click at [87, 124] on label "Low stock notification" at bounding box center [97, 121] width 44 height 5
click at [78, 124] on input "Low stock notification" at bounding box center [76, 121] width 3 height 3
checkbox input "true"
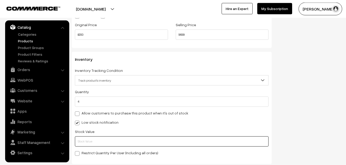
click at [88, 137] on input "text" at bounding box center [172, 141] width 194 height 10
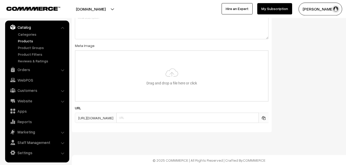
scroll to position [763, 0]
type input "2"
click at [159, 89] on input "file" at bounding box center [171, 75] width 192 height 50
type input "C:\fakepath\kanchipuram-saree-va13074-oct.jpeg"
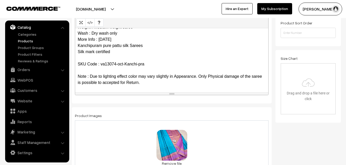
scroll to position [0, 0]
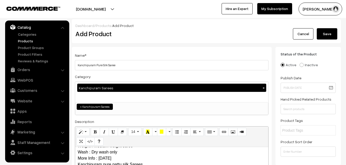
click at [331, 32] on button "Save" at bounding box center [327, 33] width 21 height 11
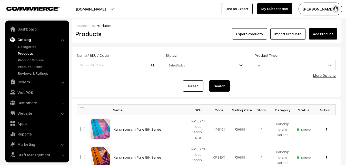
scroll to position [12, 0]
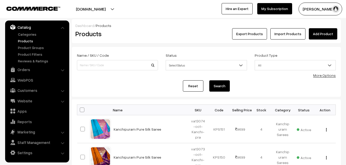
click at [140, 37] on h2 "Products" at bounding box center [116, 34] width 82 height 8
click at [315, 35] on link "Add Product" at bounding box center [323, 33] width 28 height 11
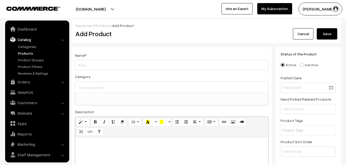
select select
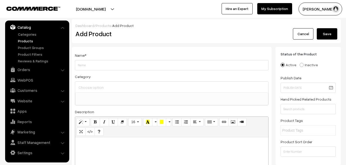
click at [117, 141] on p at bounding box center [172, 143] width 188 height 6
paste div
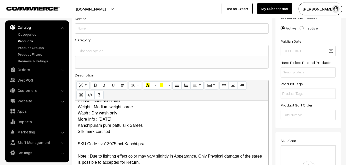
scroll to position [0, 0]
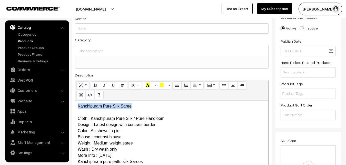
drag, startPoint x: 144, startPoint y: 108, endPoint x: 50, endPoint y: 108, distance: 93.3
click at [75, 108] on div "Kanchipuram Pure Silk Saree Cloth : Kanchipuram Pure Silk / Pure Handloom Desig…" at bounding box center [171, 132] width 193 height 64
copy p "Kanchipuram Pure Silk Saree"
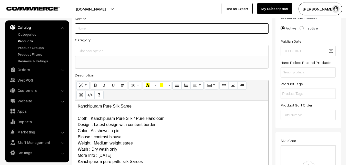
click at [86, 32] on input "Weight" at bounding box center [172, 28] width 194 height 10
paste input "Kanchipuram Pure Silk Saree"
type input "Kanchipuram Pure Silk Saree"
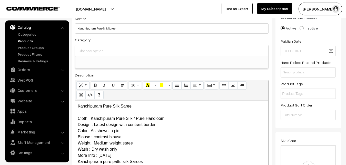
click at [89, 49] on input at bounding box center [171, 50] width 189 height 7
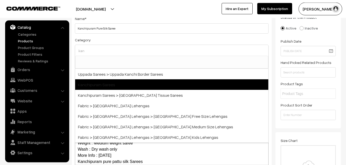
type input "kan"
click at [112, 82] on span "Kanchipuram Sarees" at bounding box center [171, 84] width 193 height 11
select select "3"
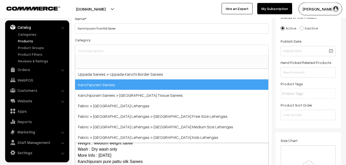
scroll to position [108, 0]
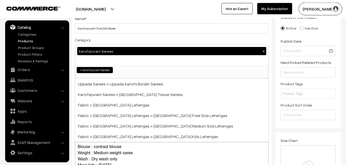
click at [113, 40] on div "Category Kanchipuram Sarees × Uppada Sarees Uppada Sarees > Uppada Plain Sarees…" at bounding box center [172, 58] width 194 height 42
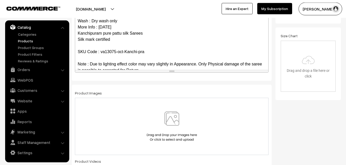
scroll to position [44, 0]
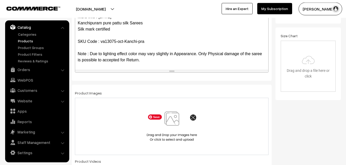
click at [168, 118] on img at bounding box center [171, 126] width 53 height 30
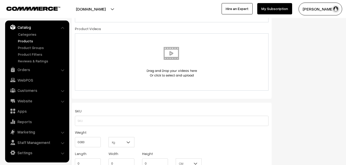
scroll to position [298, 0]
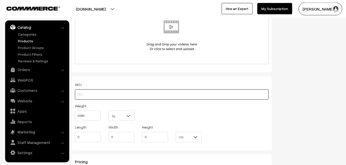
click at [84, 93] on input "text" at bounding box center [172, 94] width 194 height 10
paste input "va13075-oct-Kanchi-pra"
type input "va13075-oct-Kanchi-pra"
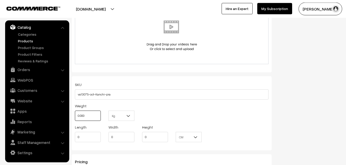
drag, startPoint x: 94, startPoint y: 113, endPoint x: 66, endPoint y: 111, distance: 27.5
click at [75, 111] on input "0.000" at bounding box center [88, 115] width 26 height 10
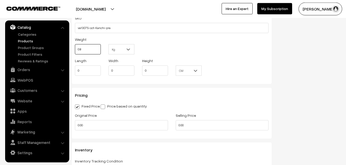
scroll to position [377, 0]
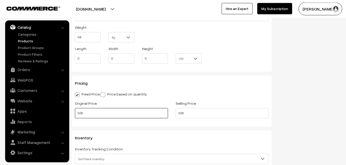
type input "0.80"
drag, startPoint x: 88, startPoint y: 113, endPoint x: 67, endPoint y: 110, distance: 21.4
click at [75, 110] on input "0.00" at bounding box center [121, 113] width 93 height 10
type input "8200"
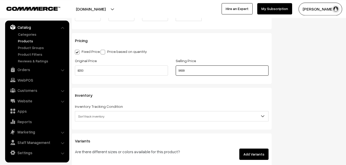
scroll to position [429, 0]
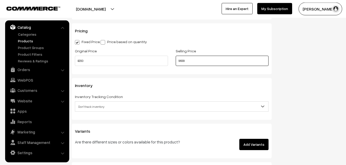
type input "9699"
click at [99, 103] on span "Don't track inventory" at bounding box center [171, 106] width 193 height 9
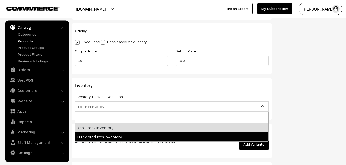
select select "2"
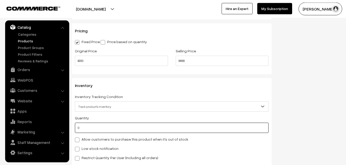
click at [97, 126] on input "0" at bounding box center [172, 128] width 194 height 10
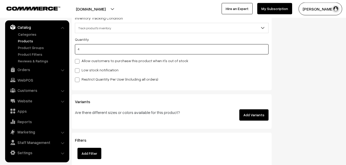
type input "4"
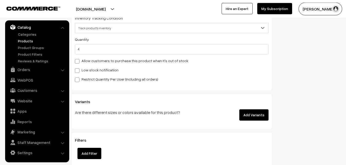
click at [81, 70] on label "Low stock notification" at bounding box center [97, 69] width 44 height 5
click at [78, 70] on input "Low stock notification" at bounding box center [76, 69] width 3 height 3
checkbox input "true"
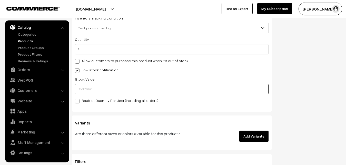
click at [86, 89] on input "text" at bounding box center [172, 89] width 194 height 10
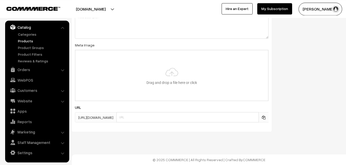
scroll to position [763, 0]
type input "2"
click at [169, 88] on input "file" at bounding box center [171, 75] width 192 height 50
type input "C:\fakepath\kanchipuram-saree-va13075-oct.jpeg"
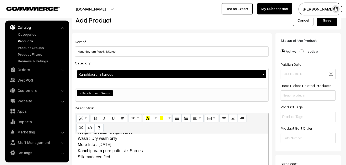
scroll to position [0, 0]
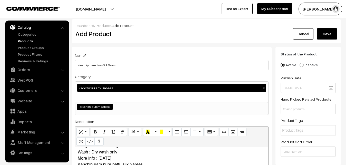
click at [332, 29] on button "Save" at bounding box center [327, 33] width 21 height 11
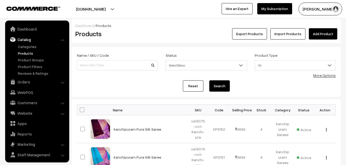
scroll to position [12, 0]
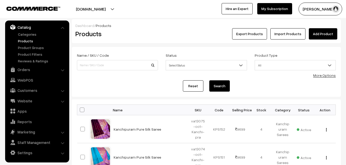
click at [150, 38] on div "Products" at bounding box center [117, 33] width 90 height 11
click at [320, 35] on link "Add Product" at bounding box center [323, 33] width 28 height 11
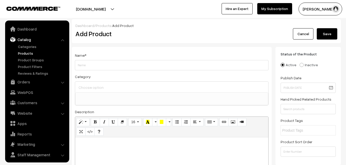
select select
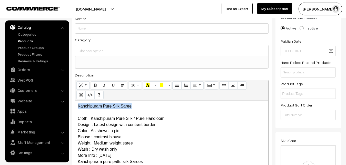
drag, startPoint x: 136, startPoint y: 106, endPoint x: 49, endPoint y: 102, distance: 86.7
click at [75, 102] on div "Kanchipuram Pure Silk Saree Cloth : Kanchipuram Pure Silk / Pure Handloom Desig…" at bounding box center [171, 132] width 193 height 64
copy p "Kanchipuram Pure Silk Saree"
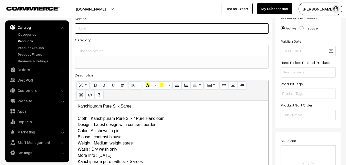
click at [80, 32] on input "Weight" at bounding box center [172, 28] width 194 height 10
paste input "Kanchipuram Pure Silk Saree"
type input "Kanchipuram Pure Silk Saree"
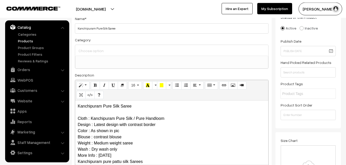
click at [83, 46] on div at bounding box center [171, 50] width 193 height 11
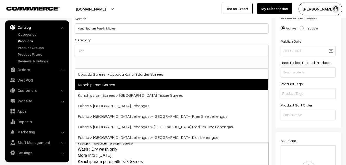
type input "kan"
click at [96, 82] on span "Kanchipuram Sarees" at bounding box center [171, 84] width 193 height 11
select select "3"
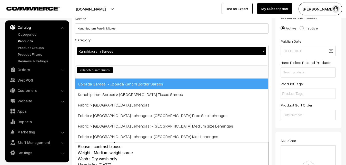
scroll to position [108, 0]
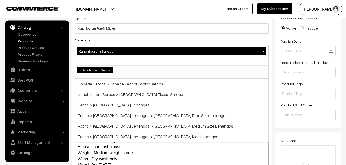
click at [112, 39] on div "Category Kanchipuram Sarees × Uppada Sarees Uppada Sarees > Uppada Plain Sarees…" at bounding box center [172, 58] width 194 height 42
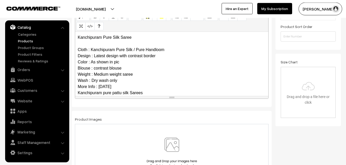
scroll to position [44, 0]
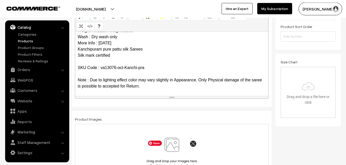
click at [176, 145] on img at bounding box center [171, 152] width 53 height 30
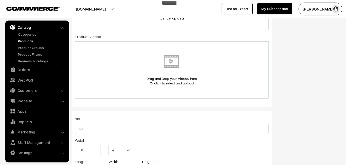
scroll to position [298, 0]
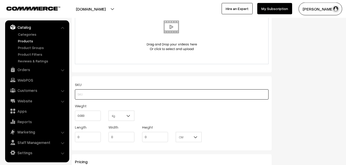
click at [89, 92] on input "text" at bounding box center [172, 94] width 194 height 10
paste input "va13076-oct-Kanchi-pra"
type input "va13076-oct-Kanchi-pra"
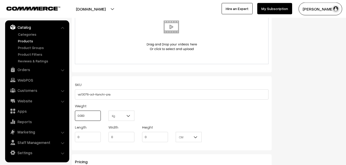
drag, startPoint x: 89, startPoint y: 116, endPoint x: 65, endPoint y: 110, distance: 24.9
click at [75, 110] on input "0.000" at bounding box center [88, 115] width 26 height 10
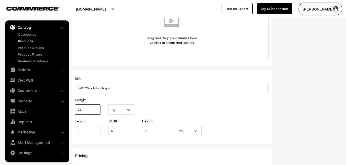
scroll to position [403, 0]
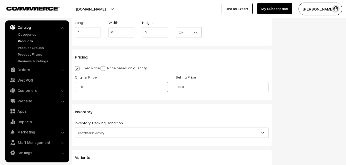
type input "0.80"
drag, startPoint x: 93, startPoint y: 87, endPoint x: 70, endPoint y: 87, distance: 23.6
click at [75, 87] on input "0.00" at bounding box center [121, 87] width 93 height 10
type input "8200"
drag, startPoint x: 198, startPoint y: 89, endPoint x: 168, endPoint y: 87, distance: 30.3
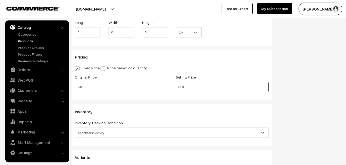
click at [176, 87] on input "0.00" at bounding box center [222, 87] width 93 height 10
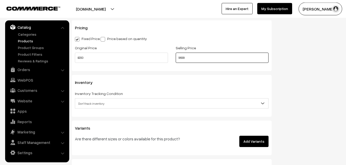
scroll to position [481, 0]
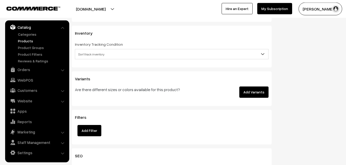
type input "9699"
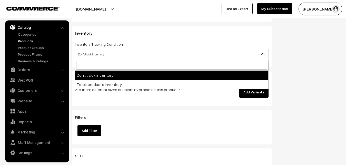
click at [97, 55] on span "Don't track inventory" at bounding box center [171, 54] width 193 height 9
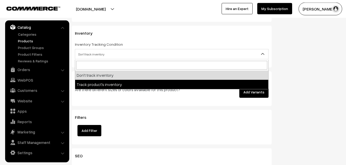
select select "2"
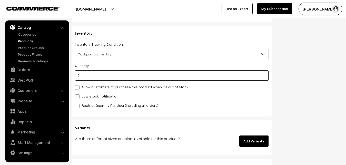
click at [94, 77] on input "0" at bounding box center [172, 75] width 194 height 10
type input "4"
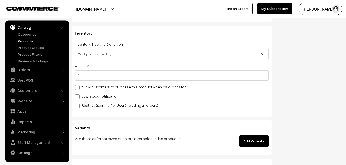
click at [84, 93] on div "Low stock notification" at bounding box center [172, 96] width 194 height 6
click at [84, 96] on label "Low stock notification" at bounding box center [97, 95] width 44 height 5
click at [78, 96] on input "Low stock notification" at bounding box center [76, 95] width 3 height 3
checkbox input "true"
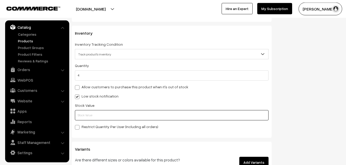
click at [84, 113] on input "text" at bounding box center [172, 115] width 194 height 10
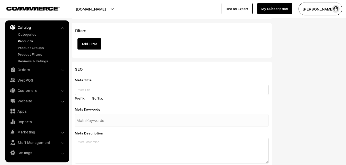
scroll to position [763, 0]
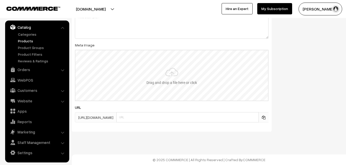
type input "2"
click at [159, 77] on input "file" at bounding box center [171, 75] width 192 height 50
type input "C:\fakepath\kanchipuram-saree-va13076-oct.jpeg"
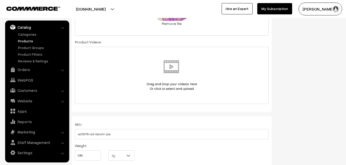
scroll to position [0, 0]
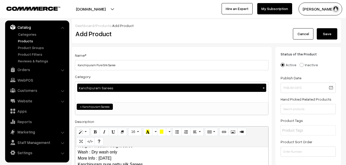
click at [327, 33] on button "Save" at bounding box center [327, 33] width 21 height 11
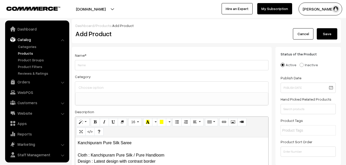
select select
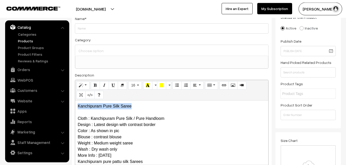
drag, startPoint x: 146, startPoint y: 103, endPoint x: 48, endPoint y: 99, distance: 98.0
click at [75, 100] on div "Kanchipuram Pure Silk Saree Cloth : Kanchipuram Pure Silk / Pure Handloom Desig…" at bounding box center [171, 132] width 193 height 64
copy p "Kanchipuram Pure Silk Saree"
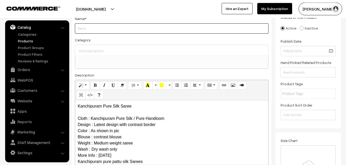
click at [80, 30] on input "Weight" at bounding box center [172, 28] width 194 height 10
paste input "Kanchipuram Pure Silk Saree"
type input "Kanchipuram Pure Silk Saree"
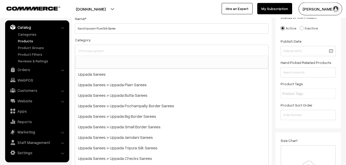
click at [84, 48] on input at bounding box center [171, 50] width 189 height 7
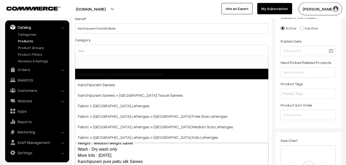
type input "kan"
click at [107, 78] on span "Uppada Sarees > Uppada Kanchi Border Sarees" at bounding box center [171, 74] width 193 height 11
select select "59"
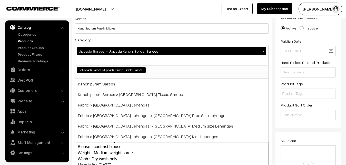
click at [264, 54] on div "Uppada Sarees > Uppada Kanchi Border Sarees ×" at bounding box center [171, 51] width 189 height 8
click at [263, 52] on button "×" at bounding box center [263, 51] width 5 height 5
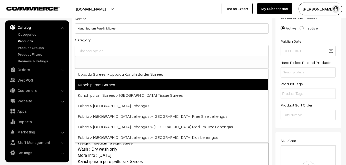
click at [105, 86] on span "Kanchipuram Sarees" at bounding box center [171, 84] width 193 height 11
select select "3"
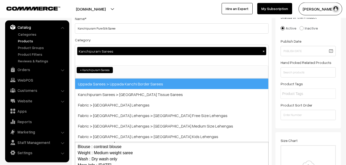
scroll to position [108, 0]
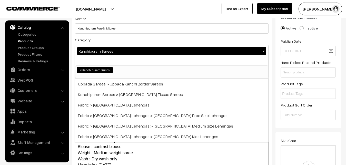
click at [111, 43] on div "Category Kanchipuram Sarees × Uppada Sarees Uppada Sarees > Uppada Plain Sarees…" at bounding box center [172, 58] width 194 height 42
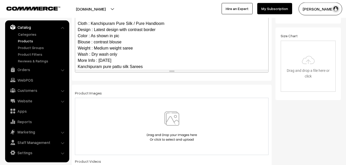
scroll to position [44, 0]
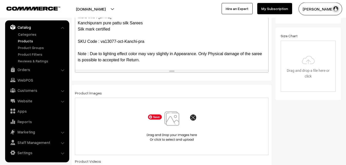
click at [173, 120] on img at bounding box center [171, 126] width 53 height 30
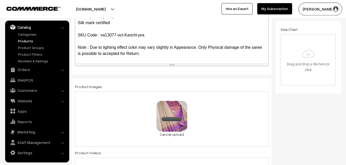
scroll to position [298, 0]
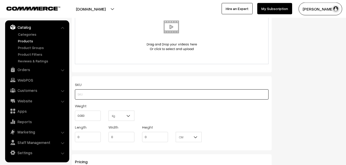
click at [80, 93] on input "text" at bounding box center [172, 94] width 194 height 10
paste input "va13077-oct-Kanchi-pra"
type input "va13077-oct-Kanchi-pra"
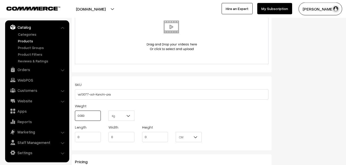
drag, startPoint x: 86, startPoint y: 114, endPoint x: 70, endPoint y: 114, distance: 16.4
click at [75, 114] on input "0.000" at bounding box center [88, 115] width 26 height 10
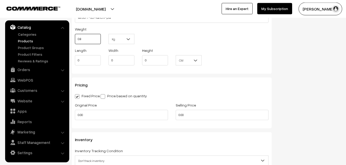
scroll to position [377, 0]
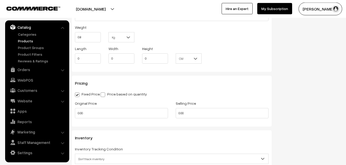
type input "0.80"
drag, startPoint x: 90, startPoint y: 108, endPoint x: 63, endPoint y: 108, distance: 27.4
click at [63, 108] on div "Dashboard / Products / Add Product Add Product Cancel Save Name * Kanchipuram P…" at bounding box center [173, 47] width 346 height 808
drag, startPoint x: 91, startPoint y: 114, endPoint x: 67, endPoint y: 113, distance: 23.9
click at [75, 113] on input "0.00" at bounding box center [121, 113] width 93 height 10
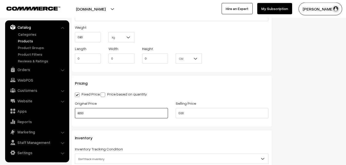
type input "8200"
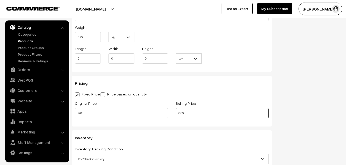
drag, startPoint x: 189, startPoint y: 114, endPoint x: 168, endPoint y: 110, distance: 21.0
click at [176, 110] on input "0.00" at bounding box center [222, 113] width 93 height 10
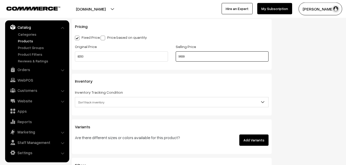
scroll to position [455, 0]
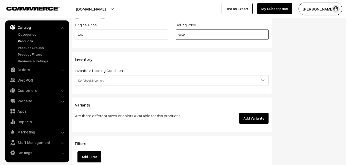
type input "9699"
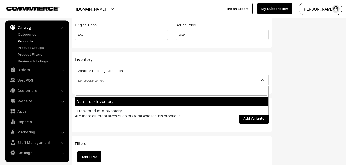
click at [97, 80] on span "Don't track inventory" at bounding box center [171, 80] width 193 height 9
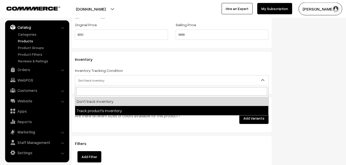
select select "2"
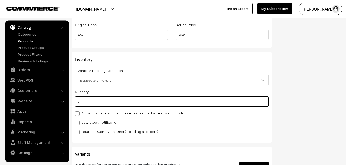
click at [98, 103] on input "0" at bounding box center [172, 101] width 194 height 10
type input "4"
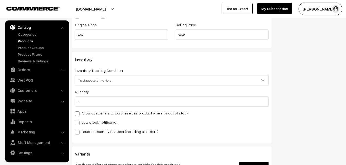
click at [88, 121] on label "Low stock notification" at bounding box center [97, 121] width 44 height 5
click at [78, 121] on input "Low stock notification" at bounding box center [76, 121] width 3 height 3
checkbox input "true"
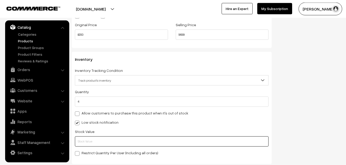
click at [90, 141] on input "text" at bounding box center [172, 141] width 194 height 10
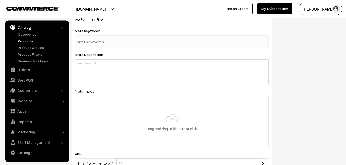
scroll to position [763, 0]
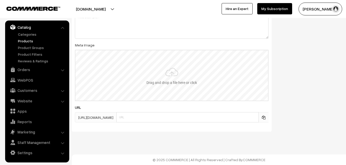
type input "2"
click at [169, 71] on input "file" at bounding box center [171, 75] width 192 height 50
type input "C:\fakepath\kanchipuram-saree-va13077-oct.jpeg"
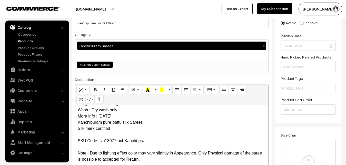
scroll to position [0, 0]
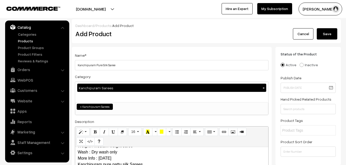
click at [326, 35] on button "Save" at bounding box center [327, 33] width 21 height 11
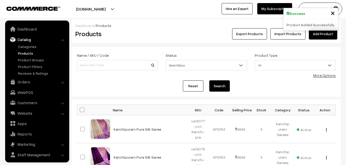
scroll to position [12, 0]
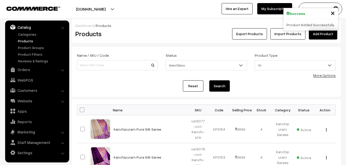
click at [149, 29] on div "Products" at bounding box center [117, 33] width 90 height 11
click at [315, 36] on link "Add Product" at bounding box center [323, 33] width 28 height 11
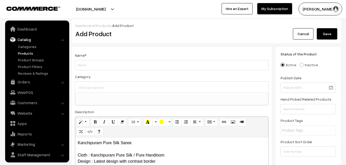
select select
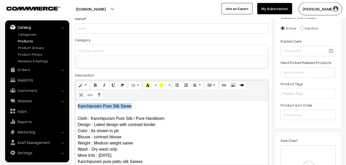
drag, startPoint x: 135, startPoint y: 106, endPoint x: 66, endPoint y: 105, distance: 68.5
click at [75, 105] on div "Kanchipuram Pure Silk Saree Cloth : Kanchipuram Pure Silk / Pure Handloom Desig…" at bounding box center [171, 132] width 193 height 64
copy p "Kanchipuram Pure Silk Saree"
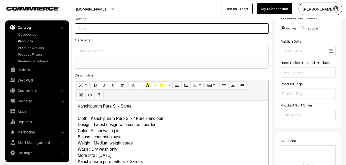
click at [90, 31] on input "Weight" at bounding box center [172, 28] width 194 height 10
paste input "Kanchipuram Pure Silk Saree"
type input "Kanchipuram Pure Silk Saree"
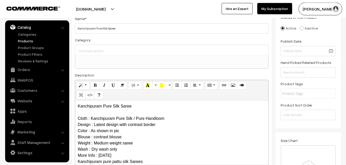
click at [90, 48] on input at bounding box center [171, 50] width 189 height 7
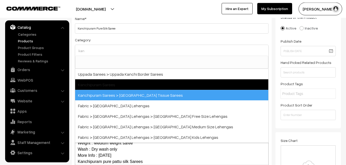
type input "kan"
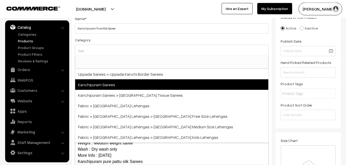
click at [121, 85] on span "Kanchipuram Sarees" at bounding box center [171, 84] width 193 height 11
select select "3"
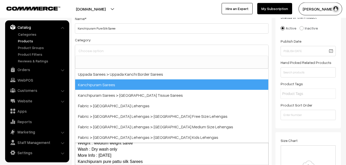
scroll to position [108, 0]
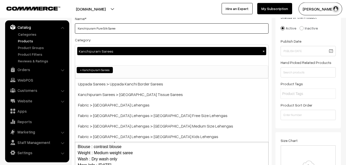
click at [132, 32] on input "Kanchipuram Pure Silk Saree" at bounding box center [172, 28] width 194 height 10
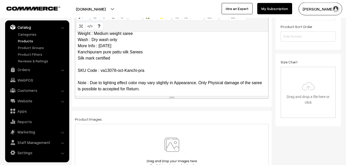
scroll to position [44, 0]
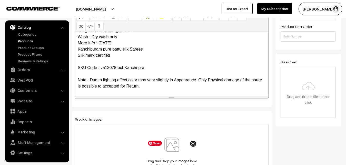
click at [172, 151] on img at bounding box center [171, 152] width 53 height 30
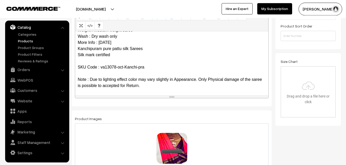
scroll to position [246, 0]
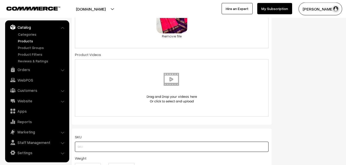
click at [81, 148] on input "text" at bounding box center [172, 146] width 194 height 10
paste input "va13078-oct-Kanchi-pra"
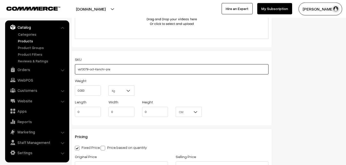
scroll to position [324, 0]
type input "va13078-oct-Kanchi-pra"
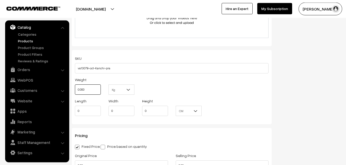
drag, startPoint x: 92, startPoint y: 90, endPoint x: 68, endPoint y: 90, distance: 23.3
click at [75, 90] on input "0.000" at bounding box center [88, 89] width 26 height 10
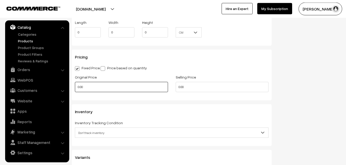
type input "0.80"
drag, startPoint x: 85, startPoint y: 88, endPoint x: 71, endPoint y: 88, distance: 14.1
click at [75, 88] on input "0.00" at bounding box center [121, 87] width 93 height 10
type input "8200"
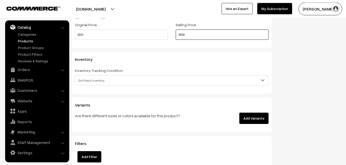
type input "9699"
click at [95, 80] on span "Don't track inventory" at bounding box center [171, 80] width 193 height 9
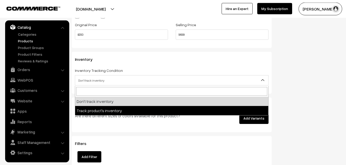
select select "2"
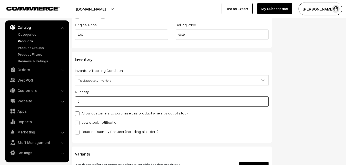
click at [87, 103] on input "0" at bounding box center [172, 101] width 194 height 10
type input "4"
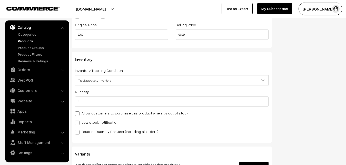
click at [84, 122] on label "Low stock notification" at bounding box center [97, 121] width 44 height 5
click at [78, 122] on input "Low stock notification" at bounding box center [76, 121] width 3 height 3
checkbox input "true"
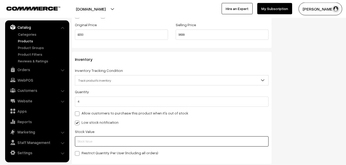
click at [88, 138] on input "text" at bounding box center [172, 141] width 194 height 10
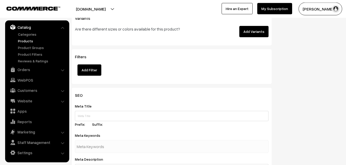
scroll to position [763, 0]
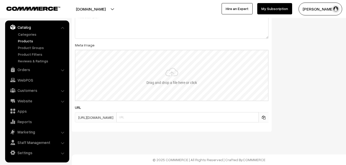
type input "2"
click at [167, 71] on input "file" at bounding box center [171, 75] width 192 height 50
type input "C:\fakepath\kanchipuram-saree-va13078-oct.jpeg"
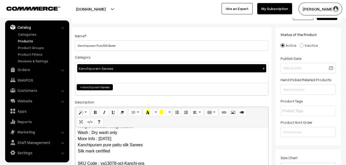
scroll to position [0, 0]
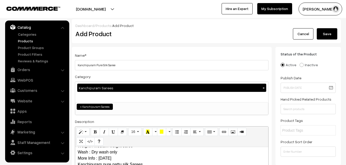
click at [331, 33] on button "Save" at bounding box center [327, 33] width 21 height 11
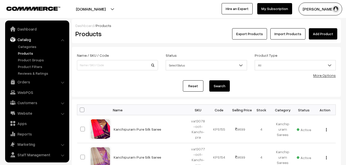
scroll to position [12, 0]
